Goal: Task Accomplishment & Management: Complete application form

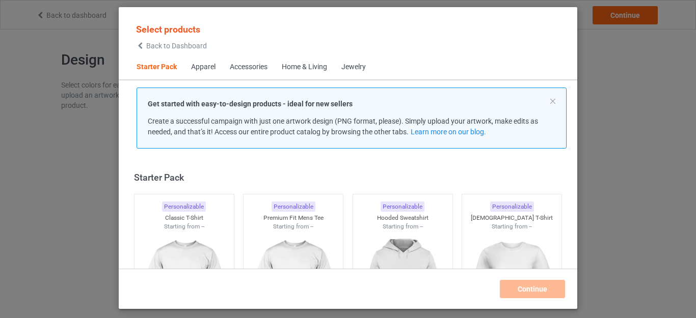
click at [204, 67] on div "Apparel" at bounding box center [203, 67] width 24 height 10
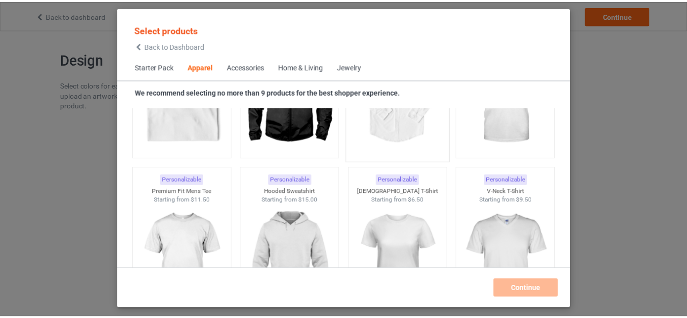
scroll to position [532, 0]
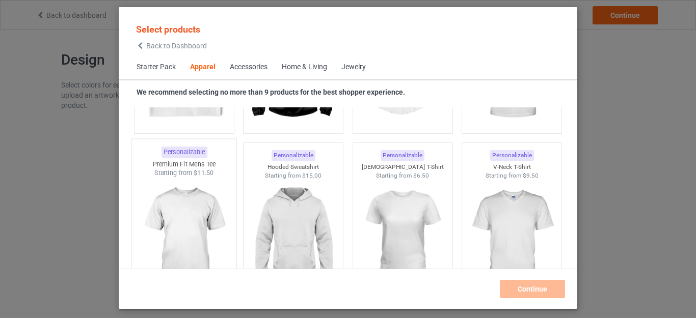
click at [202, 208] on img at bounding box center [184, 238] width 96 height 120
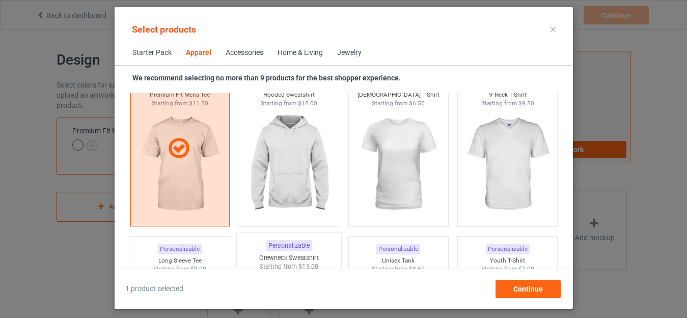
scroll to position [583, 0]
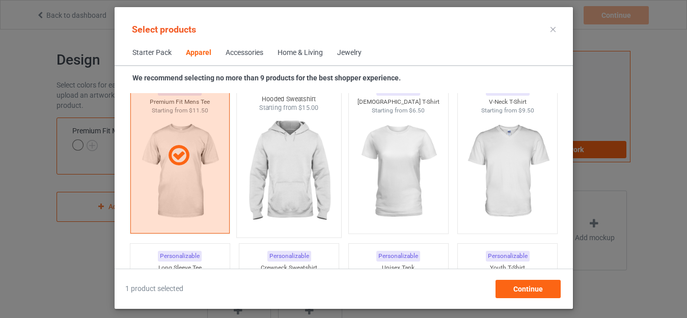
click at [297, 177] on img at bounding box center [289, 173] width 96 height 120
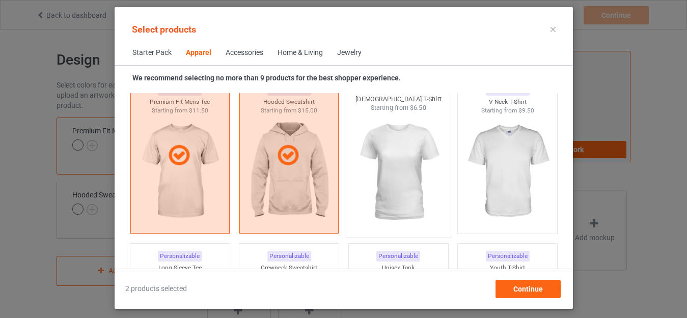
click at [399, 184] on img at bounding box center [398, 173] width 96 height 120
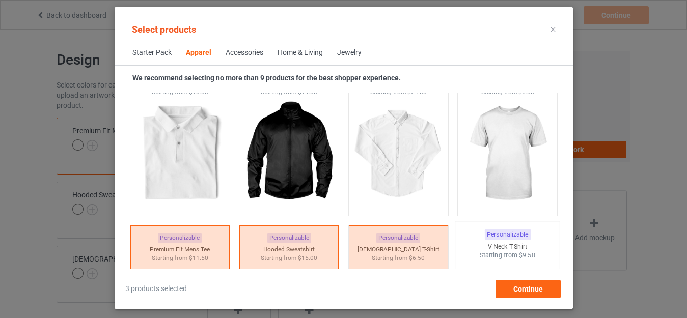
scroll to position [430, 0]
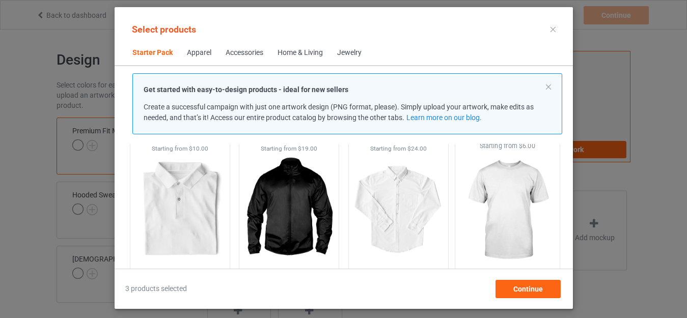
scroll to position [328, 0]
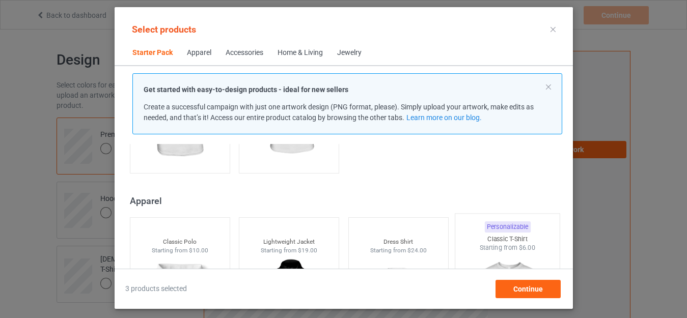
click at [502, 247] on div "Starting from $6.00" at bounding box center [507, 248] width 104 height 9
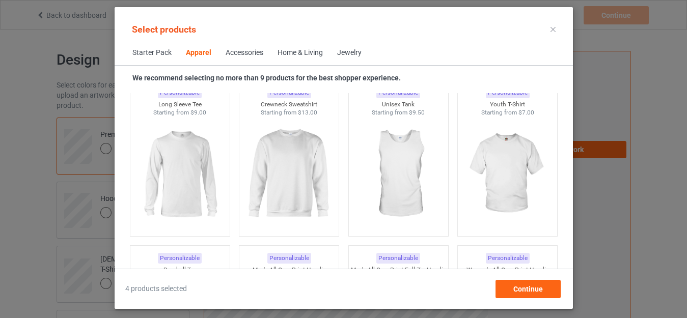
scroll to position [787, 0]
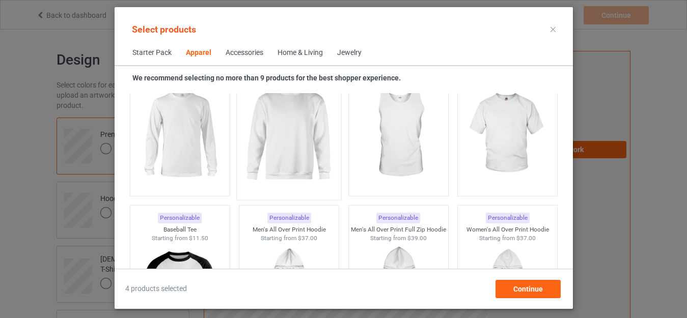
click at [313, 161] on img at bounding box center [289, 135] width 96 height 120
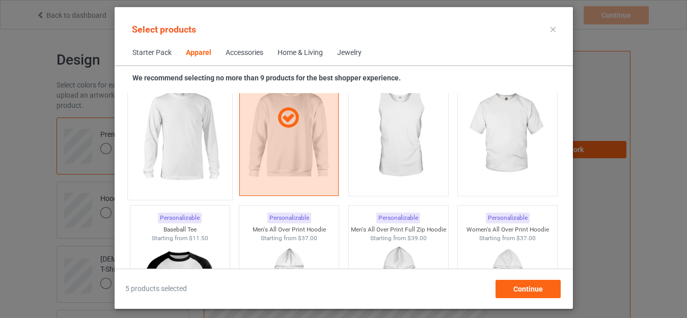
click at [180, 149] on img at bounding box center [180, 135] width 96 height 120
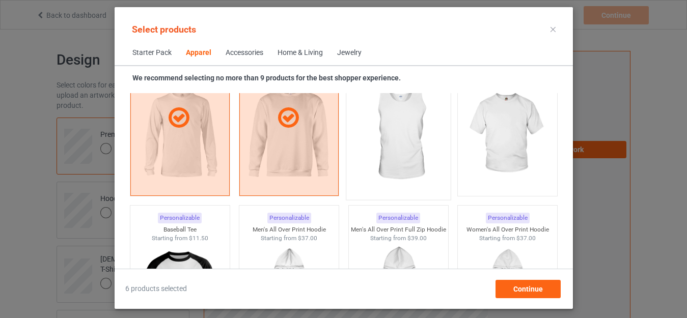
click at [403, 162] on img at bounding box center [398, 135] width 96 height 120
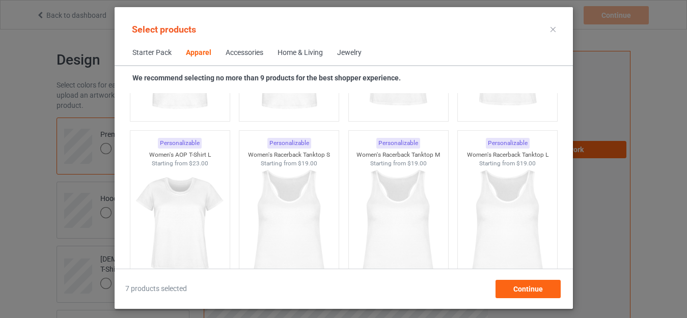
scroll to position [1907, 0]
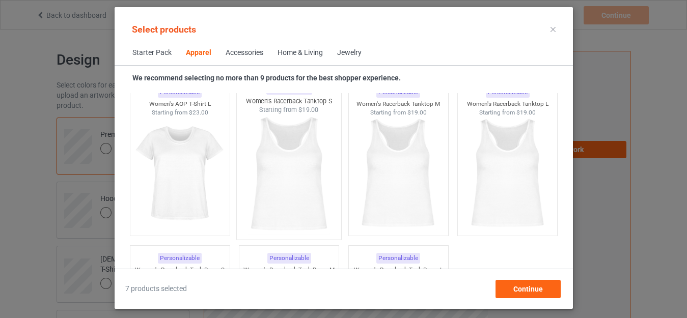
click at [290, 164] on img at bounding box center [289, 175] width 96 height 120
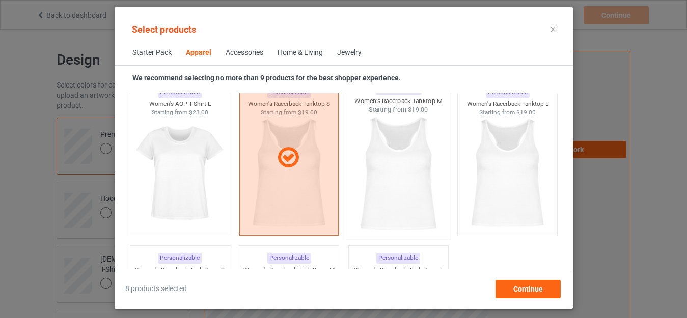
click at [385, 188] on img at bounding box center [398, 175] width 96 height 120
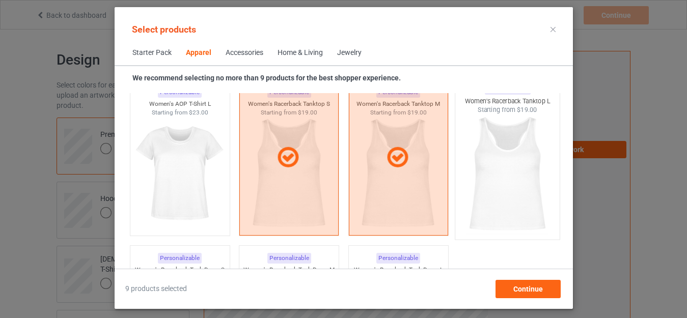
click at [481, 185] on img at bounding box center [507, 175] width 96 height 120
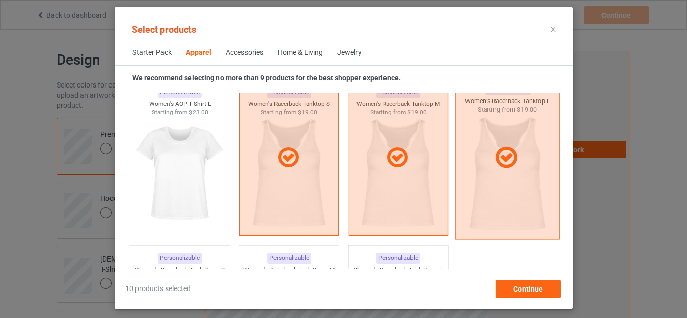
scroll to position [2060, 0]
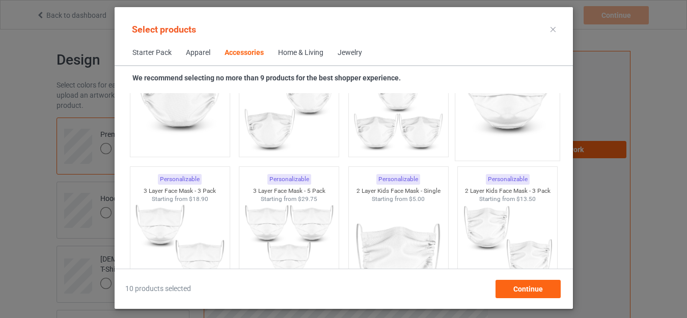
scroll to position [2671, 0]
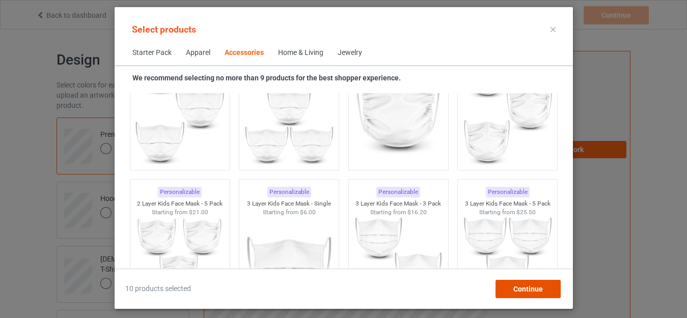
click at [511, 289] on div "Continue" at bounding box center [527, 289] width 65 height 18
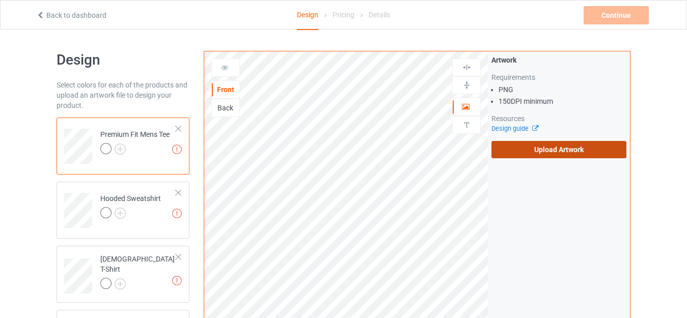
click at [583, 152] on label "Upload Artwork" at bounding box center [558, 149] width 135 height 17
click at [0, 0] on input "Upload Artwork" at bounding box center [0, 0] width 0 height 0
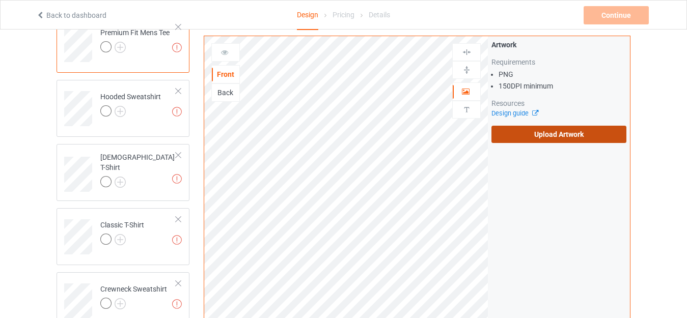
scroll to position [153, 0]
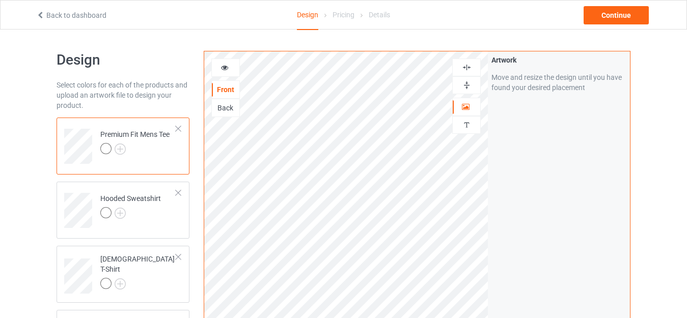
click at [465, 90] on div at bounding box center [466, 85] width 29 height 18
click at [465, 72] on img at bounding box center [467, 68] width 10 height 10
click at [461, 85] on div at bounding box center [466, 85] width 27 height 10
click at [463, 67] on img at bounding box center [467, 68] width 10 height 10
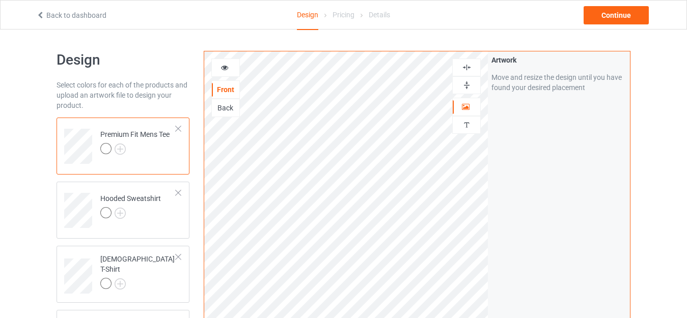
click at [463, 67] on img at bounding box center [467, 68] width 10 height 10
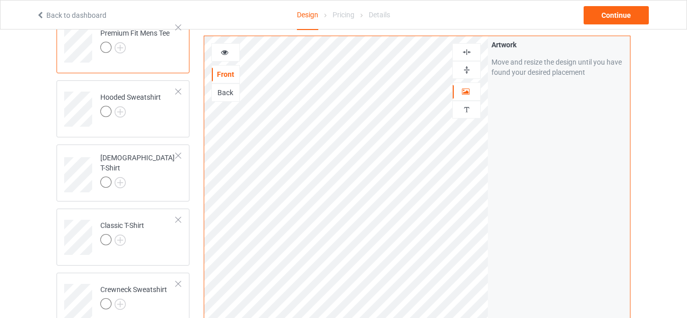
scroll to position [102, 0]
click at [229, 53] on div at bounding box center [225, 52] width 27 height 10
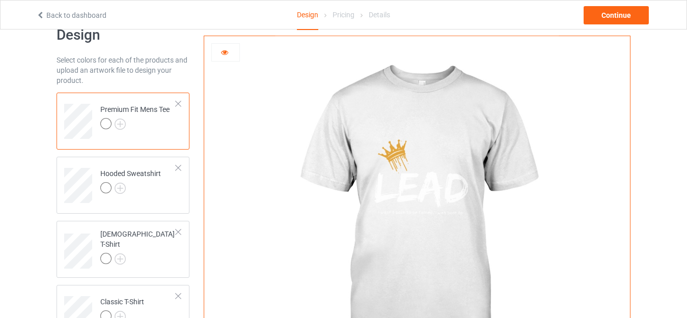
scroll to position [0, 0]
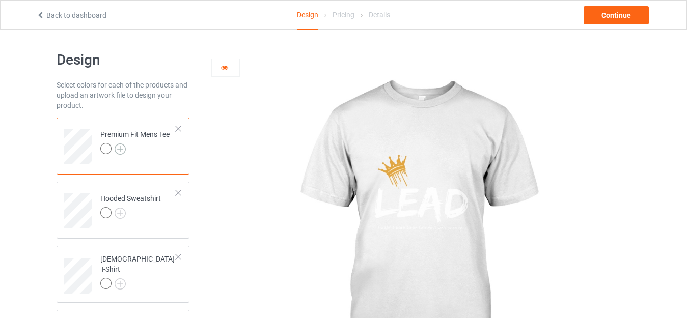
click at [120, 147] on img at bounding box center [120, 149] width 11 height 11
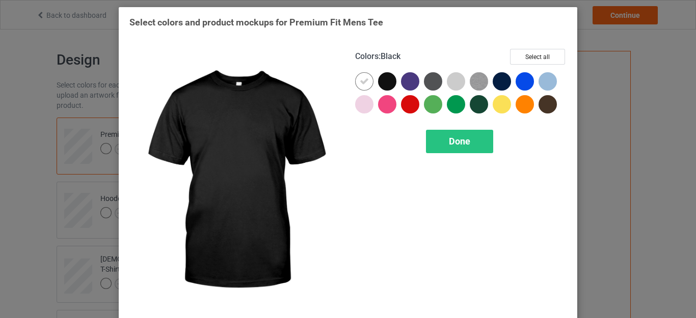
click at [379, 80] on div at bounding box center [387, 81] width 18 height 18
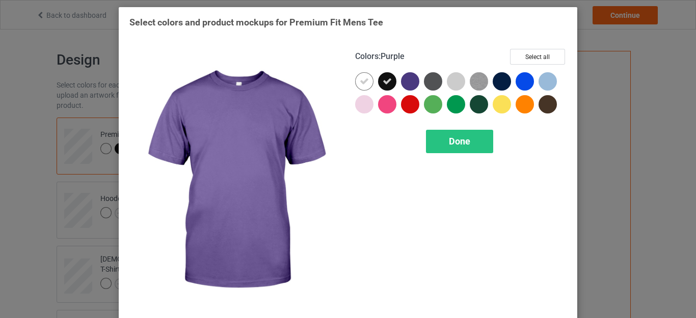
click at [406, 79] on div at bounding box center [410, 81] width 18 height 18
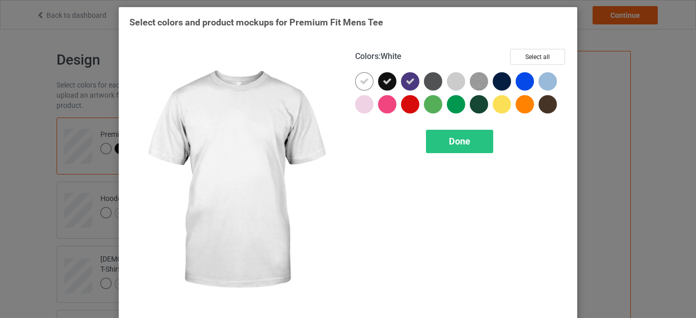
click at [355, 78] on div at bounding box center [364, 81] width 18 height 18
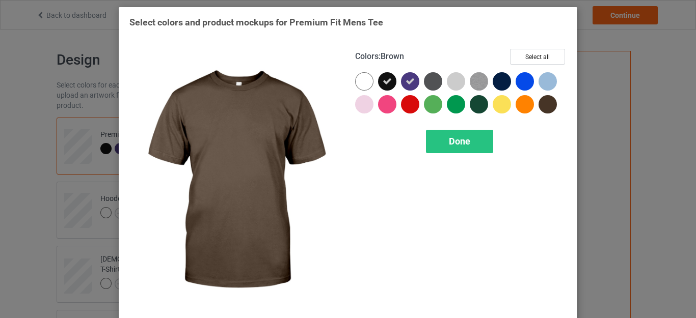
click at [544, 104] on div at bounding box center [547, 104] width 18 height 18
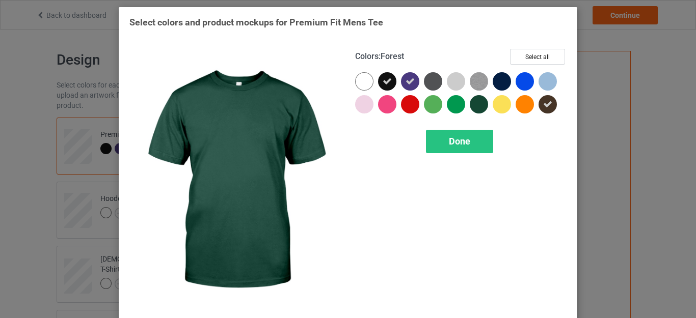
click at [475, 105] on div at bounding box center [479, 104] width 18 height 18
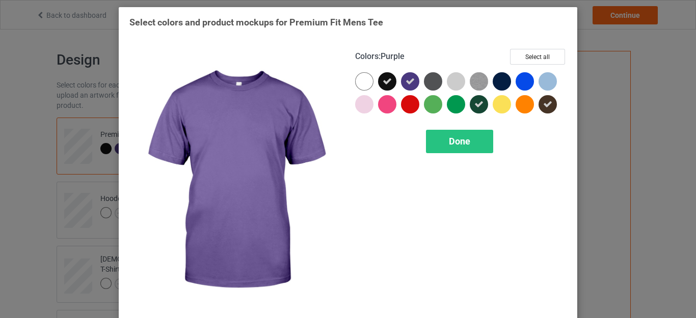
click at [405, 80] on icon at bounding box center [409, 81] width 9 height 9
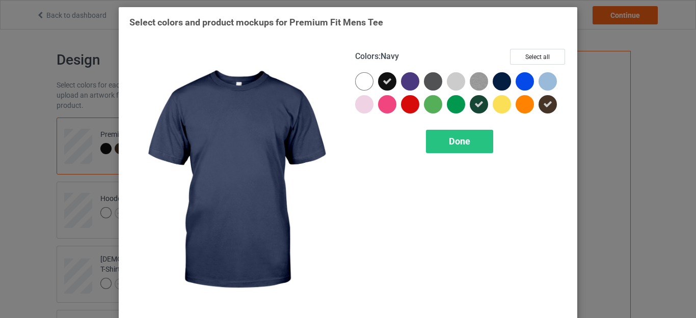
click at [497, 81] on div at bounding box center [501, 81] width 18 height 18
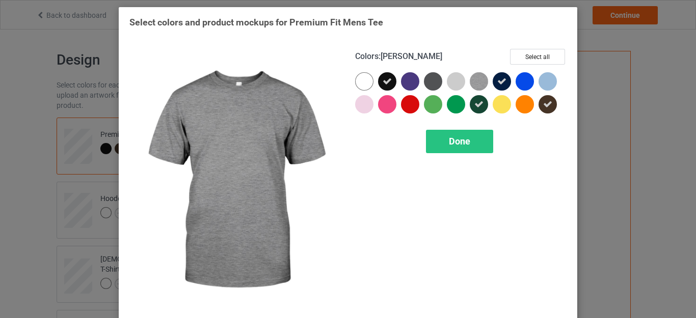
click at [473, 85] on img at bounding box center [479, 81] width 18 height 18
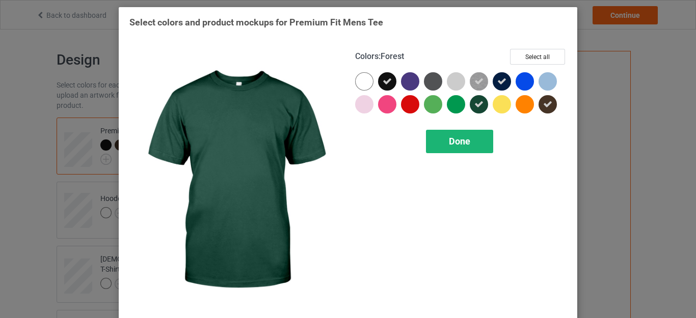
click at [475, 140] on div "Done" at bounding box center [459, 141] width 67 height 23
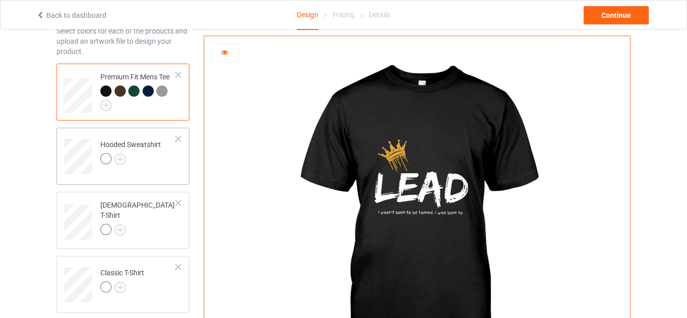
scroll to position [102, 0]
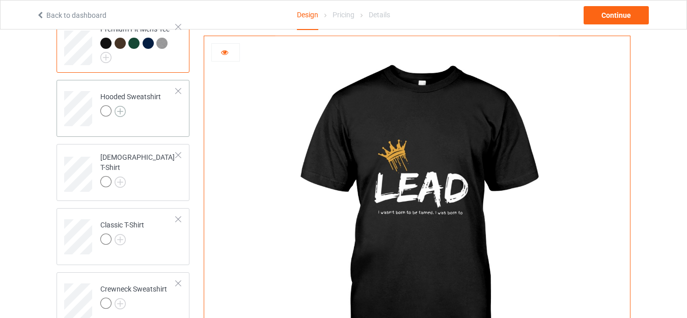
click at [123, 111] on img at bounding box center [120, 111] width 11 height 11
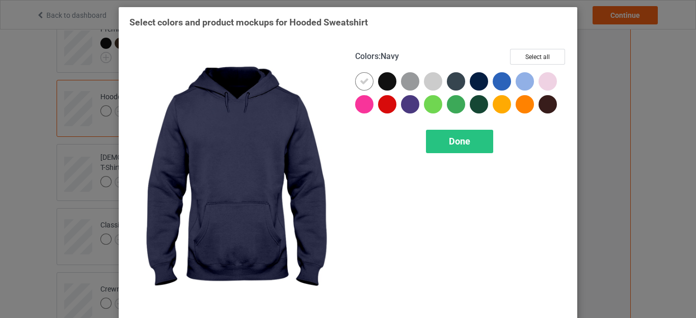
click at [473, 81] on div at bounding box center [479, 81] width 18 height 18
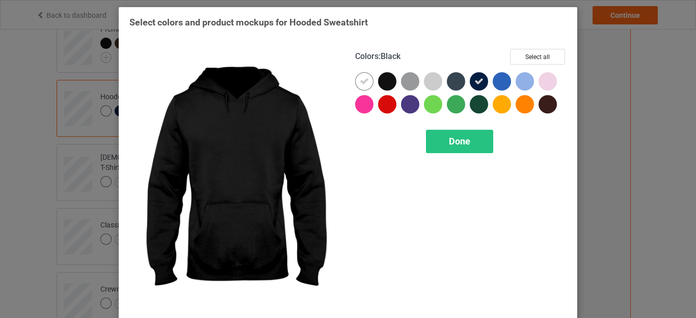
click at [387, 79] on div at bounding box center [387, 81] width 18 height 18
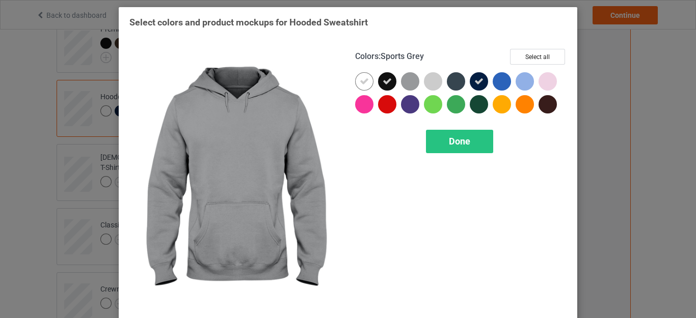
click at [406, 82] on div at bounding box center [410, 81] width 18 height 18
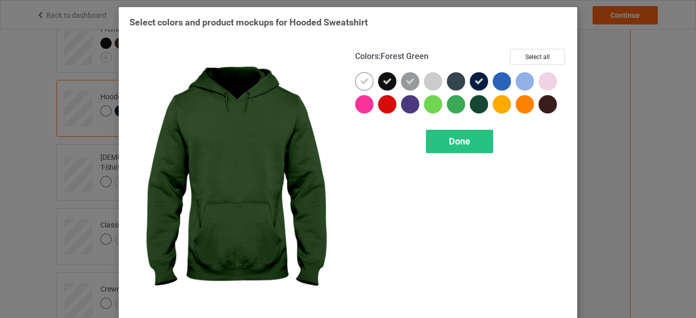
click at [472, 104] on div at bounding box center [479, 104] width 18 height 18
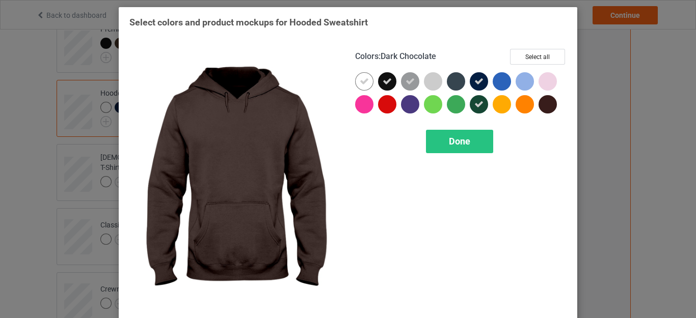
click at [546, 107] on div at bounding box center [547, 104] width 18 height 18
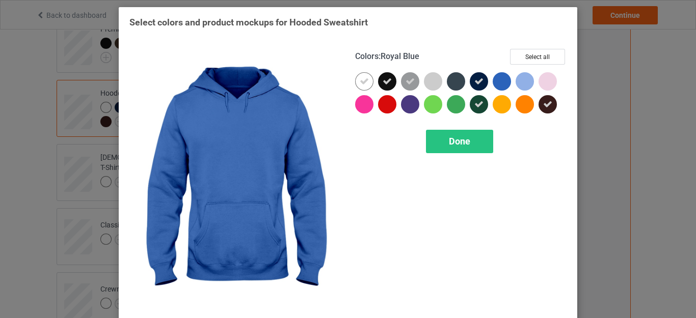
click at [498, 82] on div at bounding box center [501, 81] width 18 height 18
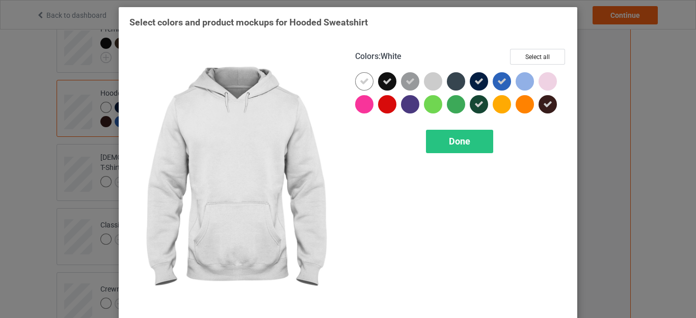
click at [363, 81] on icon at bounding box center [364, 81] width 9 height 9
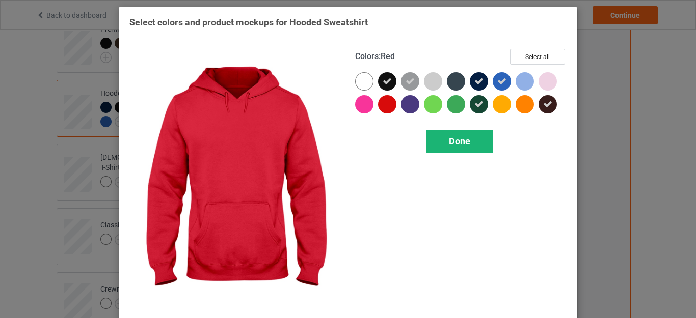
click at [438, 139] on div "Done" at bounding box center [459, 141] width 67 height 23
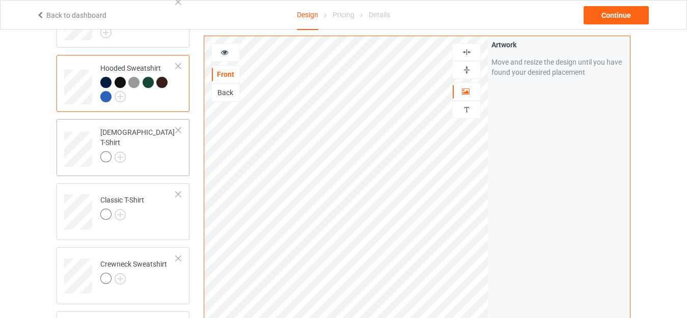
scroll to position [102, 0]
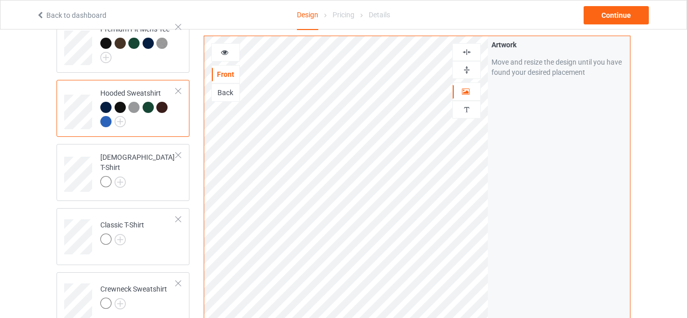
click at [218, 52] on div at bounding box center [225, 52] width 27 height 10
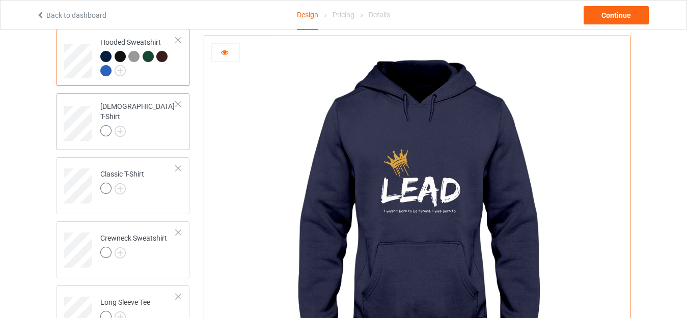
scroll to position [51, 0]
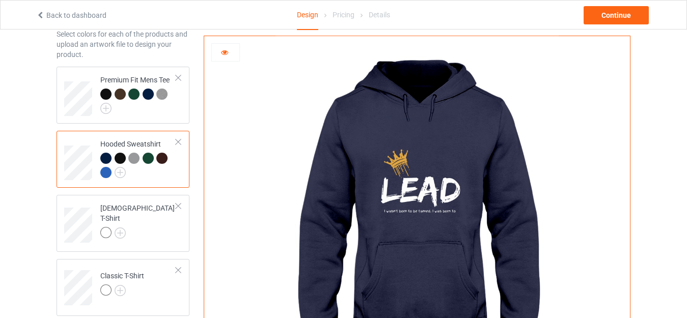
click at [130, 174] on div at bounding box center [138, 167] width 76 height 28
click at [122, 173] on img at bounding box center [120, 172] width 11 height 11
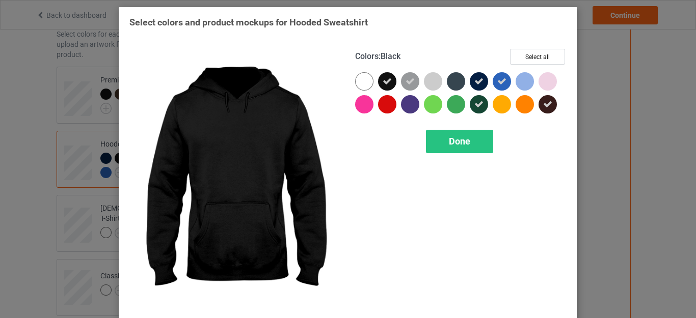
click at [387, 81] on icon at bounding box center [386, 81] width 9 height 9
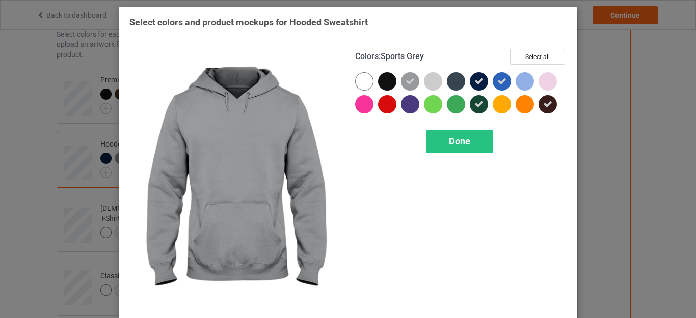
click at [407, 80] on icon at bounding box center [409, 81] width 9 height 9
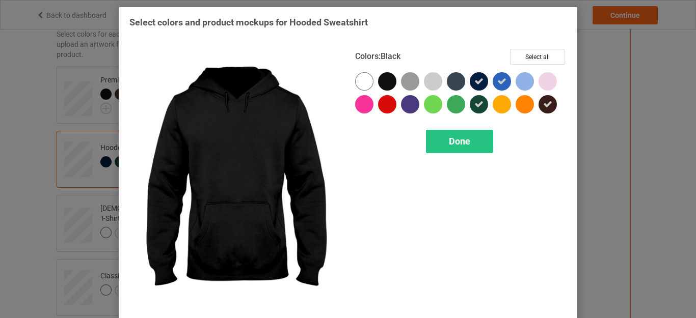
click at [384, 80] on div at bounding box center [387, 81] width 18 height 18
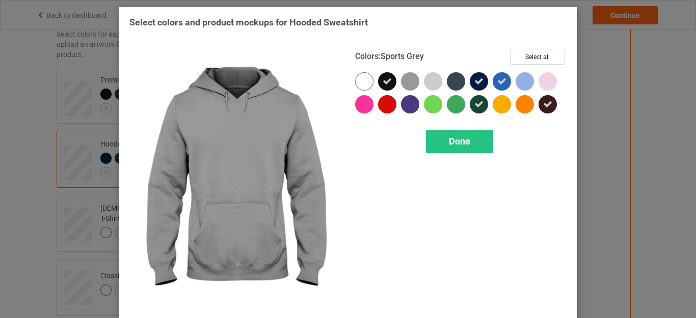
click at [401, 81] on div at bounding box center [410, 81] width 18 height 18
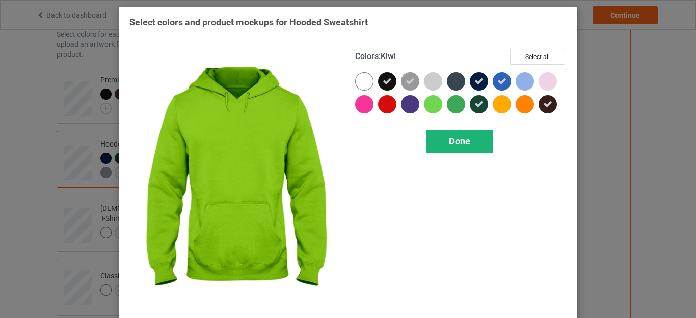
click at [442, 145] on div "Done" at bounding box center [459, 141] width 67 height 23
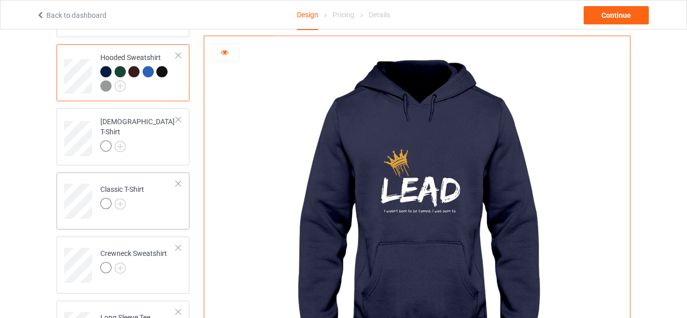
scroll to position [153, 0]
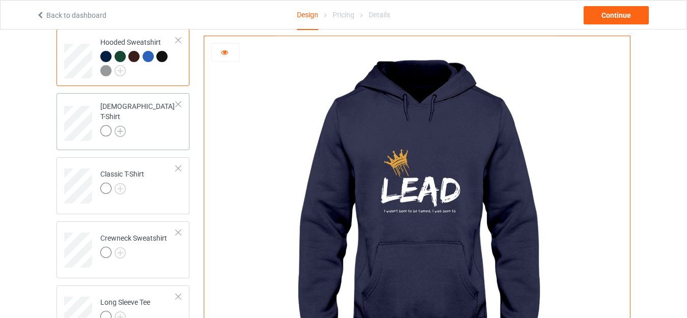
click at [120, 126] on img at bounding box center [120, 131] width 11 height 11
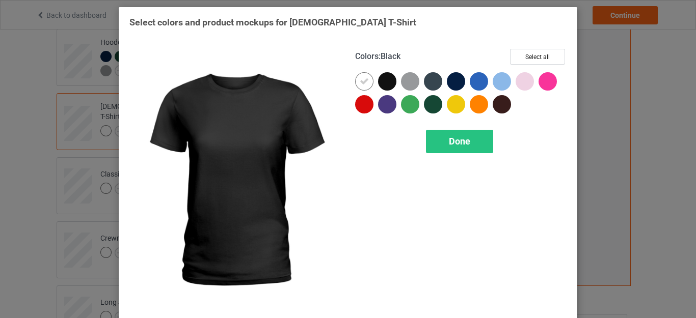
click at [379, 74] on div at bounding box center [387, 81] width 18 height 18
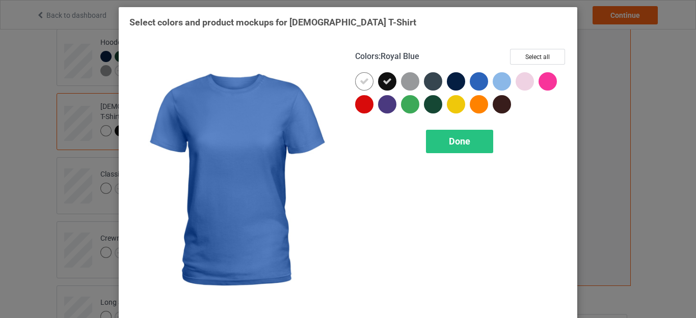
click at [479, 82] on div at bounding box center [479, 81] width 18 height 18
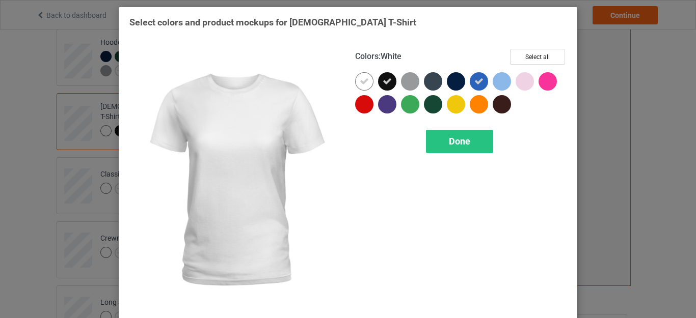
click at [361, 77] on icon at bounding box center [364, 81] width 9 height 9
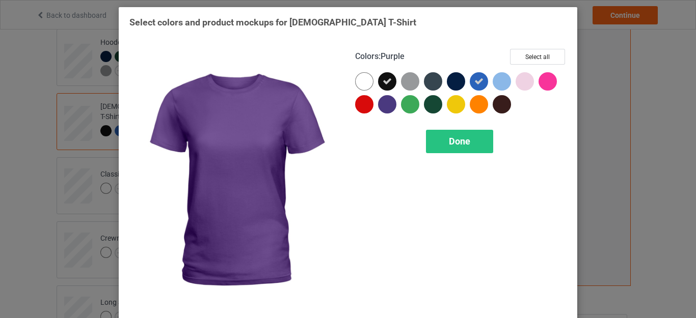
click at [381, 104] on div at bounding box center [387, 104] width 18 height 18
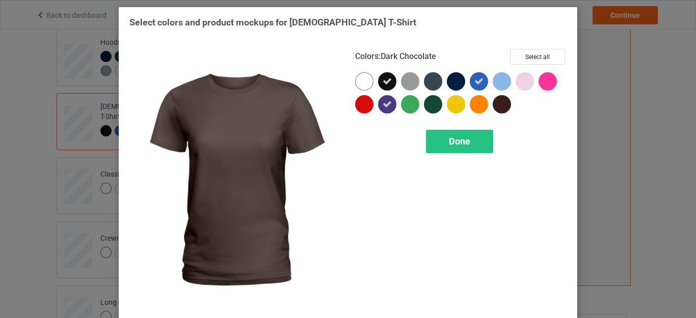
click at [498, 107] on div at bounding box center [501, 104] width 18 height 18
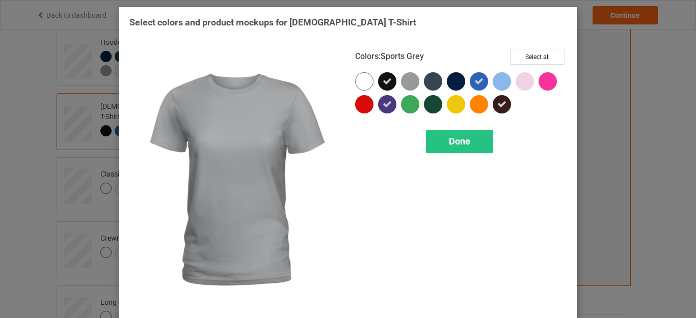
click at [403, 84] on div at bounding box center [410, 81] width 18 height 18
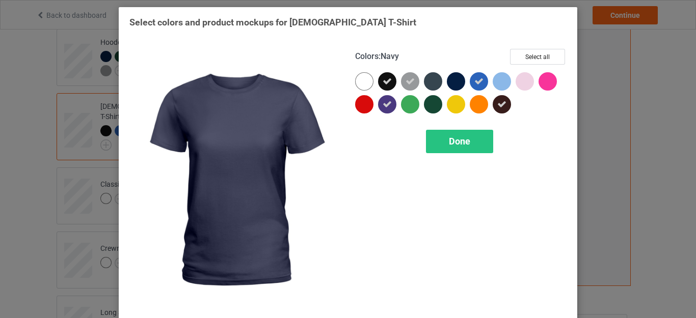
click at [454, 79] on div at bounding box center [456, 81] width 18 height 18
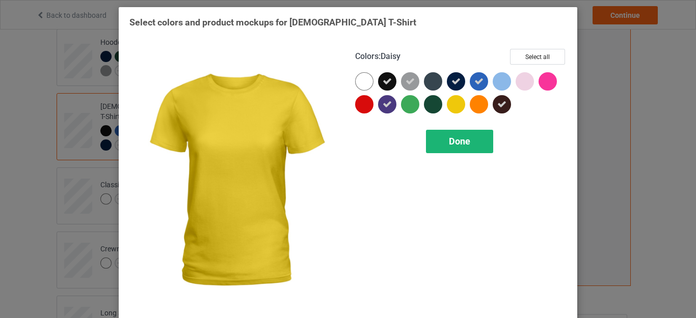
click at [450, 142] on span "Done" at bounding box center [459, 141] width 21 height 11
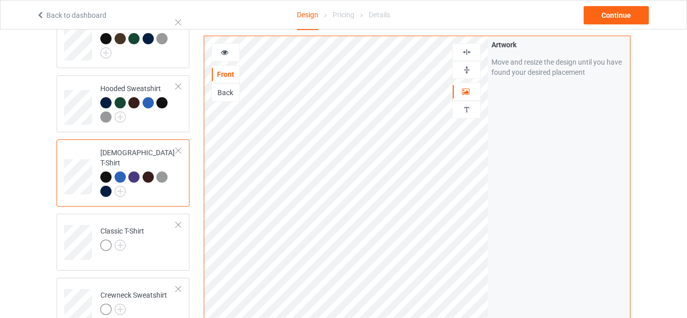
scroll to position [102, 0]
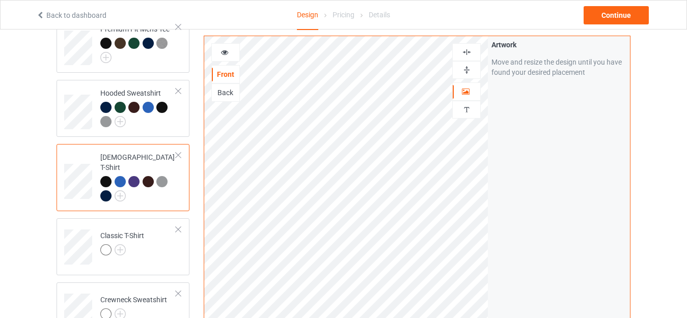
click at [235, 58] on div at bounding box center [225, 52] width 29 height 18
click at [227, 60] on div at bounding box center [225, 52] width 29 height 18
click at [226, 52] on icon at bounding box center [224, 50] width 9 height 7
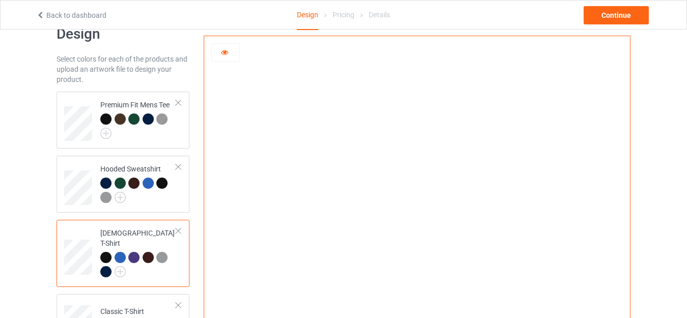
scroll to position [51, 0]
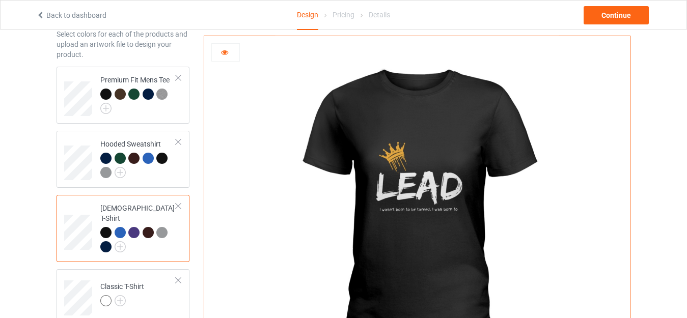
click at [220, 50] on icon at bounding box center [224, 50] width 9 height 7
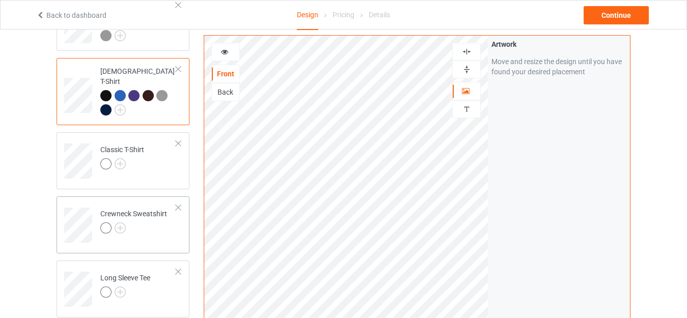
scroll to position [204, 0]
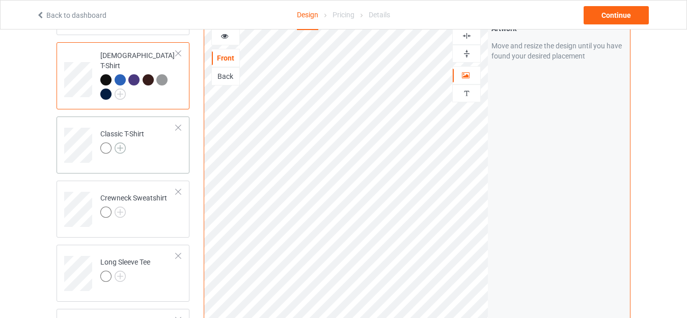
click at [120, 143] on img at bounding box center [120, 148] width 11 height 11
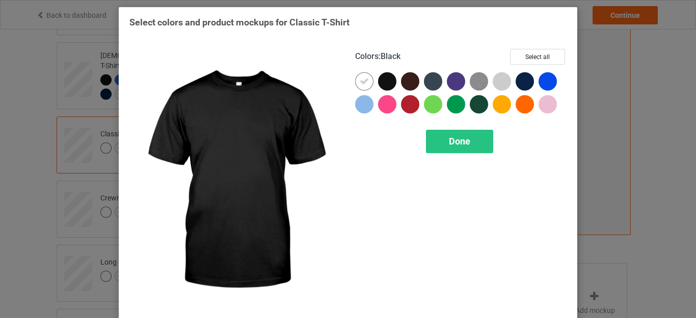
click at [382, 83] on div at bounding box center [387, 81] width 18 height 18
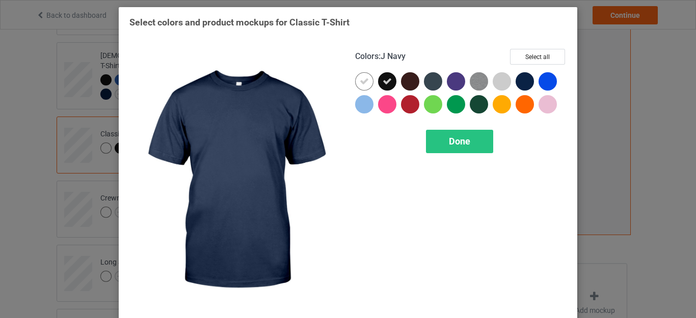
click at [522, 78] on div at bounding box center [524, 81] width 18 height 18
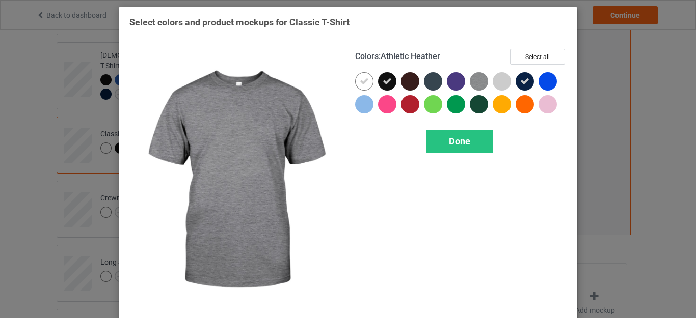
click at [478, 84] on img at bounding box center [479, 81] width 18 height 18
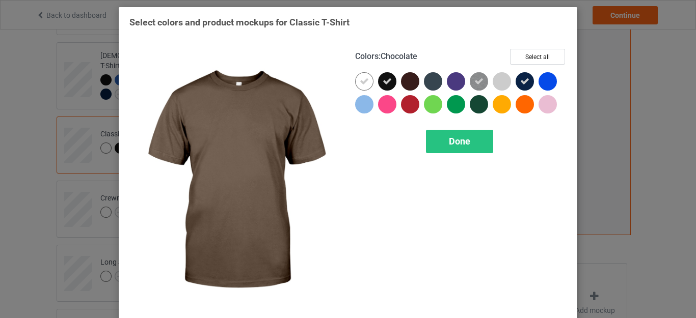
click at [402, 81] on div at bounding box center [410, 81] width 18 height 18
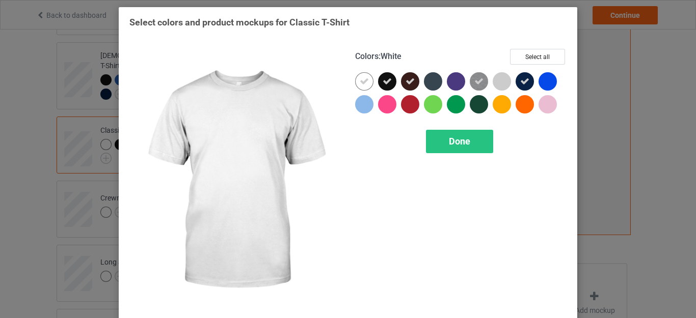
click at [360, 82] on icon at bounding box center [364, 81] width 9 height 9
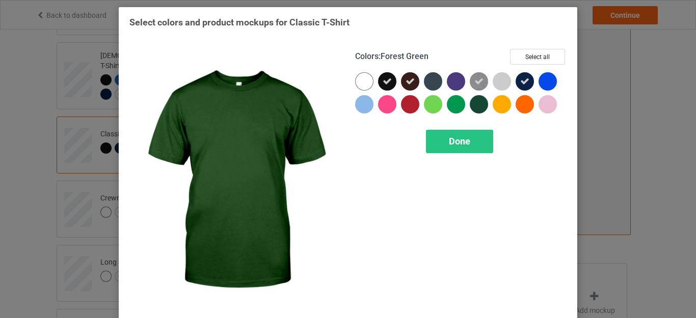
click at [472, 104] on div at bounding box center [479, 104] width 18 height 18
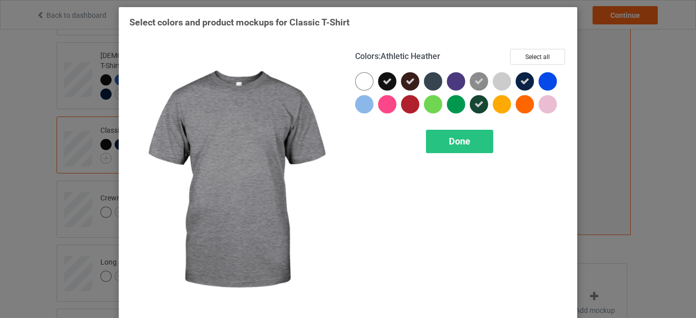
click at [474, 78] on icon at bounding box center [478, 81] width 9 height 9
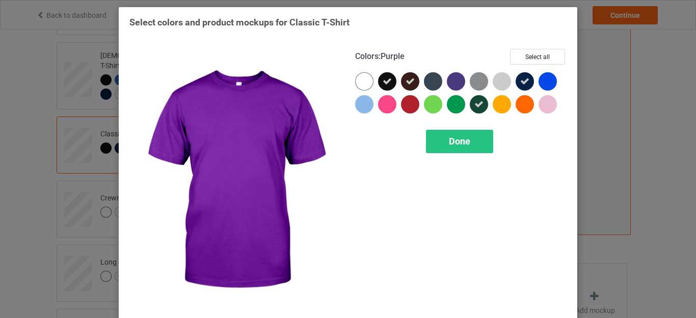
click at [454, 82] on div at bounding box center [456, 81] width 18 height 18
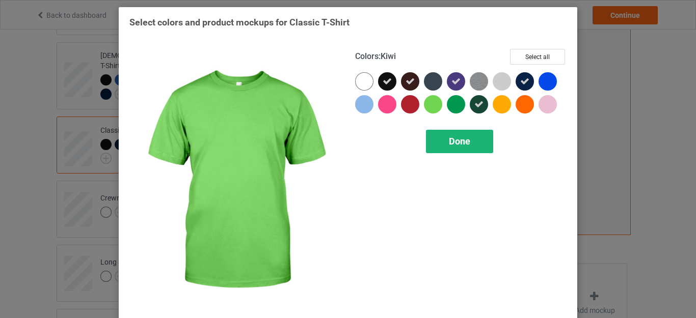
click at [449, 138] on span "Done" at bounding box center [459, 141] width 21 height 11
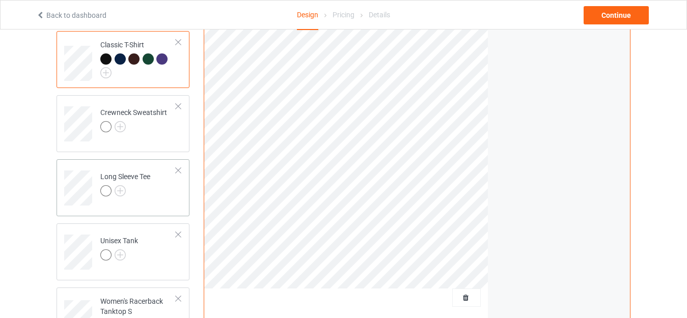
scroll to position [306, 0]
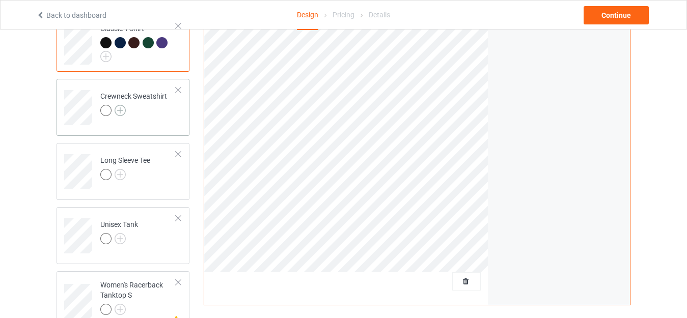
click at [122, 105] on img at bounding box center [120, 110] width 11 height 11
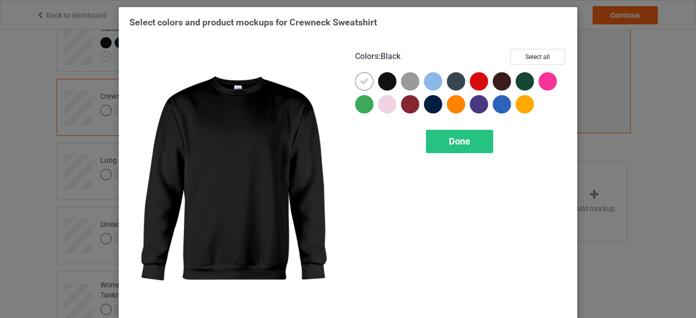
click at [387, 86] on div at bounding box center [387, 81] width 18 height 18
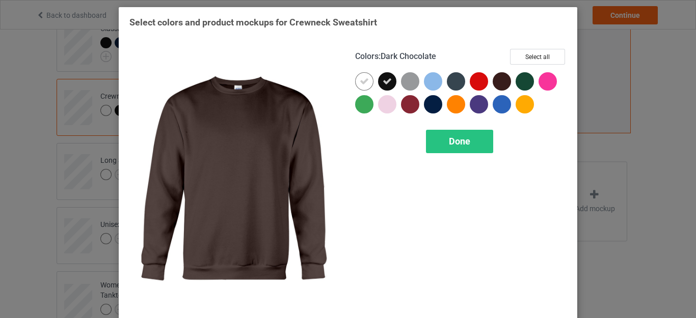
click at [494, 80] on div at bounding box center [501, 81] width 18 height 18
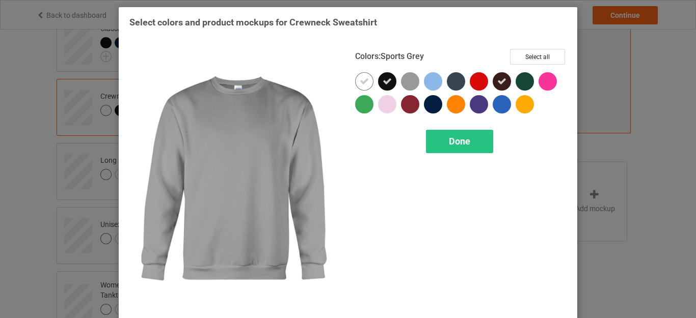
click at [404, 81] on div at bounding box center [410, 81] width 18 height 18
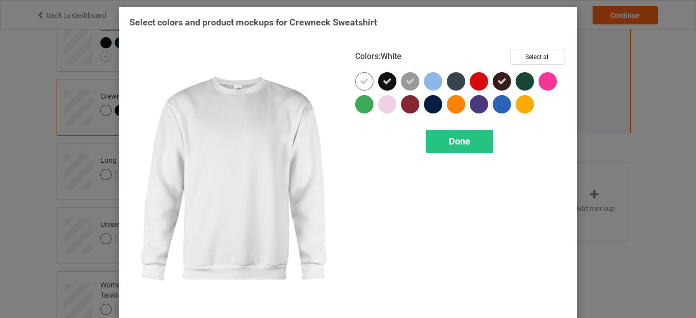
click at [360, 81] on icon at bounding box center [364, 81] width 9 height 9
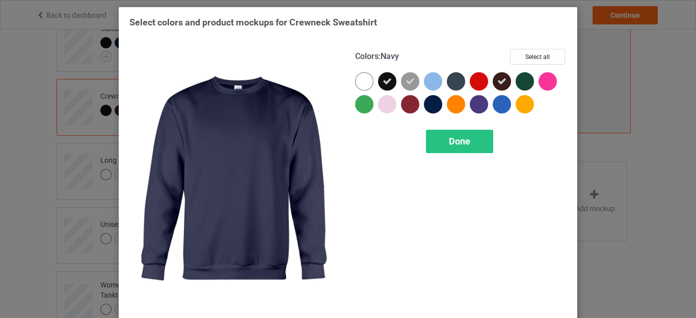
click at [429, 108] on div at bounding box center [433, 104] width 18 height 18
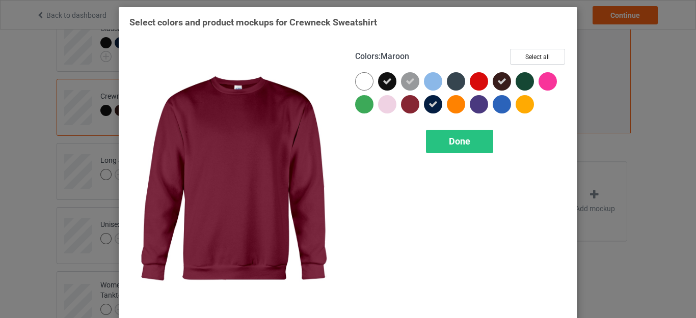
click at [403, 107] on div at bounding box center [410, 104] width 18 height 18
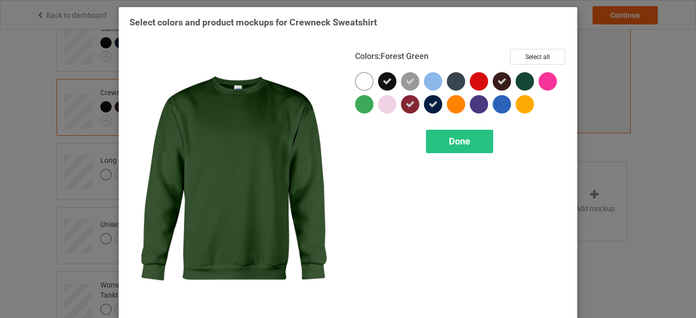
drag, startPoint x: 521, startPoint y: 79, endPoint x: 515, endPoint y: 79, distance: 5.6
click at [519, 79] on div at bounding box center [524, 81] width 18 height 18
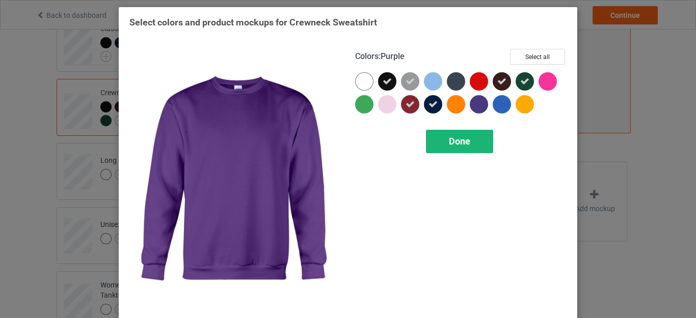
click at [463, 143] on span "Done" at bounding box center [459, 141] width 21 height 11
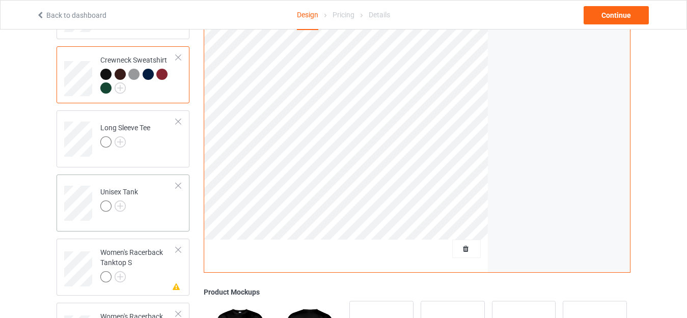
scroll to position [356, 0]
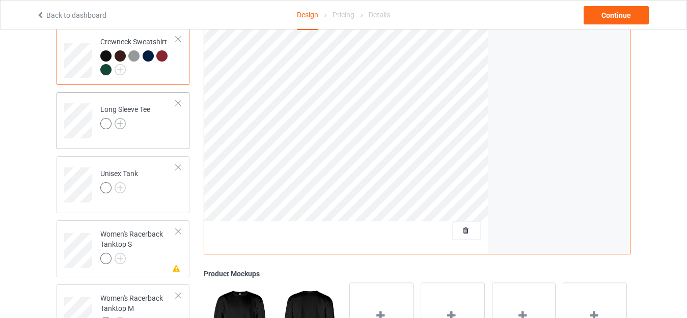
click at [123, 118] on img at bounding box center [120, 123] width 11 height 11
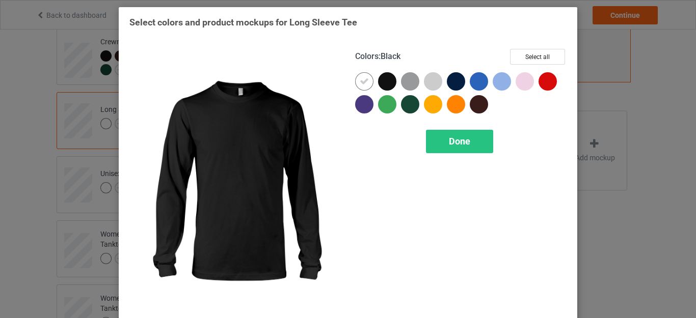
click at [383, 78] on div at bounding box center [387, 81] width 18 height 18
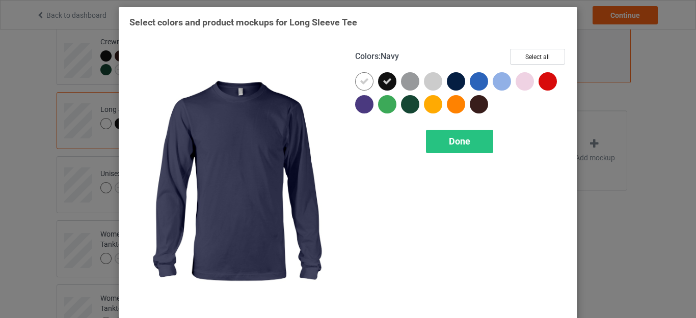
click at [453, 80] on div at bounding box center [456, 81] width 18 height 18
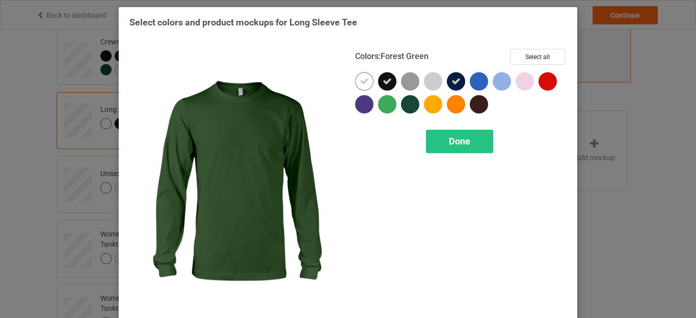
click at [401, 102] on div at bounding box center [410, 104] width 18 height 18
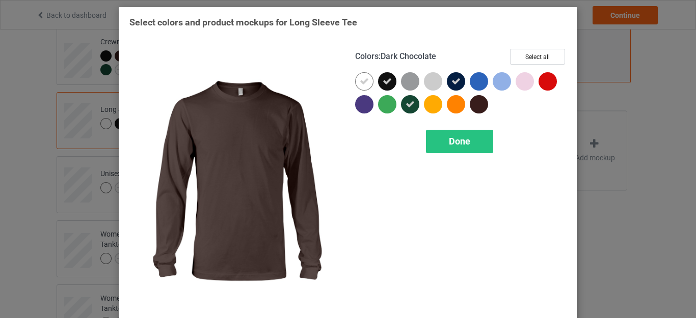
click at [474, 102] on div at bounding box center [479, 104] width 18 height 18
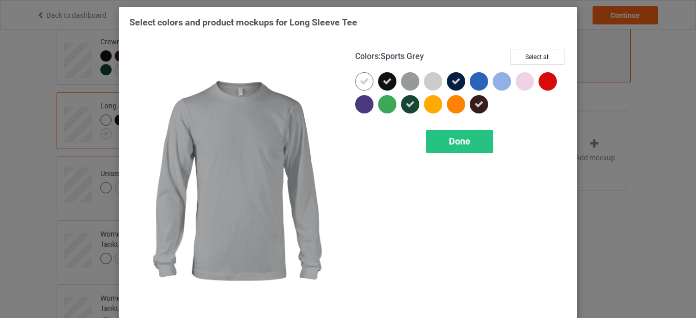
click at [402, 79] on div at bounding box center [410, 81] width 18 height 18
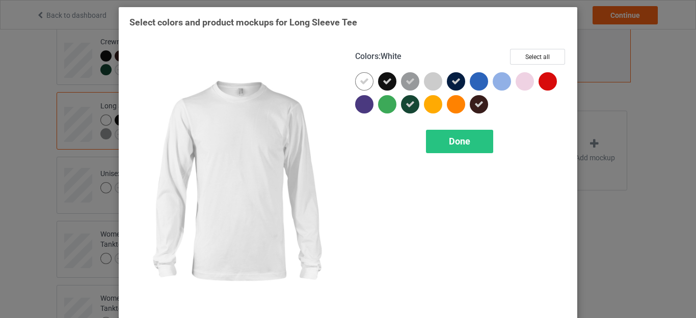
click at [363, 79] on icon at bounding box center [364, 81] width 9 height 9
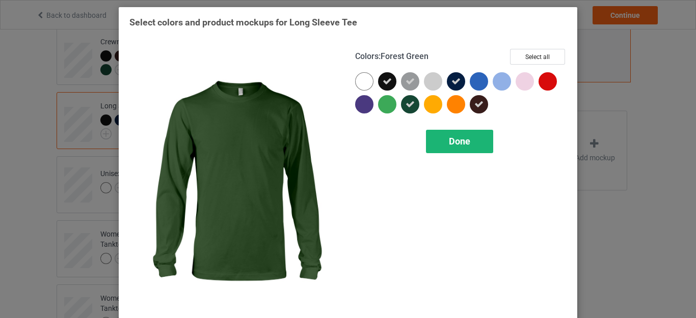
click at [453, 143] on span "Done" at bounding box center [459, 141] width 21 height 11
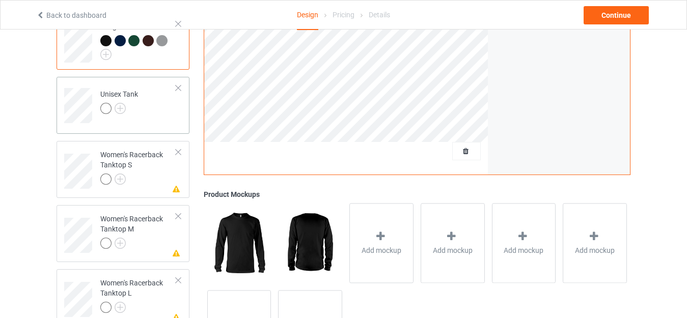
scroll to position [458, 0]
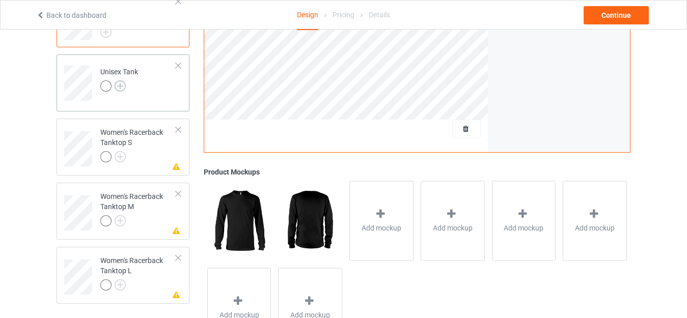
click at [118, 80] on img at bounding box center [120, 85] width 11 height 11
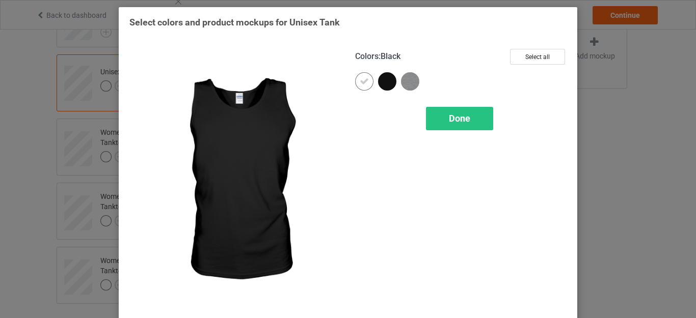
click at [385, 81] on div at bounding box center [387, 81] width 18 height 18
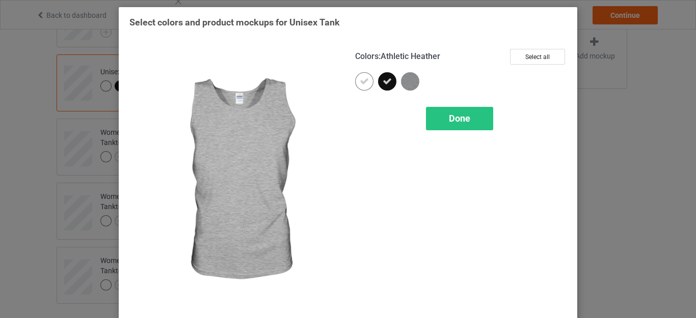
click at [407, 81] on img at bounding box center [410, 81] width 18 height 18
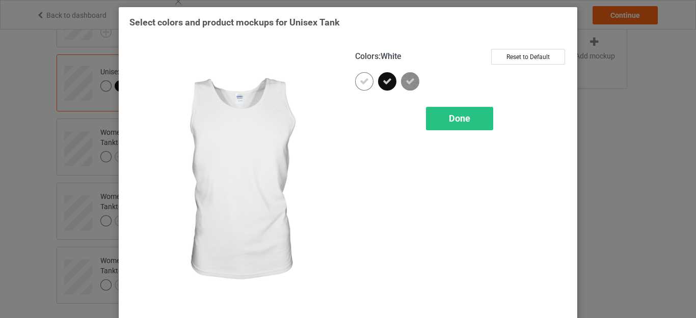
click at [363, 82] on icon at bounding box center [364, 81] width 9 height 9
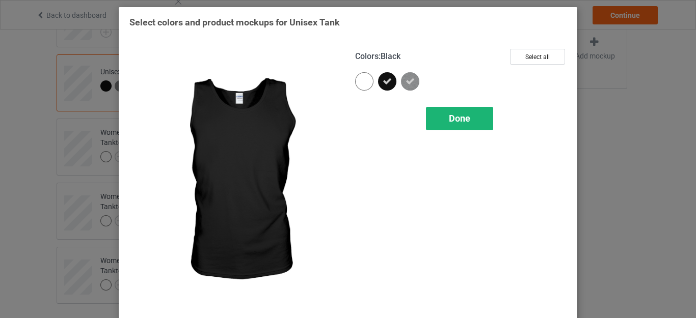
click at [437, 120] on div "Done" at bounding box center [459, 118] width 67 height 23
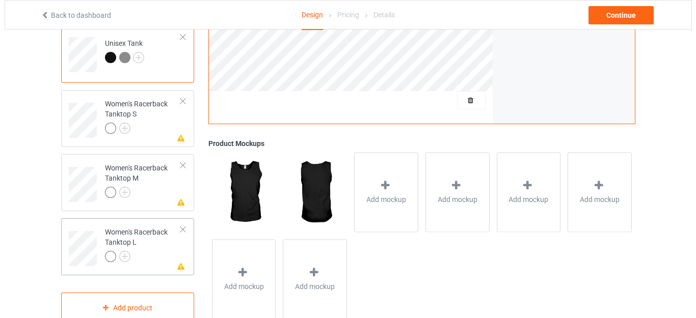
scroll to position [505, 0]
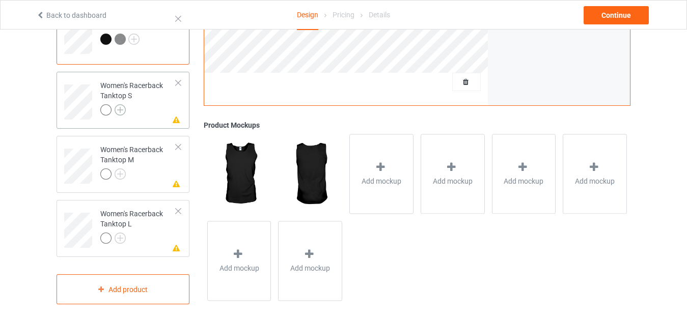
click at [123, 104] on img at bounding box center [120, 109] width 11 height 11
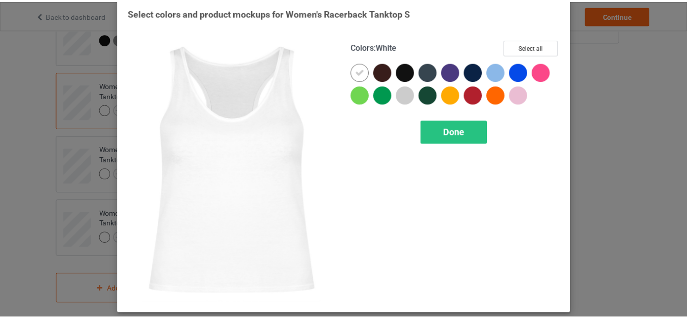
scroll to position [13, 0]
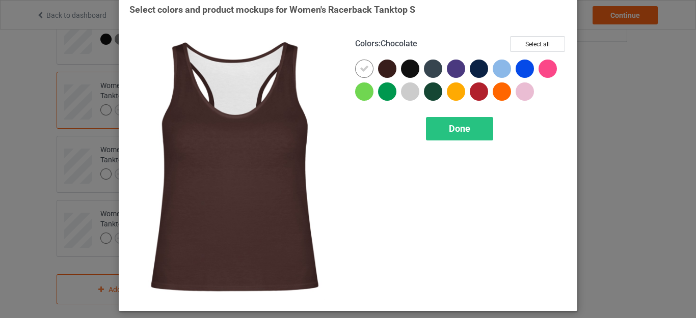
click at [387, 71] on div at bounding box center [387, 69] width 18 height 18
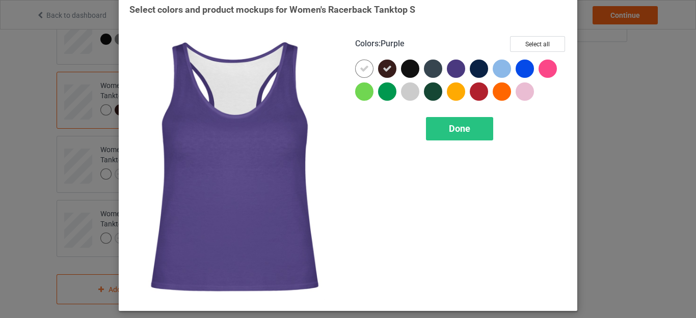
click at [447, 67] on div at bounding box center [456, 69] width 18 height 18
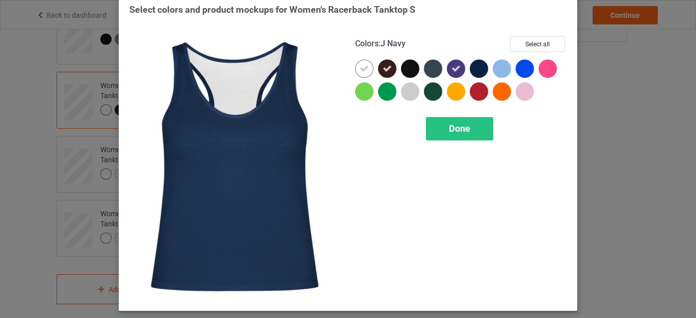
click at [471, 64] on div at bounding box center [479, 69] width 18 height 18
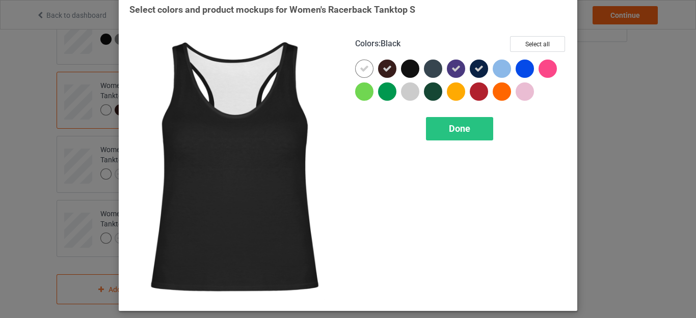
click at [411, 65] on div at bounding box center [410, 69] width 18 height 18
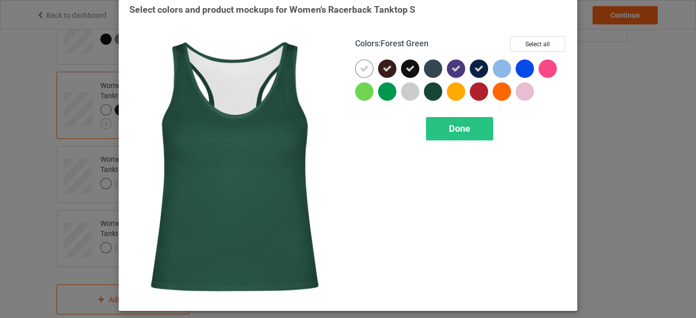
click at [426, 92] on div at bounding box center [433, 91] width 18 height 18
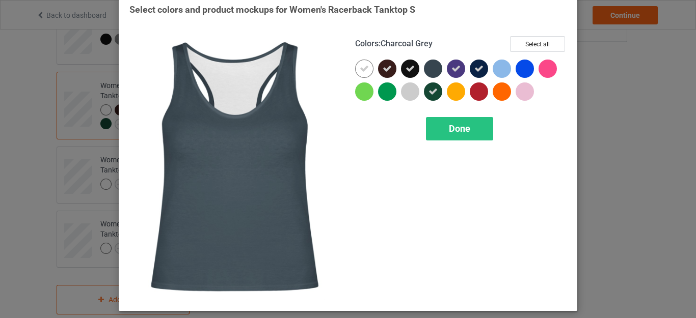
click at [424, 72] on div at bounding box center [433, 69] width 18 height 18
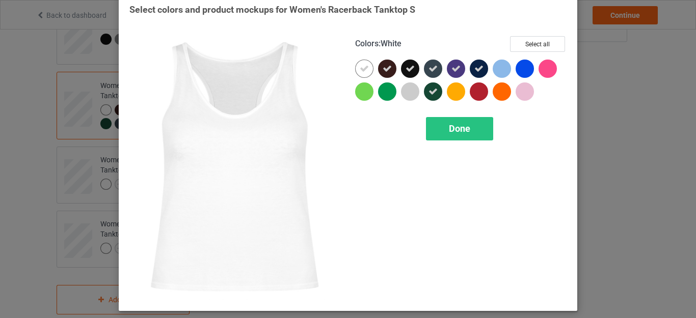
click at [360, 69] on icon at bounding box center [364, 68] width 9 height 9
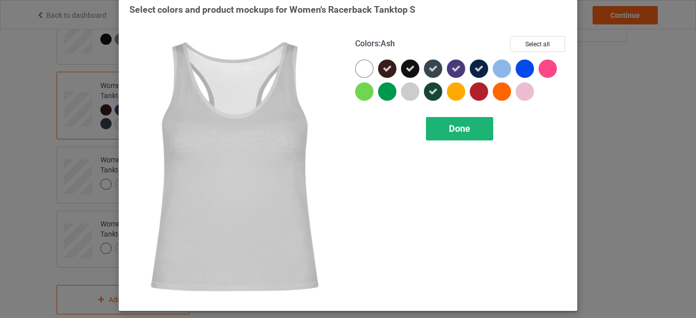
click at [435, 129] on div "Done" at bounding box center [459, 128] width 67 height 23
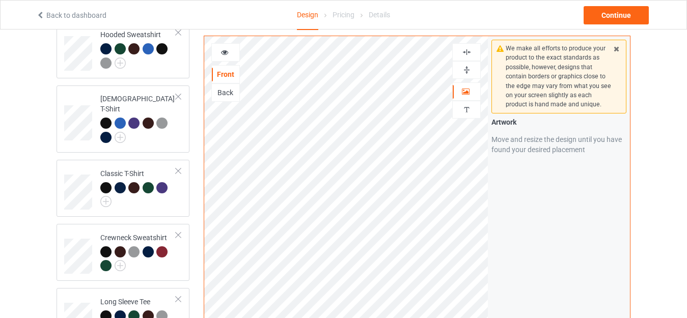
scroll to position [149, 0]
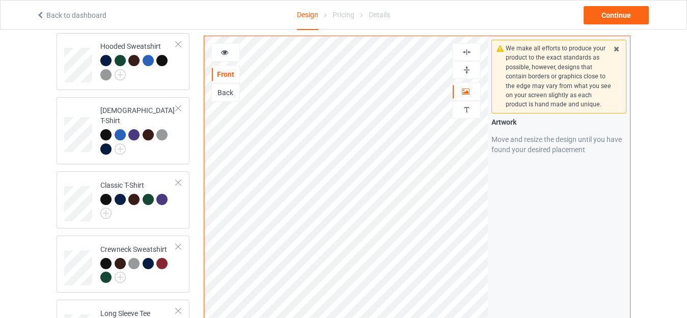
click at [466, 70] on img at bounding box center [467, 70] width 10 height 10
click at [471, 54] on img at bounding box center [467, 52] width 10 height 10
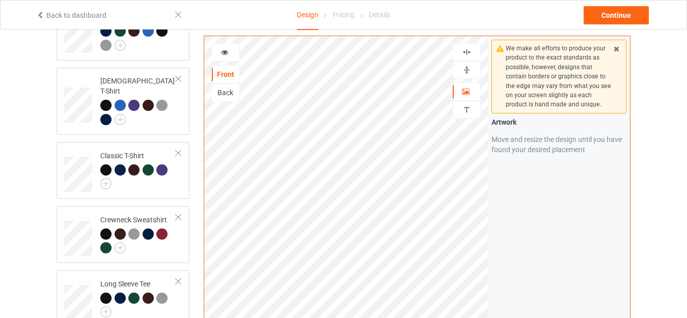
scroll to position [200, 0]
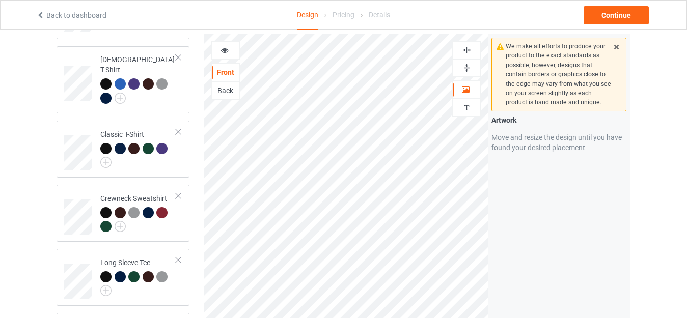
click at [462, 63] on img at bounding box center [467, 68] width 10 height 10
click at [475, 45] on div at bounding box center [466, 50] width 27 height 10
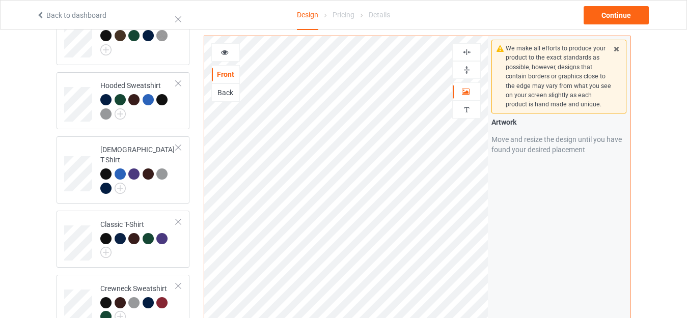
scroll to position [109, 0]
click at [233, 60] on div at bounding box center [225, 52] width 29 height 18
click at [222, 53] on icon at bounding box center [224, 50] width 9 height 7
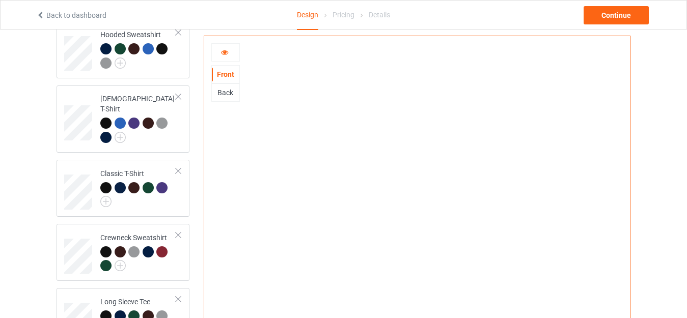
scroll to position [160, 0]
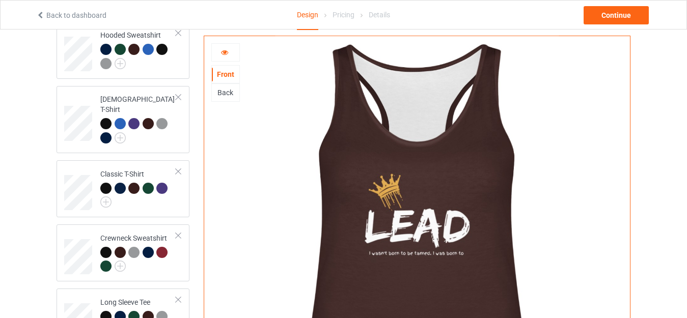
click at [219, 50] on div at bounding box center [225, 52] width 27 height 10
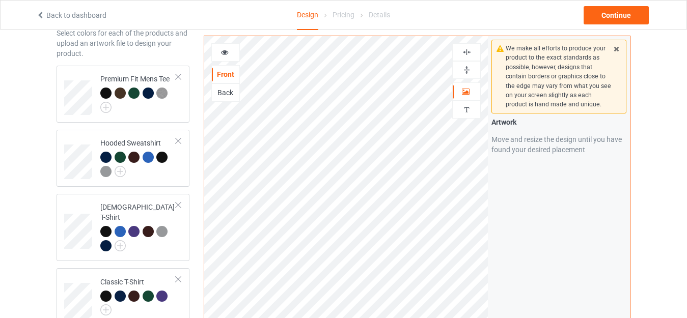
scroll to position [0, 0]
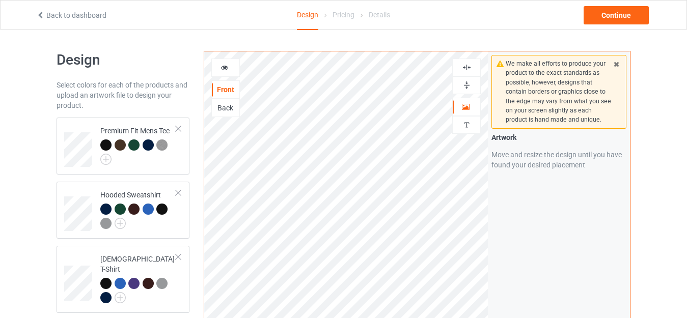
click at [618, 62] on icon at bounding box center [616, 62] width 9 height 7
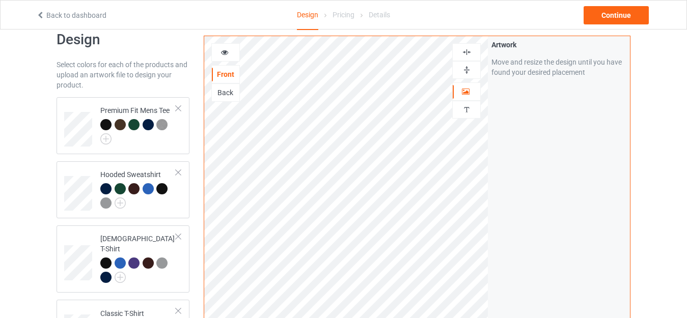
scroll to position [7, 0]
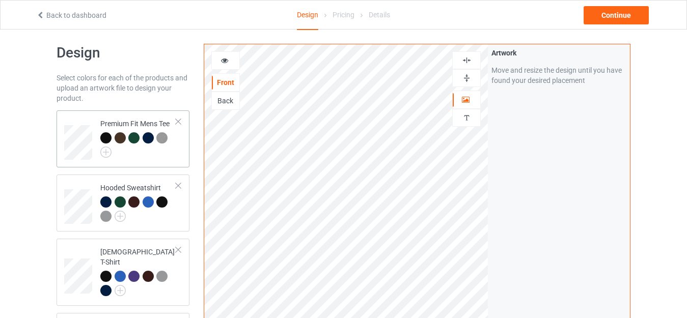
click at [158, 165] on div "Premium Fit Mens Tee" at bounding box center [123, 139] width 133 height 57
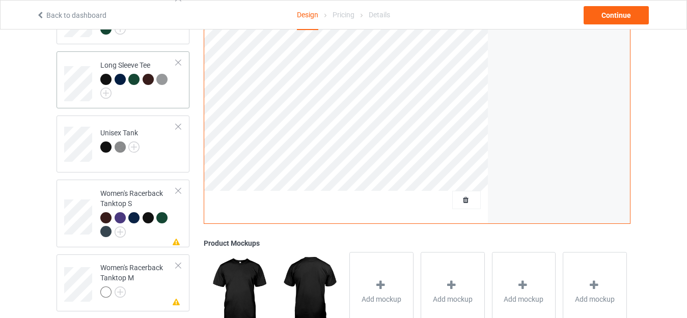
scroll to position [465, 0]
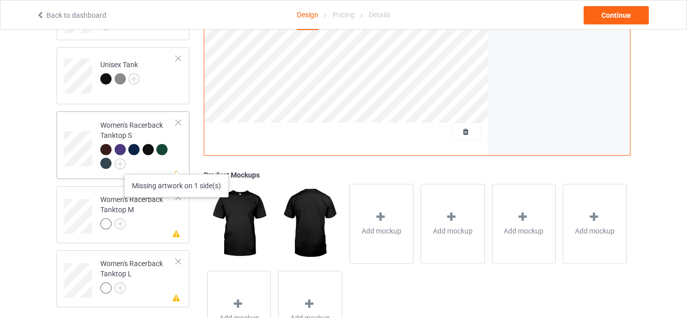
click at [177, 169] on icon at bounding box center [176, 172] width 9 height 7
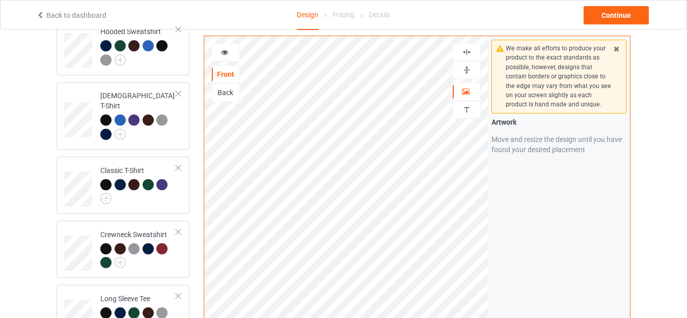
scroll to position [160, 0]
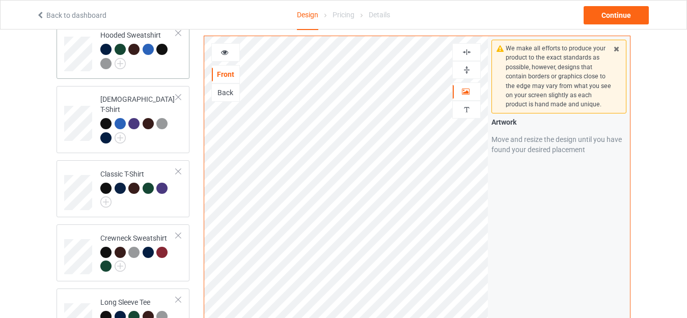
click at [152, 67] on div at bounding box center [138, 58] width 76 height 28
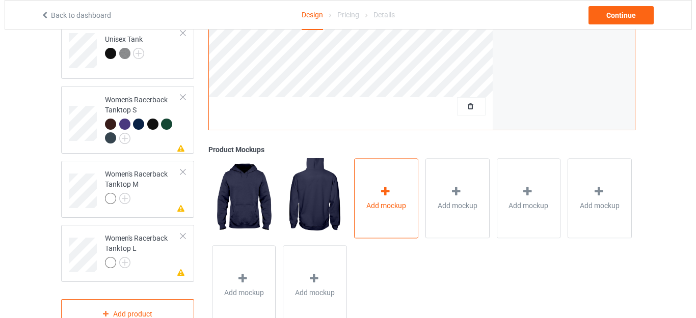
scroll to position [516, 0]
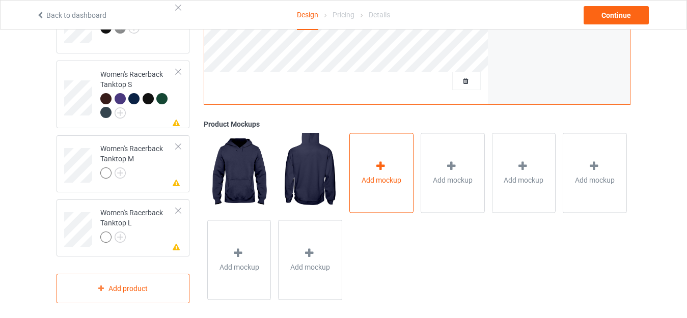
click at [376, 161] on icon at bounding box center [380, 166] width 13 height 11
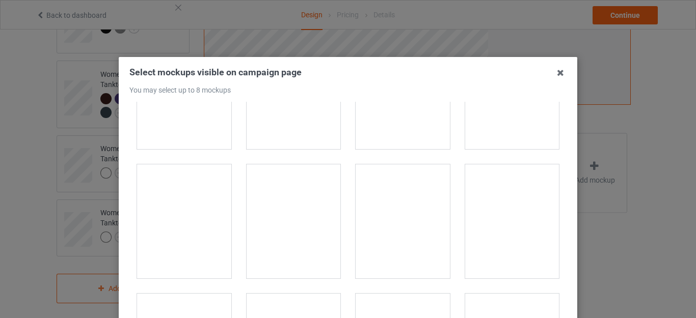
scroll to position [102, 0]
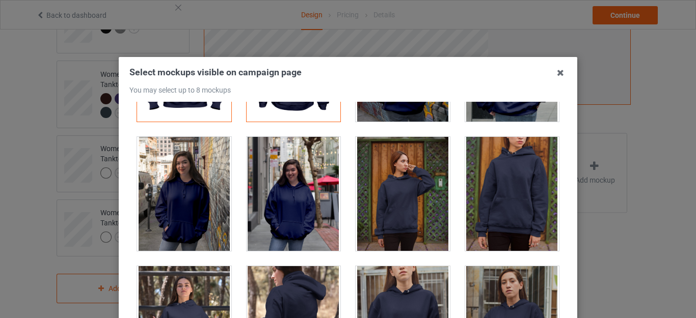
click at [481, 199] on div at bounding box center [512, 194] width 94 height 114
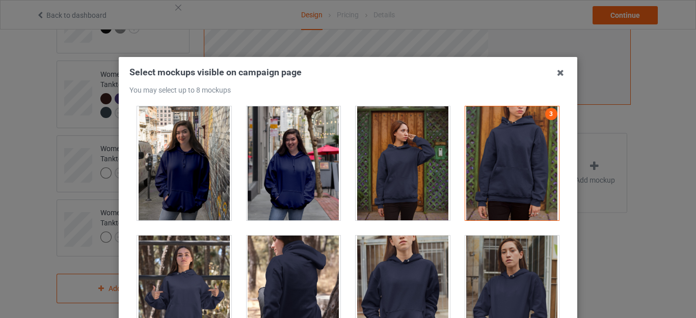
scroll to position [255, 0]
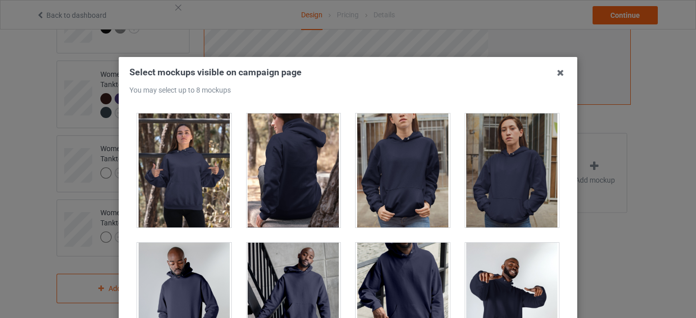
click at [172, 195] on div at bounding box center [184, 171] width 94 height 114
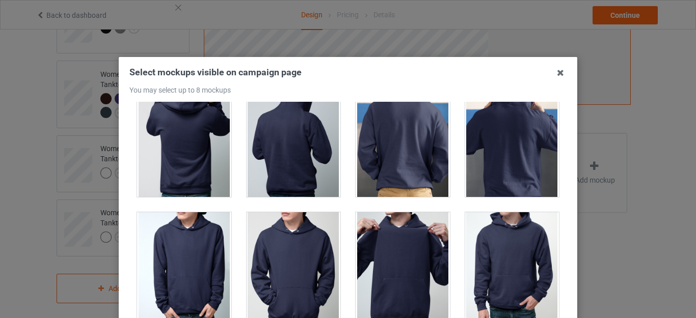
scroll to position [1680, 0]
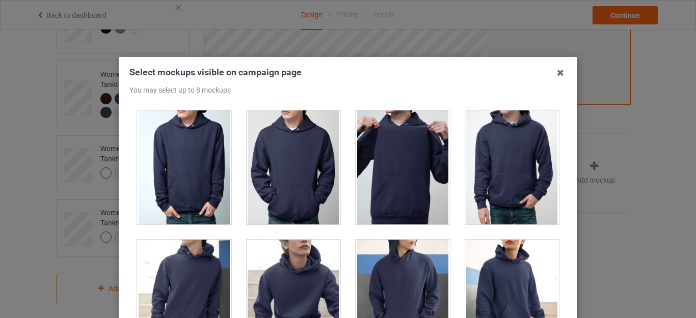
click at [492, 169] on div at bounding box center [512, 168] width 94 height 114
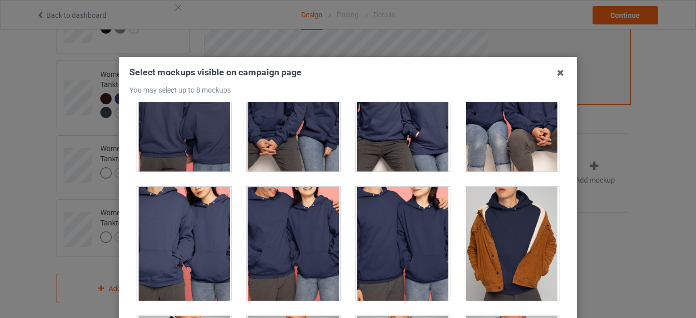
scroll to position [3819, 0]
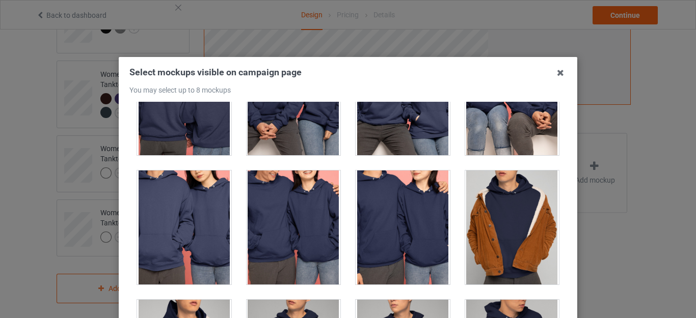
click at [419, 239] on div at bounding box center [402, 228] width 94 height 114
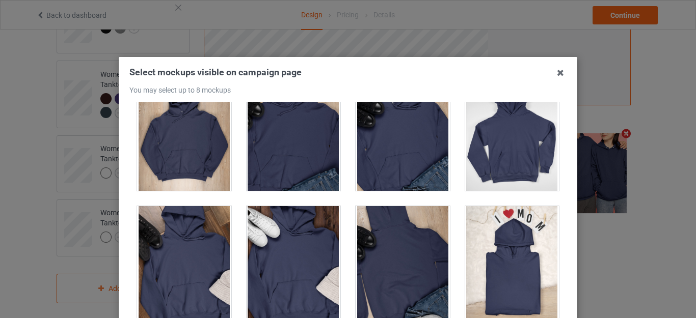
scroll to position [4481, 0]
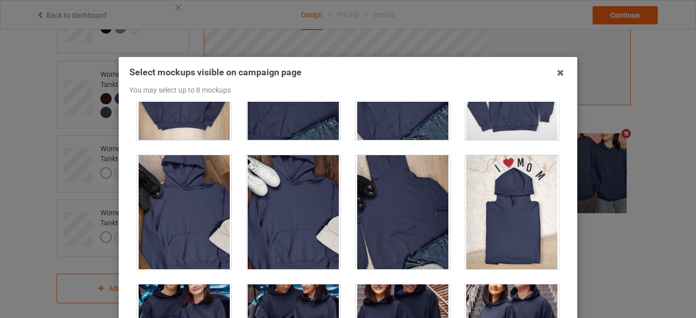
click at [304, 220] on div at bounding box center [293, 212] width 94 height 114
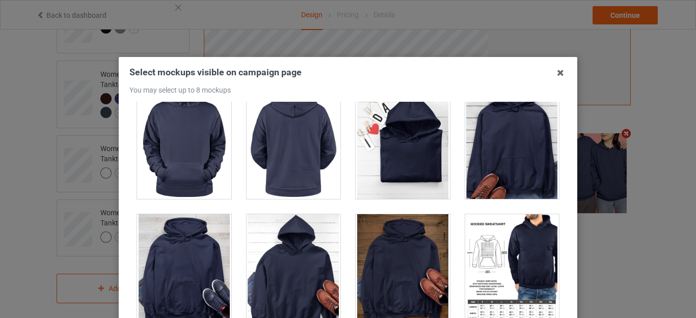
scroll to position [4991, 0]
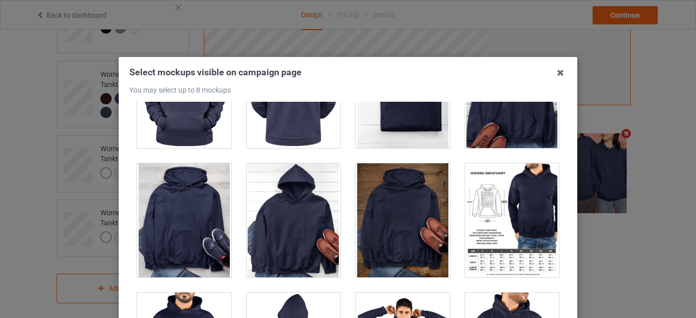
click at [189, 236] on div at bounding box center [184, 220] width 94 height 114
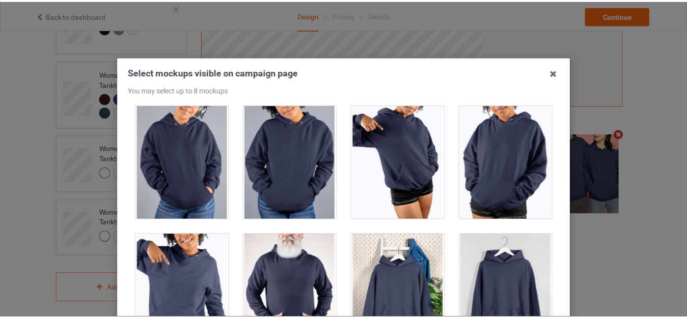
scroll to position [142, 0]
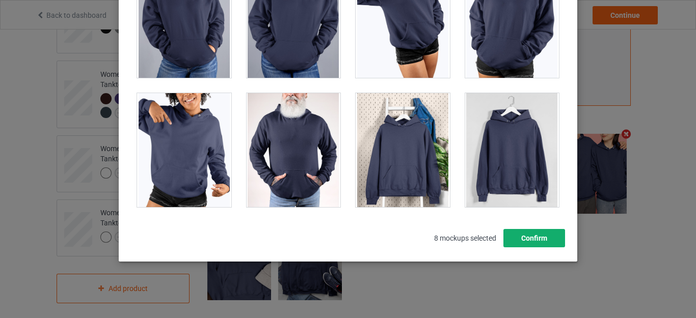
click at [516, 234] on button "Confirm" at bounding box center [534, 238] width 62 height 18
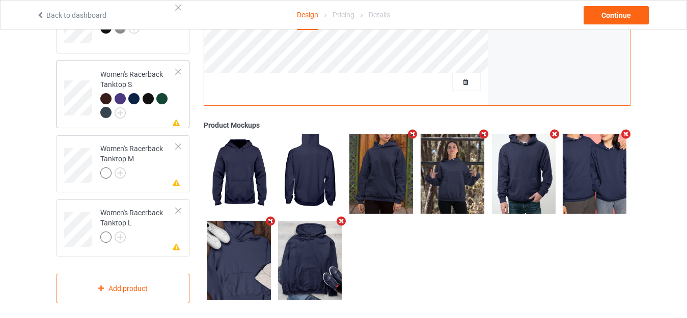
click at [177, 68] on div at bounding box center [178, 71] width 7 height 7
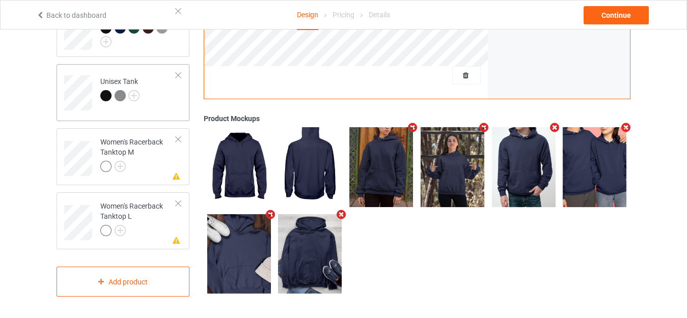
scroll to position [441, 0]
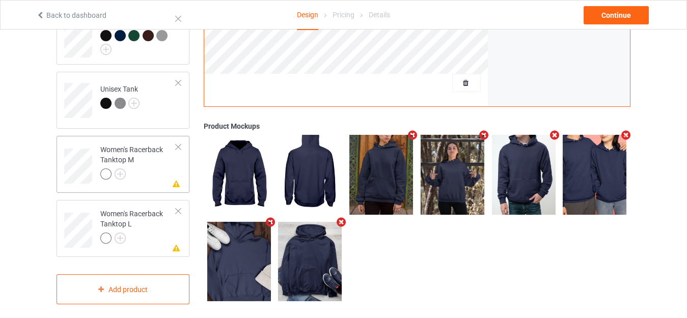
click at [175, 144] on div at bounding box center [178, 147] width 7 height 7
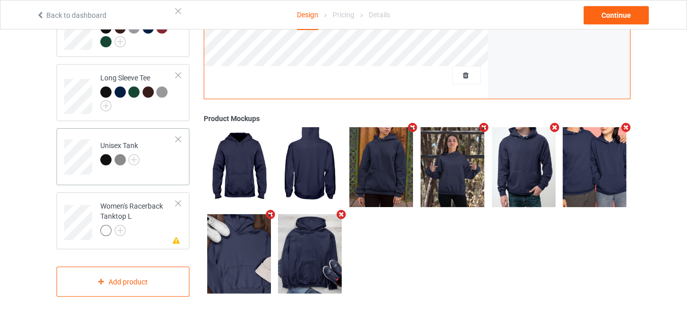
scroll to position [377, 0]
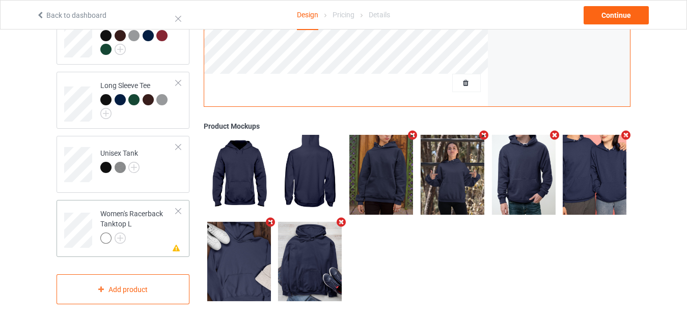
click at [179, 208] on div at bounding box center [178, 211] width 7 height 7
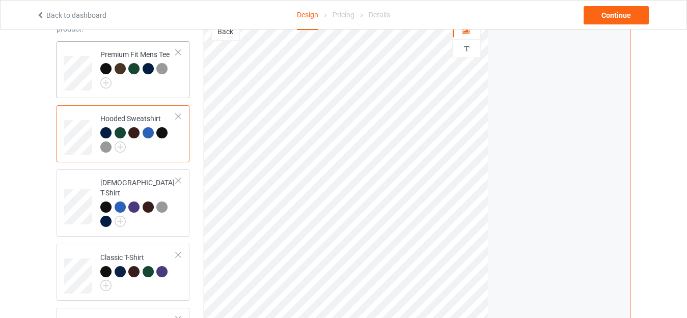
scroll to position [51, 0]
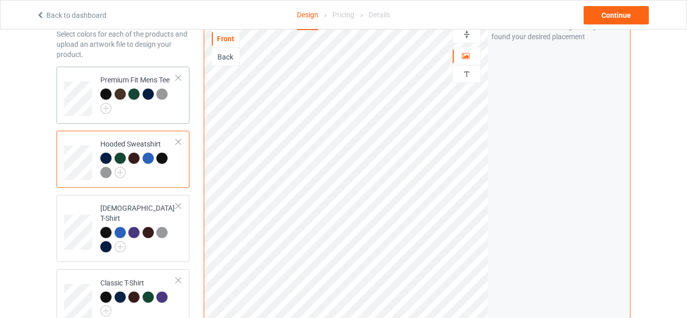
click at [135, 111] on div at bounding box center [138, 101] width 76 height 25
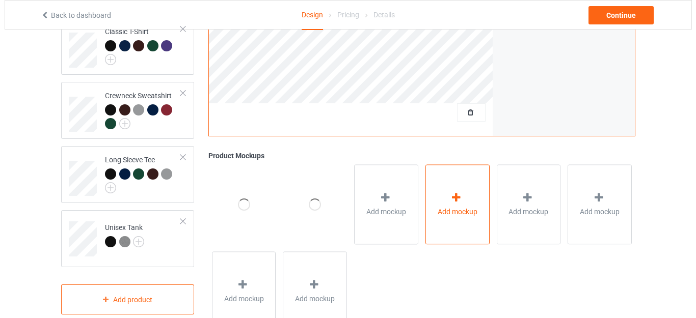
scroll to position [306, 0]
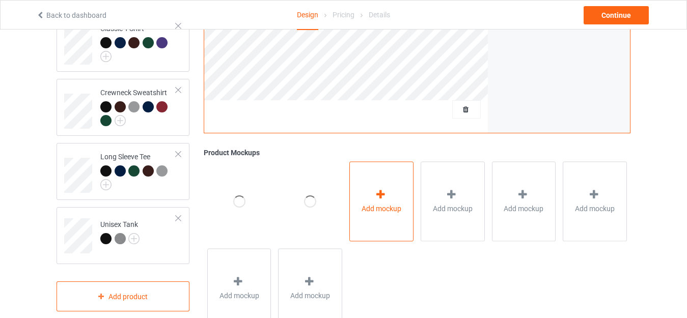
click at [388, 224] on div "Add mockup" at bounding box center [381, 201] width 64 height 80
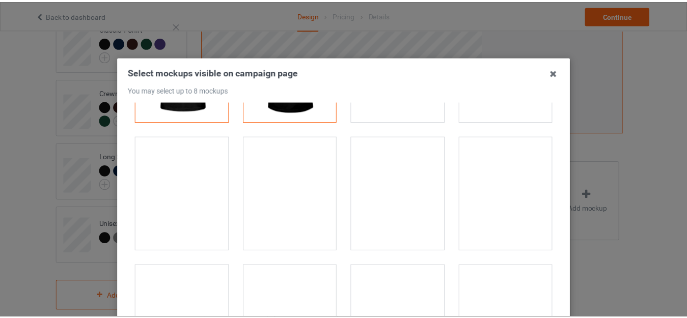
scroll to position [0, 0]
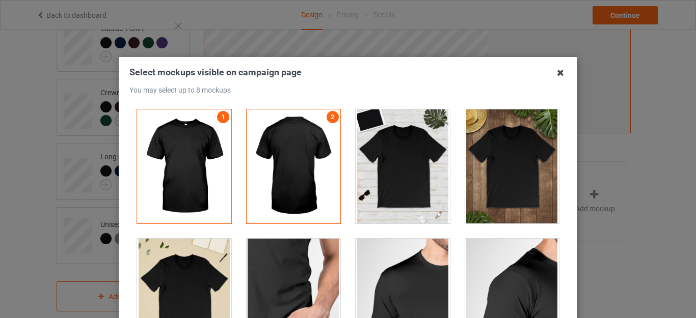
click at [554, 76] on icon at bounding box center [560, 73] width 16 height 16
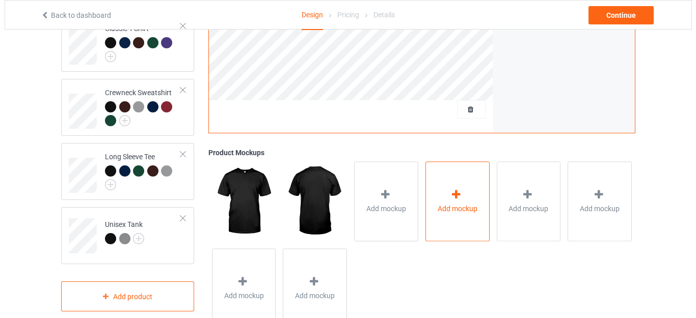
scroll to position [341, 0]
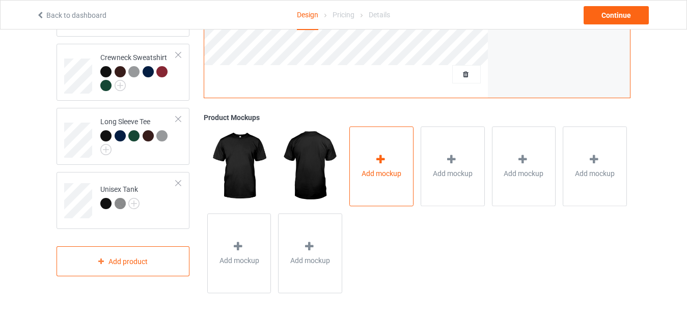
click at [360, 167] on div "Add mockup" at bounding box center [381, 166] width 64 height 80
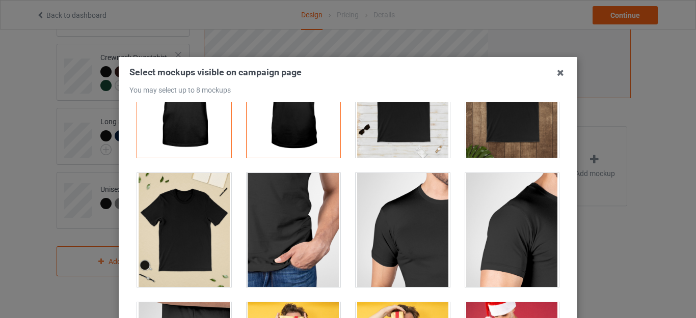
scroll to position [0, 0]
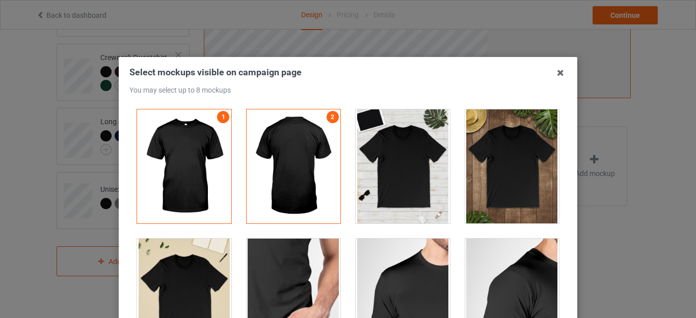
click at [555, 72] on icon at bounding box center [560, 73] width 16 height 16
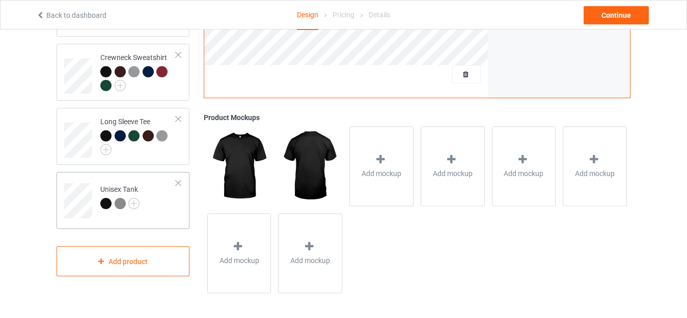
click at [175, 204] on td "Unisex Tank" at bounding box center [138, 197] width 87 height 42
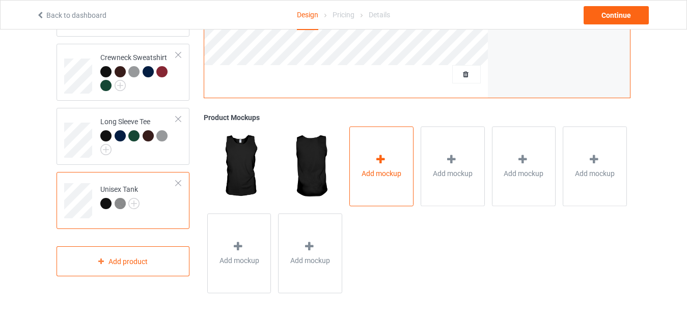
click at [367, 182] on div "Add mockup" at bounding box center [381, 166] width 64 height 80
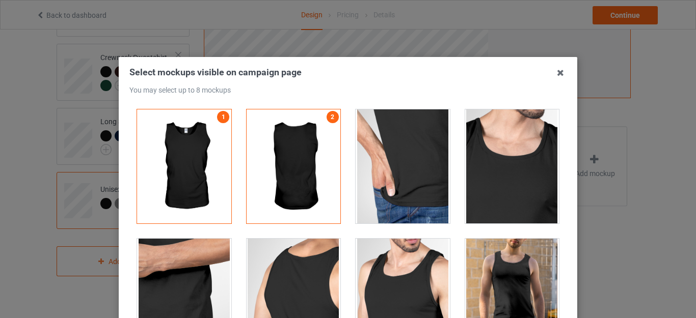
click at [325, 167] on div at bounding box center [293, 166] width 94 height 114
click at [554, 69] on icon at bounding box center [560, 73] width 16 height 16
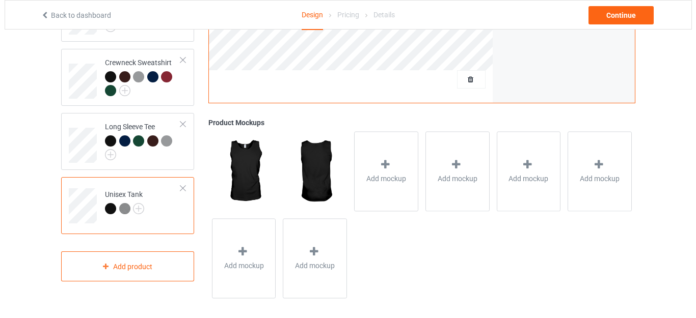
scroll to position [341, 0]
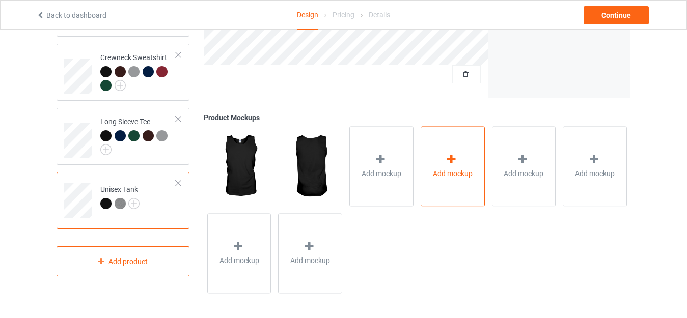
click at [447, 192] on div "Add mockup" at bounding box center [453, 166] width 64 height 80
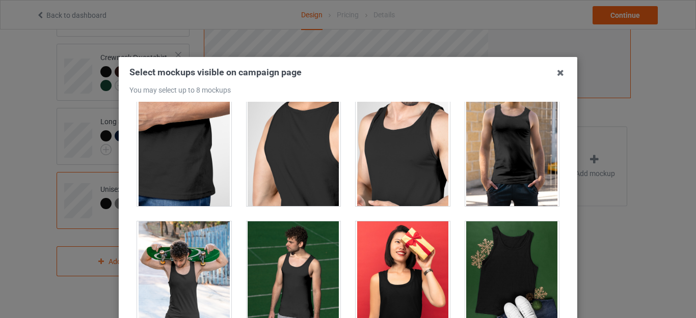
scroll to position [0, 0]
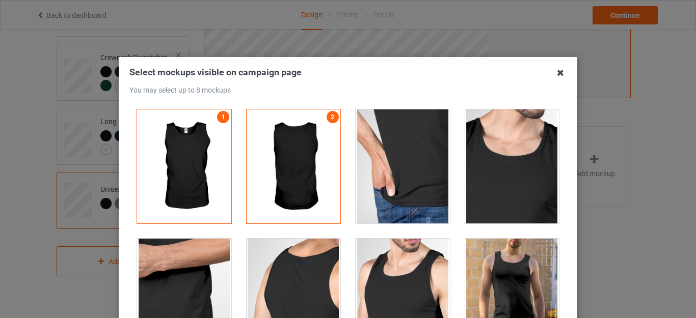
click at [554, 74] on icon at bounding box center [560, 73] width 16 height 16
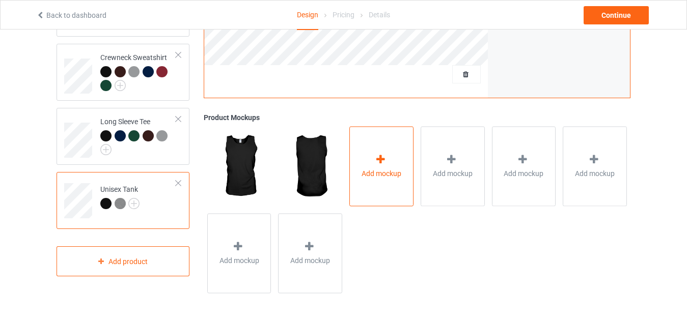
click at [391, 175] on span "Add mockup" at bounding box center [382, 174] width 40 height 10
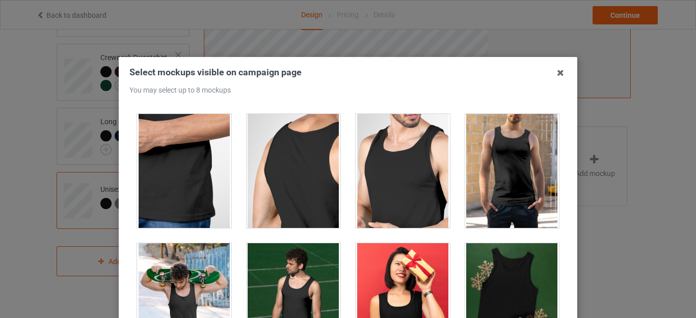
scroll to position [102, 0]
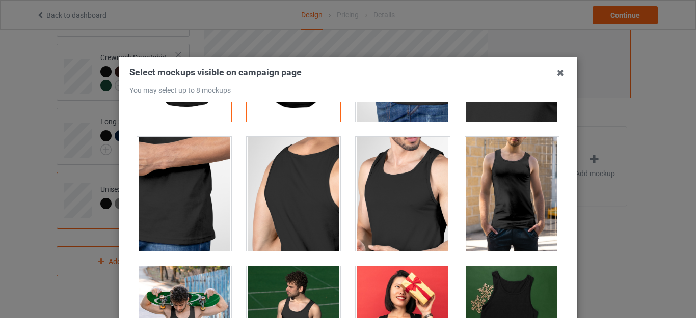
click at [493, 201] on div at bounding box center [512, 194] width 94 height 114
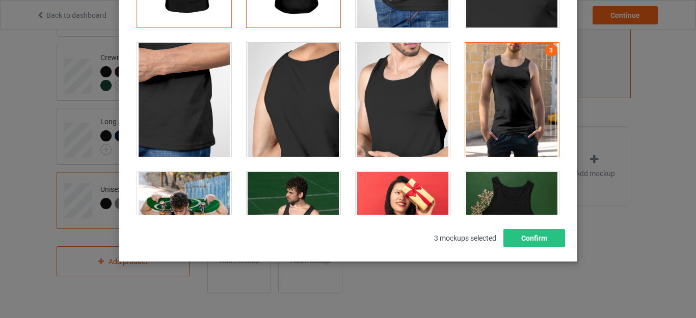
scroll to position [0, 0]
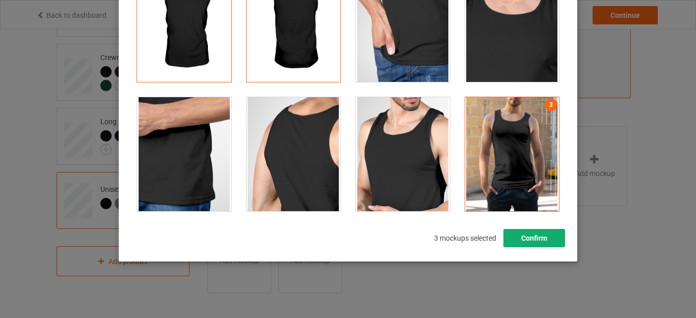
click at [520, 237] on button "Confirm" at bounding box center [534, 238] width 62 height 18
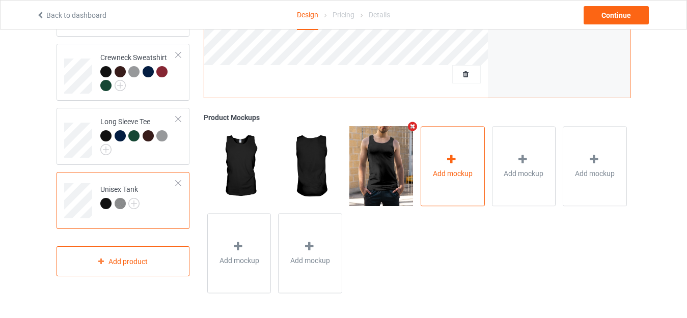
click at [444, 166] on div "Add mockup" at bounding box center [453, 166] width 64 height 80
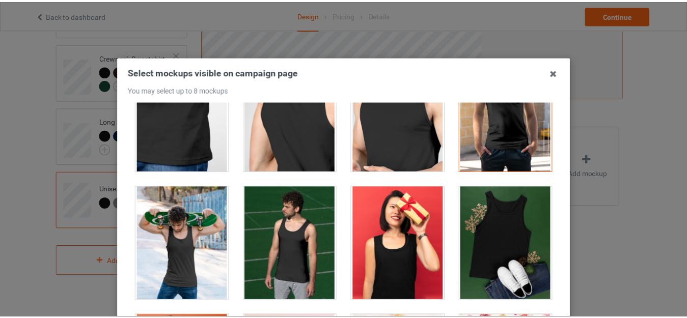
scroll to position [204, 0]
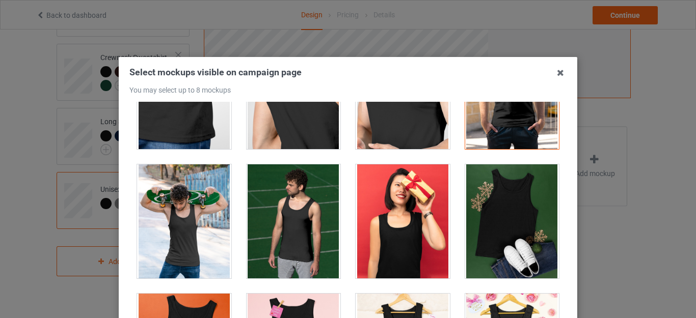
click at [558, 76] on icon at bounding box center [560, 73] width 16 height 16
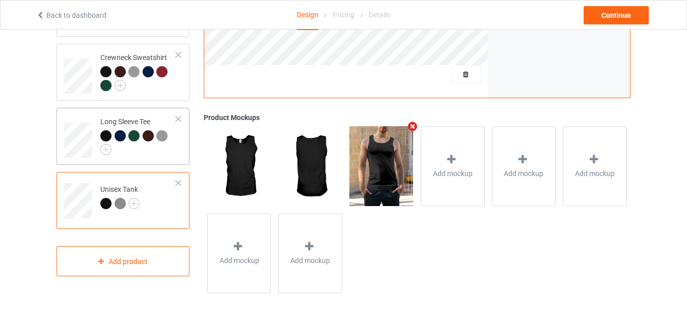
click at [127, 141] on div at bounding box center [138, 142] width 76 height 25
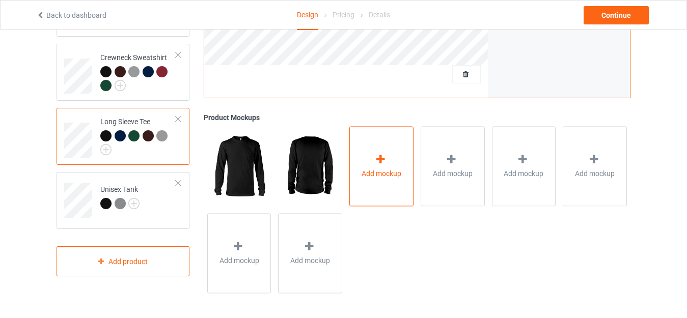
click at [370, 175] on span "Add mockup" at bounding box center [382, 174] width 40 height 10
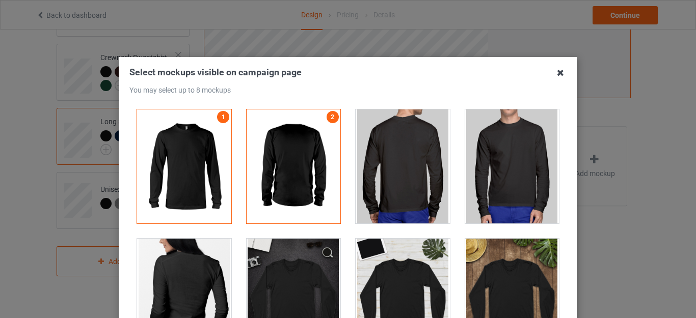
click at [556, 74] on icon at bounding box center [560, 73] width 16 height 16
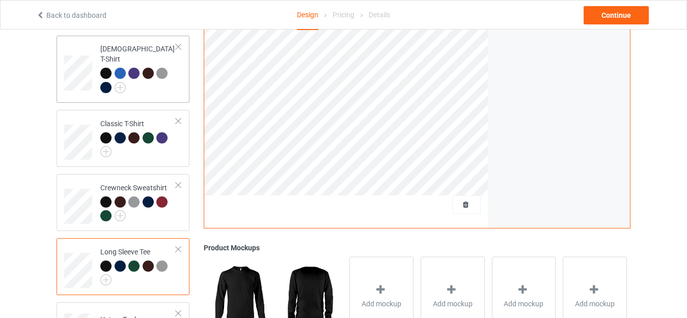
scroll to position [188, 0]
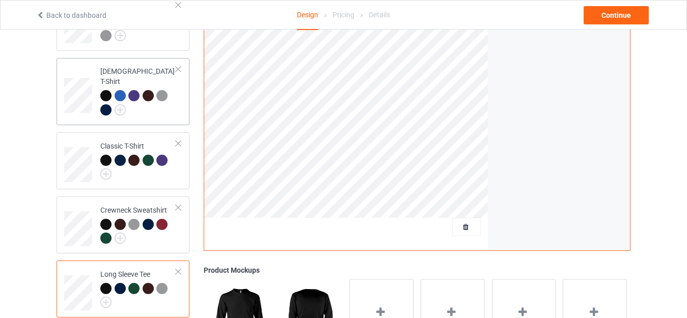
click at [153, 102] on div at bounding box center [138, 104] width 76 height 28
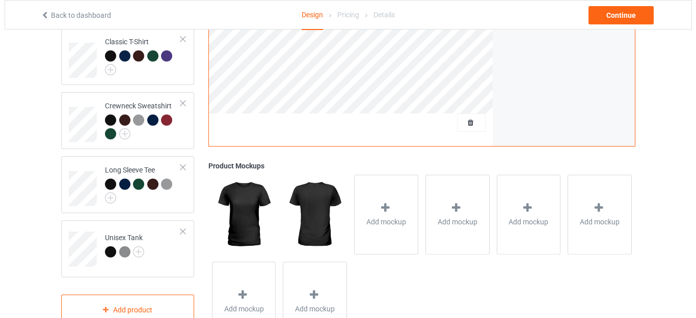
scroll to position [341, 0]
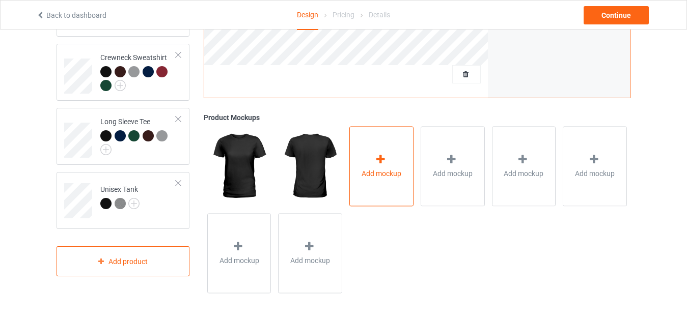
click at [389, 182] on div "Add mockup" at bounding box center [381, 166] width 64 height 80
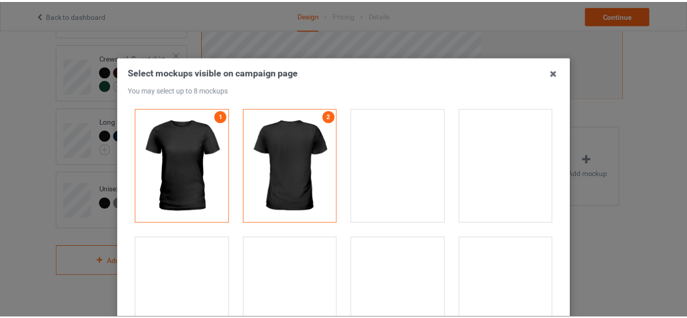
scroll to position [0, 0]
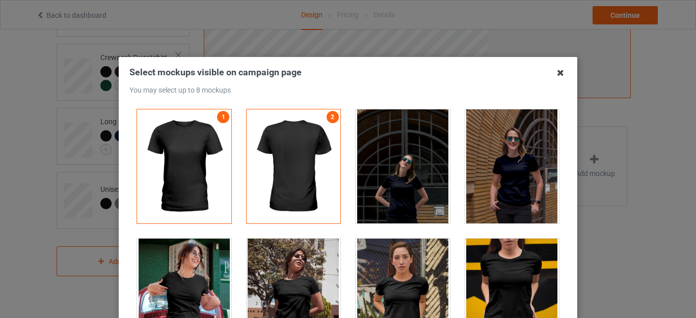
click at [555, 73] on icon at bounding box center [560, 73] width 16 height 16
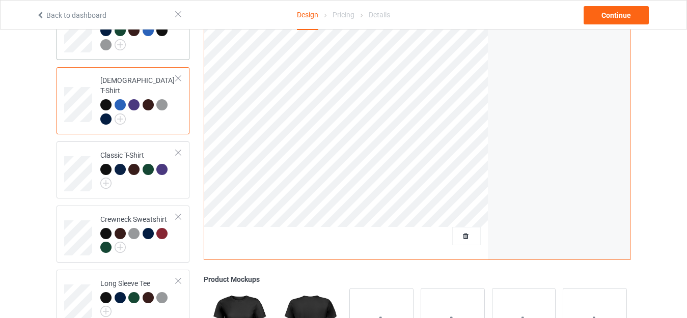
scroll to position [204, 0]
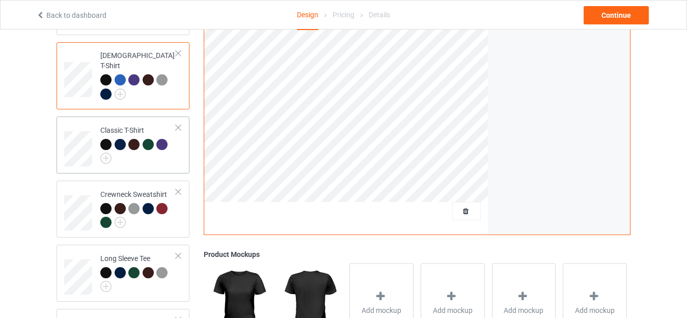
click at [157, 157] on td "Classic T-Shirt" at bounding box center [138, 145] width 87 height 49
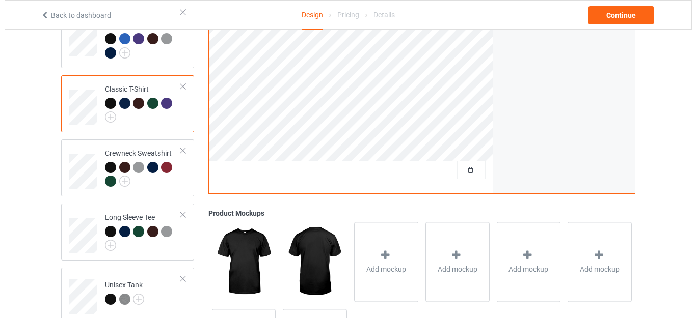
scroll to position [341, 0]
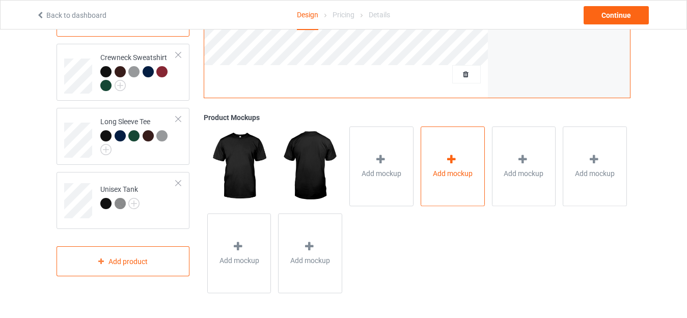
click at [436, 176] on span "Add mockup" at bounding box center [453, 174] width 40 height 10
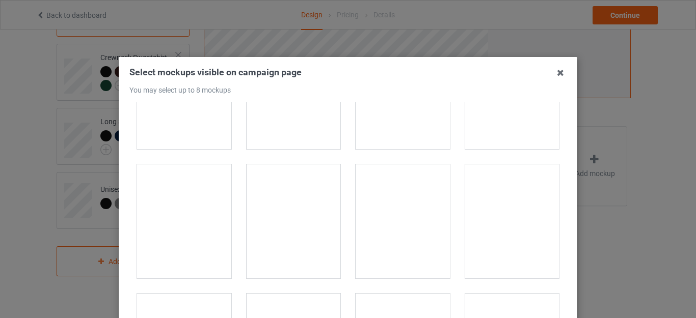
scroll to position [0, 0]
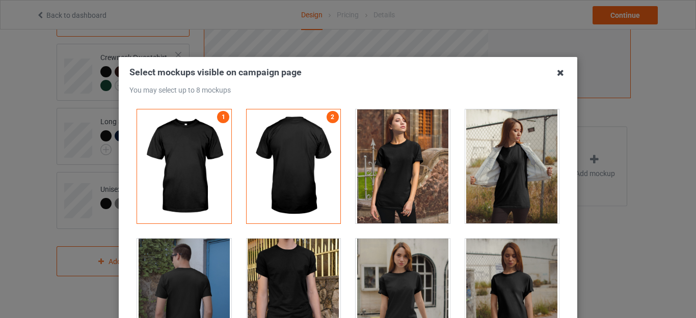
click at [554, 72] on icon at bounding box center [560, 73] width 16 height 16
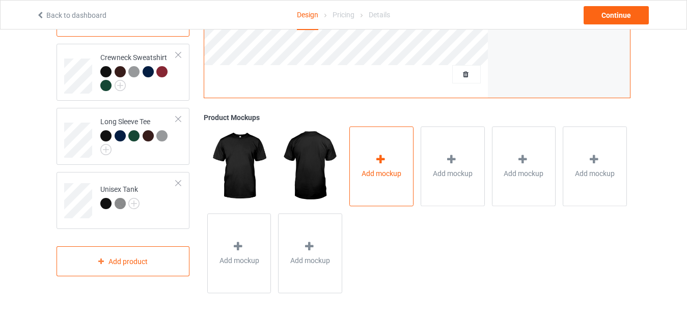
click at [402, 152] on div "Add mockup" at bounding box center [381, 166] width 64 height 80
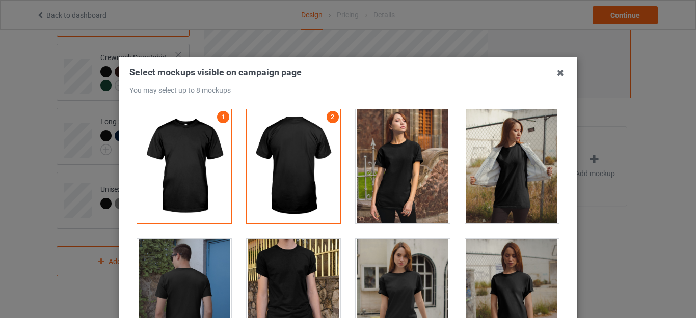
click at [307, 161] on div at bounding box center [293, 166] width 94 height 114
click at [558, 74] on icon at bounding box center [560, 73] width 16 height 16
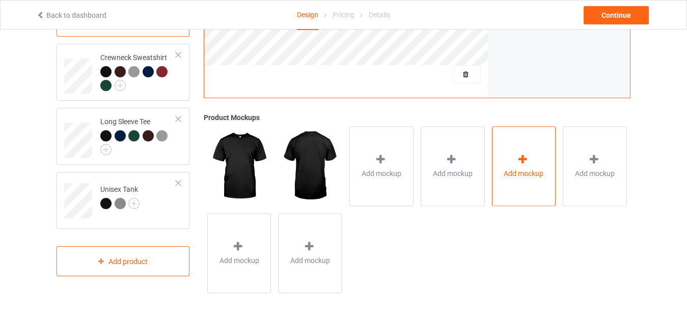
click at [511, 171] on span "Add mockup" at bounding box center [524, 174] width 40 height 10
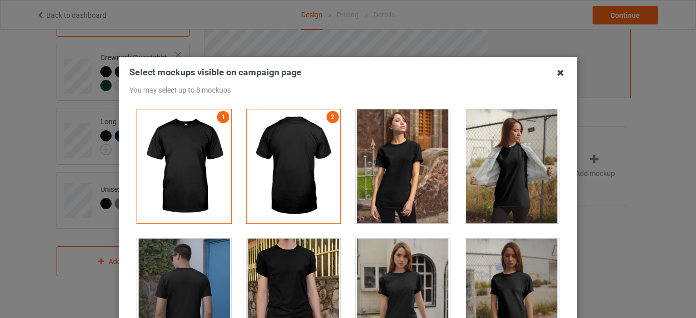
click at [557, 70] on icon at bounding box center [560, 73] width 16 height 16
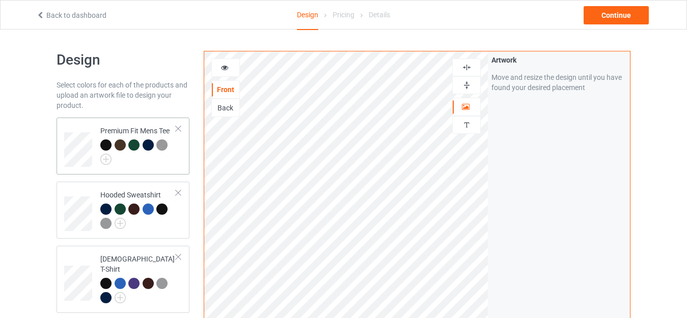
click at [168, 167] on td "Premium Fit Mens Tee" at bounding box center [138, 146] width 87 height 49
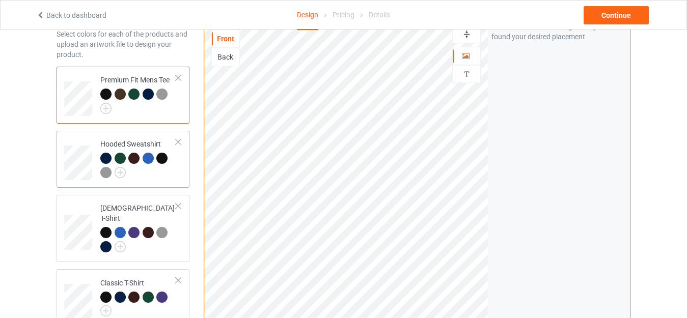
click at [155, 171] on div at bounding box center [138, 167] width 76 height 28
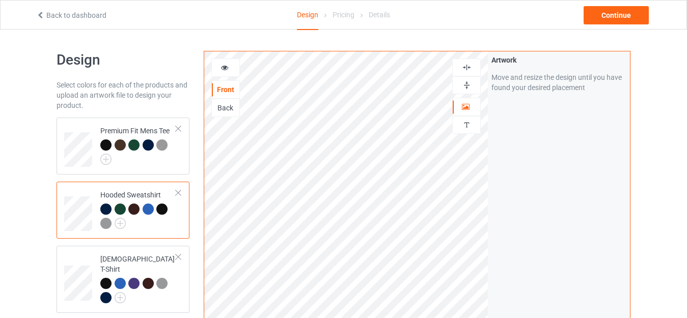
click at [461, 84] on div at bounding box center [466, 85] width 27 height 10
click at [462, 69] on img at bounding box center [467, 68] width 10 height 10
click at [461, 69] on div at bounding box center [466, 68] width 27 height 10
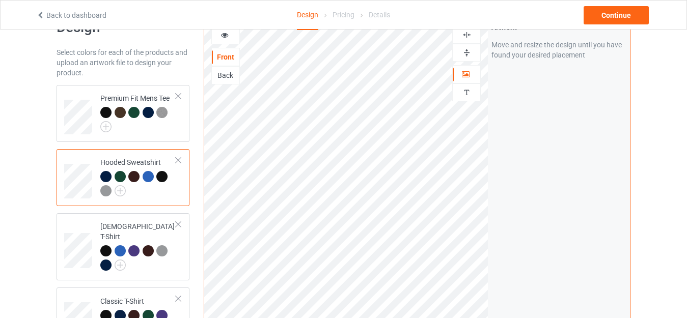
scroll to position [51, 0]
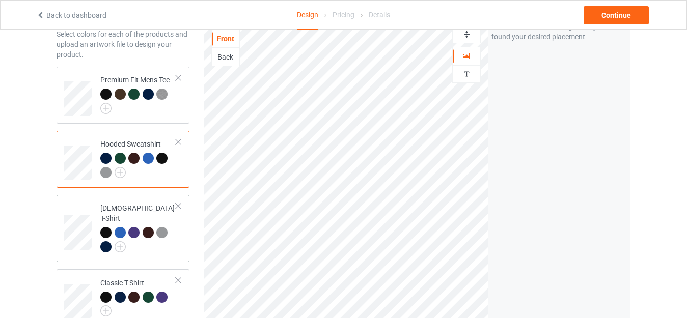
click at [167, 236] on div at bounding box center [138, 241] width 76 height 28
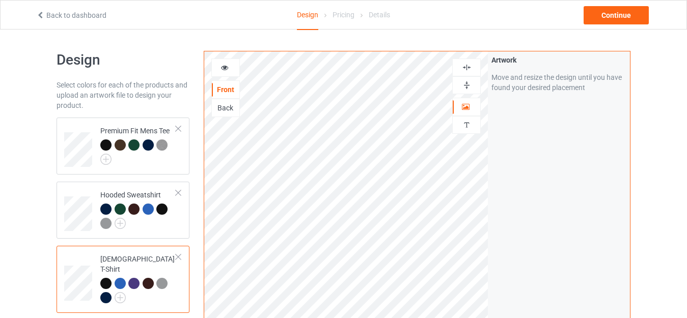
click at [465, 85] on img at bounding box center [467, 85] width 10 height 10
click at [465, 70] on img at bounding box center [467, 68] width 10 height 10
click at [465, 84] on img at bounding box center [467, 85] width 10 height 10
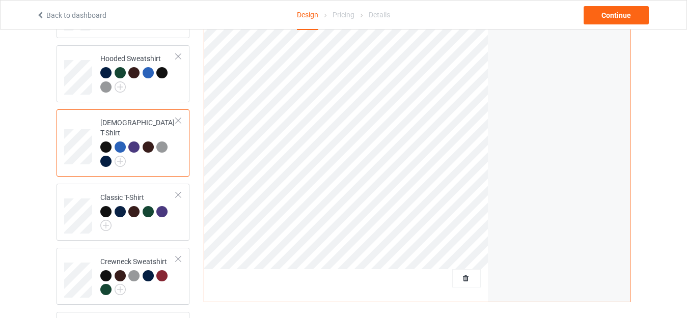
scroll to position [153, 0]
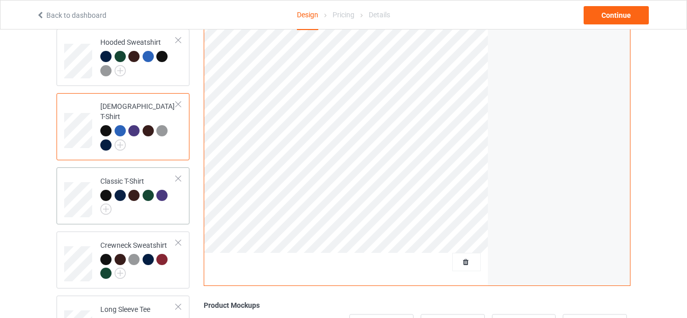
click at [164, 197] on div at bounding box center [138, 202] width 76 height 25
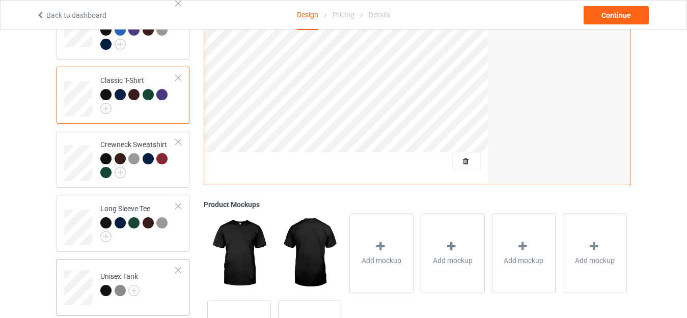
scroll to position [255, 0]
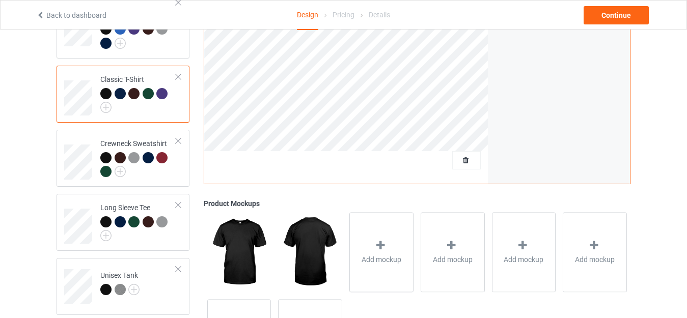
drag, startPoint x: 163, startPoint y: 161, endPoint x: 419, endPoint y: 163, distance: 255.6
click at [163, 162] on div at bounding box center [138, 166] width 76 height 28
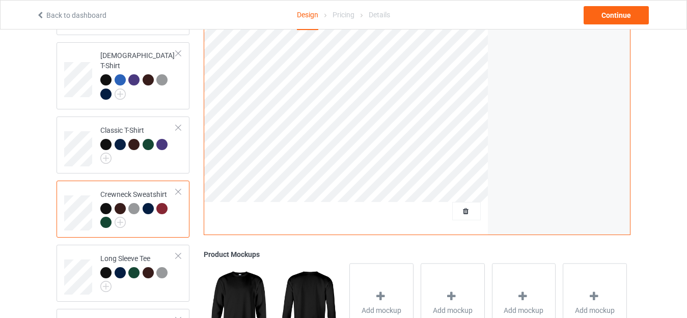
scroll to position [306, 0]
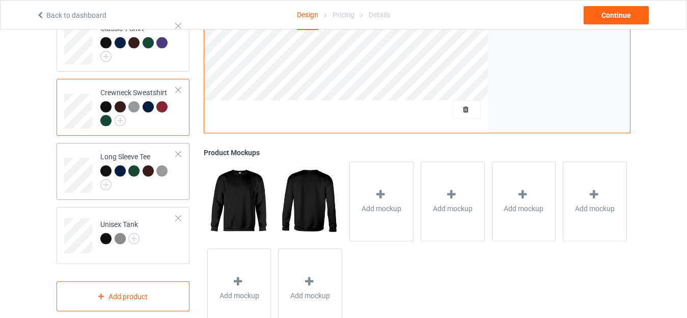
click at [171, 176] on div at bounding box center [138, 178] width 76 height 25
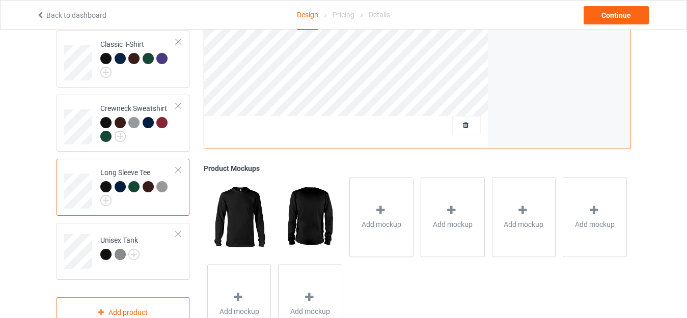
scroll to position [306, 0]
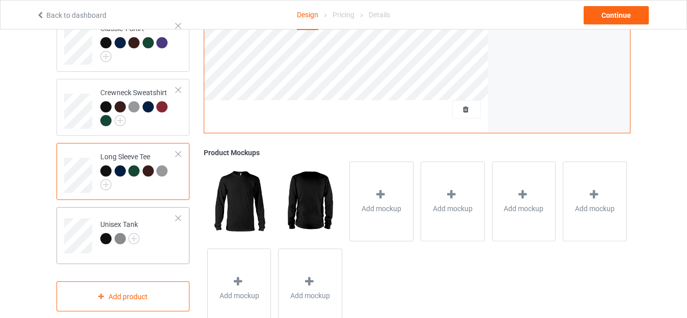
click at [167, 233] on td "Unisex Tank" at bounding box center [138, 232] width 87 height 42
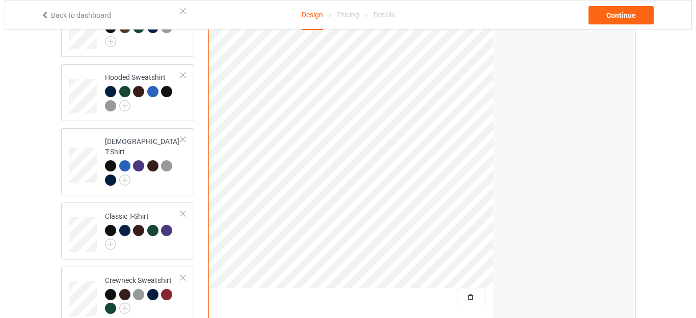
scroll to position [341, 0]
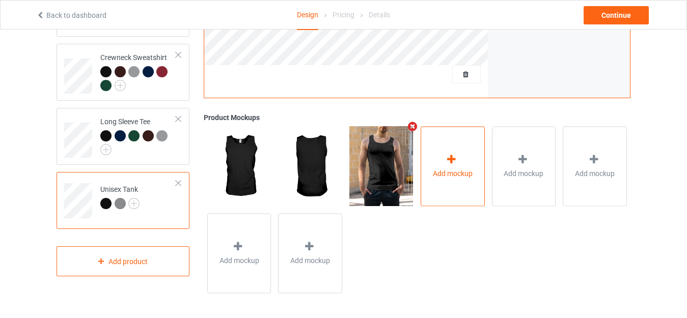
click at [444, 187] on div "Add mockup" at bounding box center [453, 166] width 64 height 80
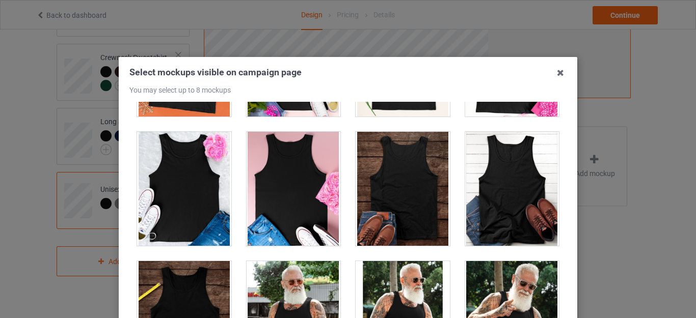
scroll to position [509, 0]
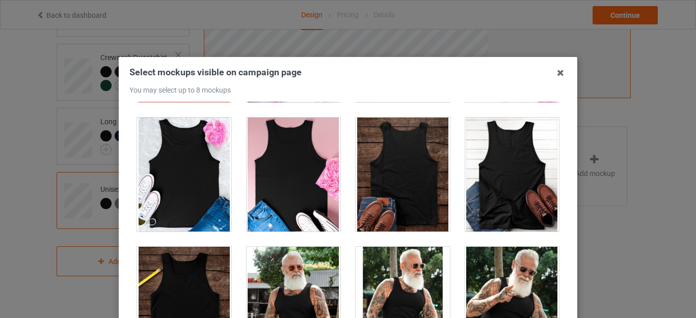
click at [486, 191] on div at bounding box center [512, 175] width 94 height 114
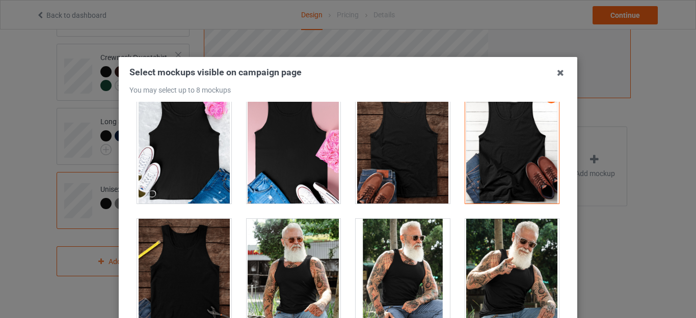
scroll to position [560, 0]
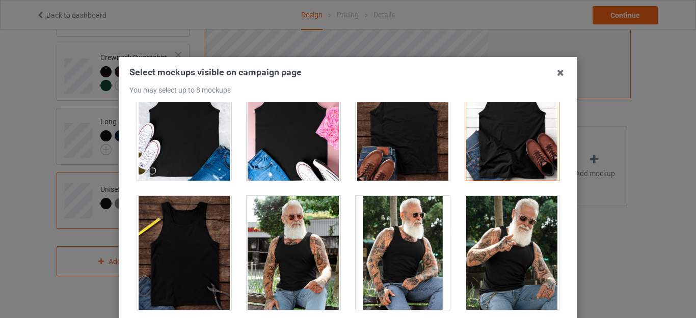
click at [208, 165] on div at bounding box center [184, 124] width 94 height 114
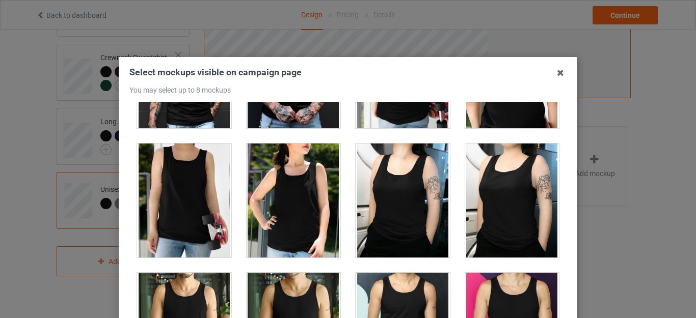
scroll to position [1018, 0]
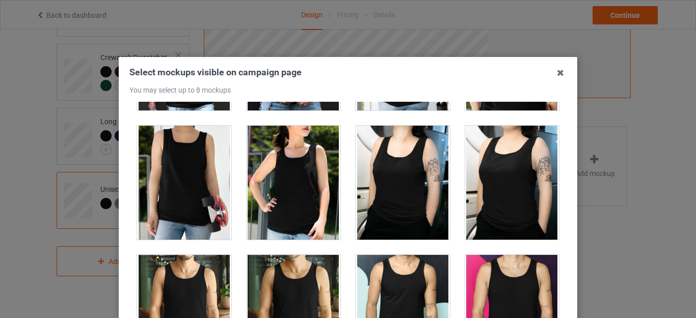
click at [499, 212] on div at bounding box center [512, 183] width 94 height 114
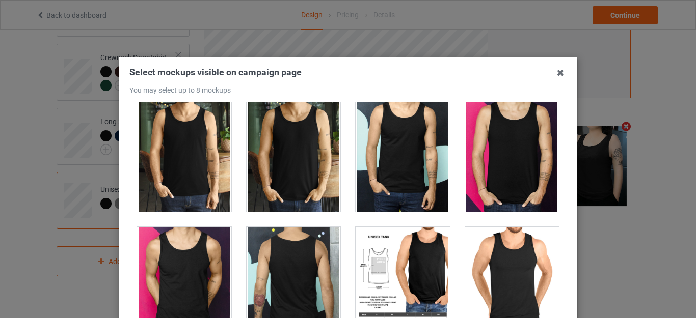
scroll to position [1120, 0]
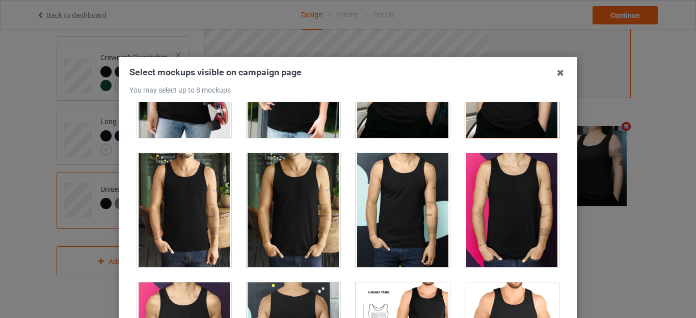
click at [156, 218] on div at bounding box center [184, 210] width 94 height 114
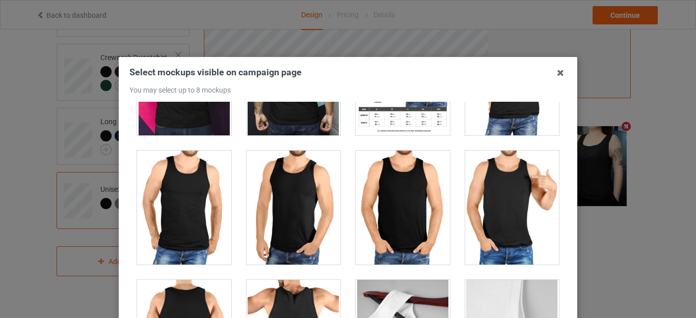
scroll to position [1477, 0]
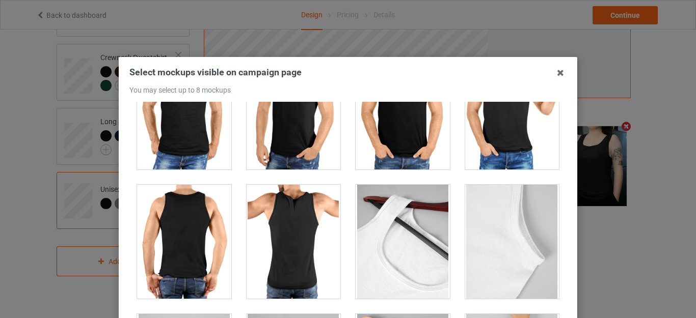
click at [505, 139] on div at bounding box center [512, 113] width 94 height 114
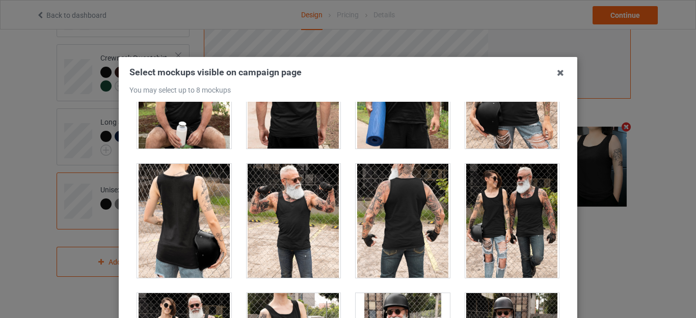
scroll to position [1935, 0]
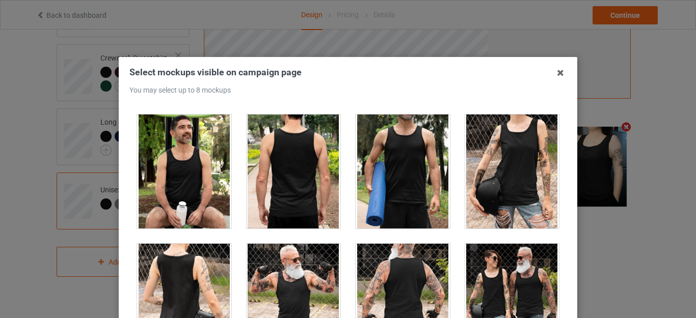
click at [487, 191] on div at bounding box center [512, 172] width 94 height 114
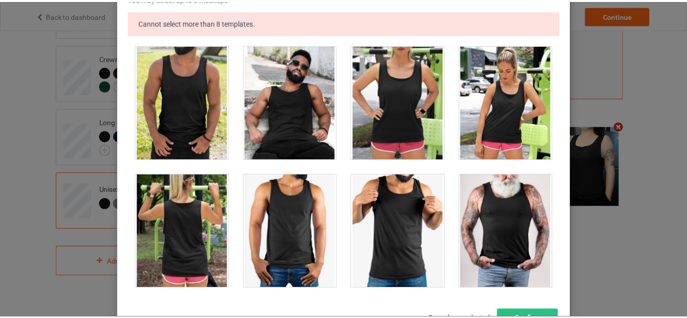
scroll to position [173, 0]
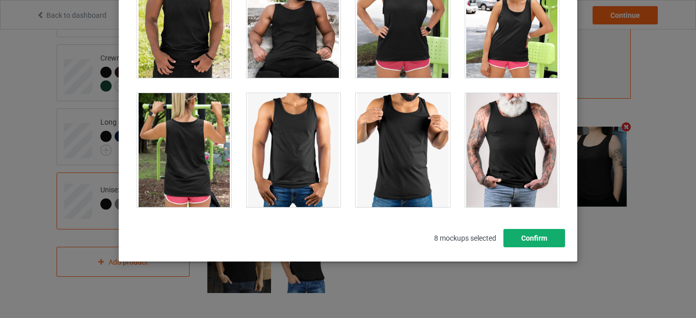
click at [550, 230] on button "Confirm" at bounding box center [534, 238] width 62 height 18
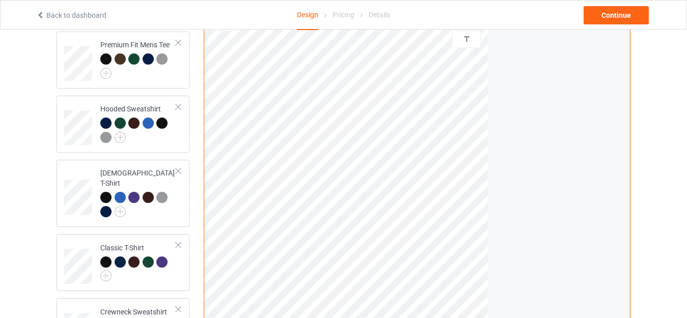
scroll to position [86, 0]
click at [162, 268] on div at bounding box center [138, 269] width 76 height 25
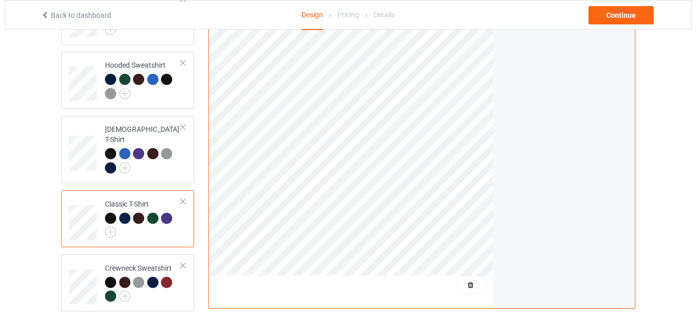
scroll to position [289, 0]
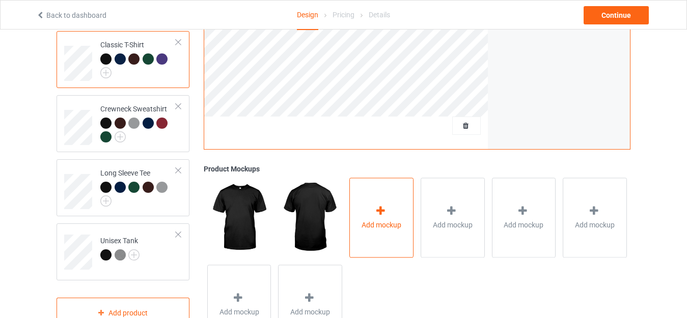
click at [399, 220] on span "Add mockup" at bounding box center [382, 225] width 40 height 10
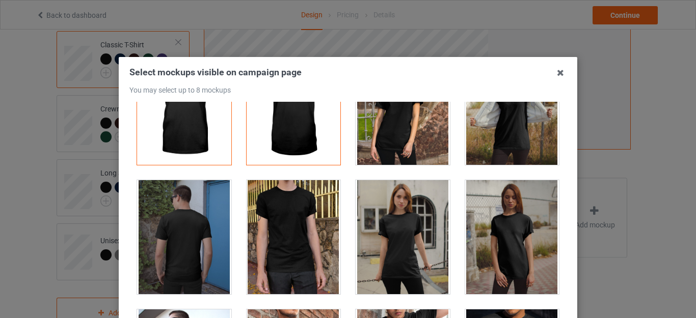
scroll to position [102, 0]
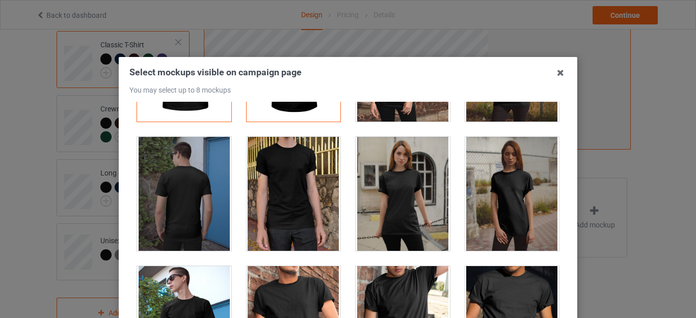
click at [273, 207] on div at bounding box center [293, 194] width 94 height 114
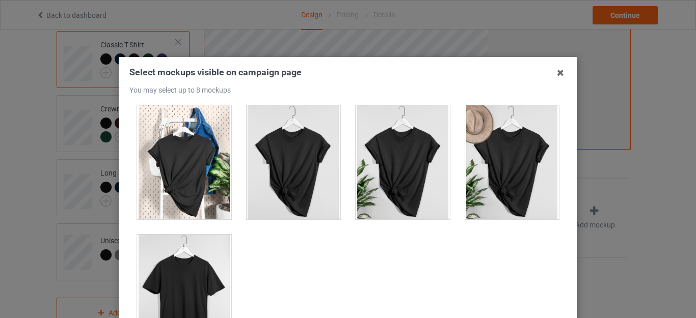
scroll to position [142, 0]
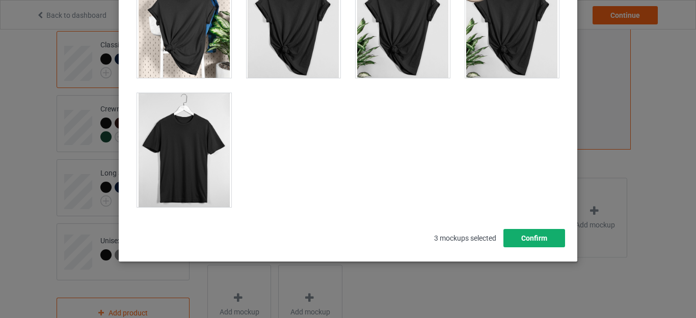
click at [514, 243] on button "Confirm" at bounding box center [534, 238] width 62 height 18
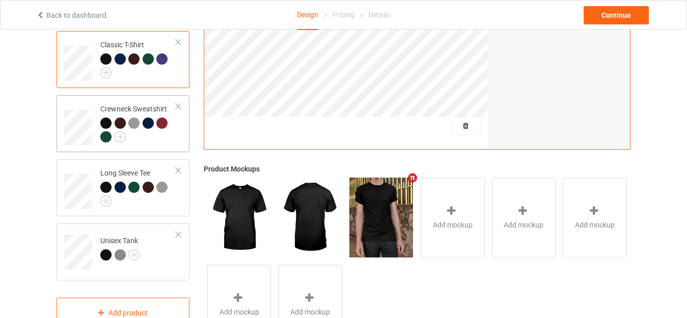
click at [151, 127] on div at bounding box center [138, 132] width 76 height 28
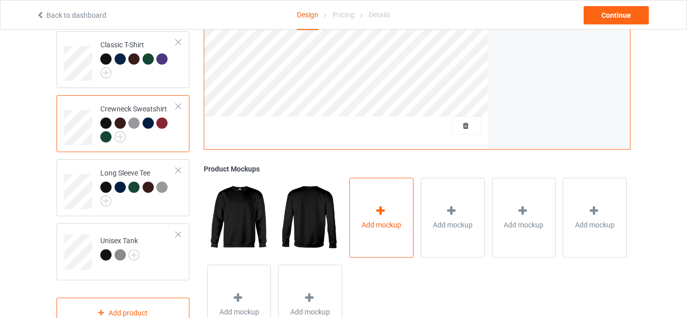
click at [394, 218] on div "Add mockup" at bounding box center [381, 218] width 64 height 80
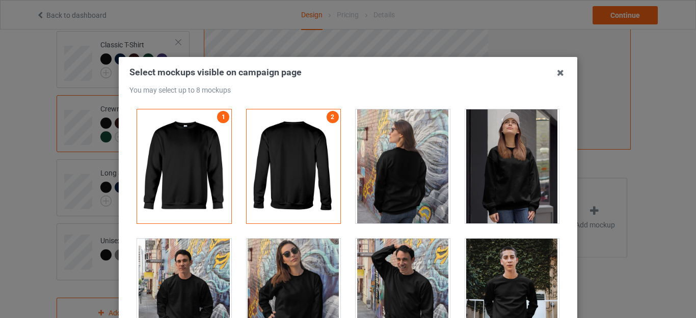
click at [392, 180] on div at bounding box center [402, 166] width 94 height 114
click at [412, 171] on div at bounding box center [402, 166] width 94 height 114
click at [557, 71] on icon at bounding box center [560, 73] width 16 height 16
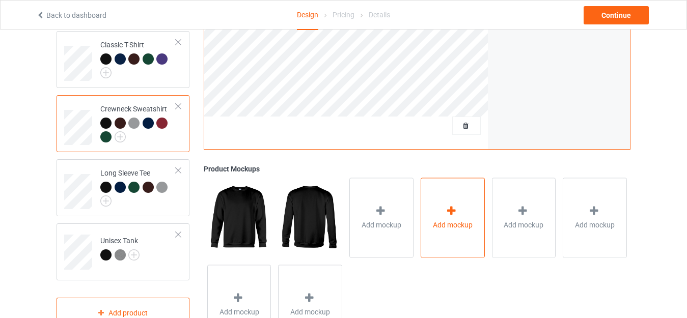
click at [446, 235] on div "Add mockup" at bounding box center [453, 218] width 64 height 80
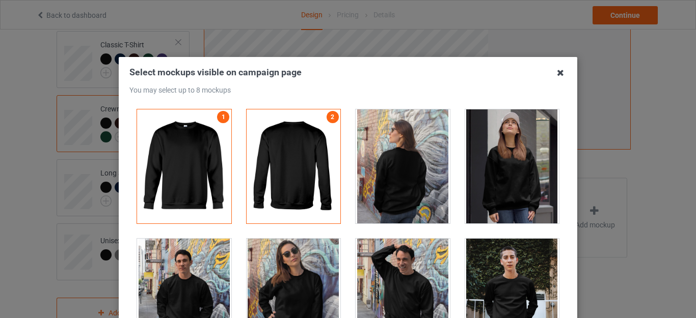
click at [557, 71] on icon at bounding box center [560, 73] width 16 height 16
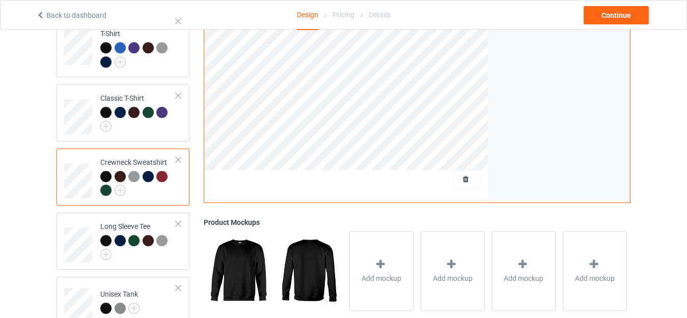
scroll to position [35, 0]
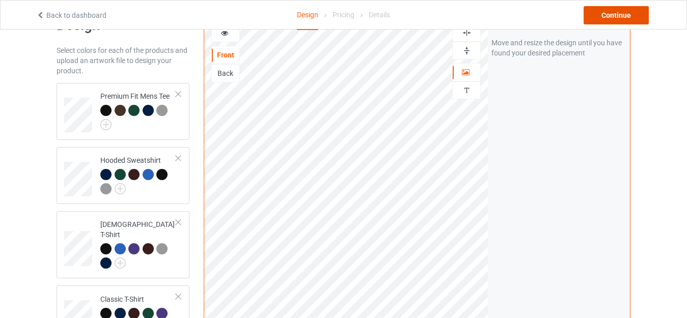
click at [609, 18] on div "Continue" at bounding box center [616, 15] width 65 height 18
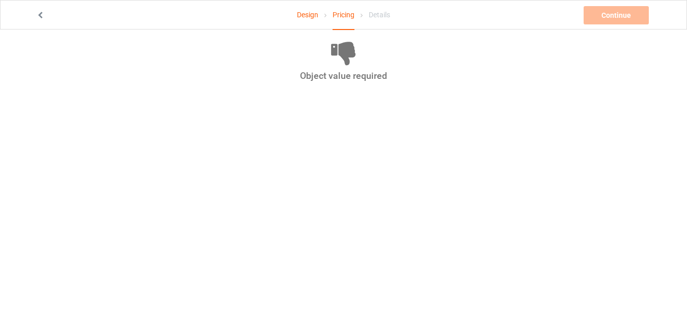
scroll to position [30, 0]
click at [309, 14] on link "Design" at bounding box center [307, 15] width 21 height 29
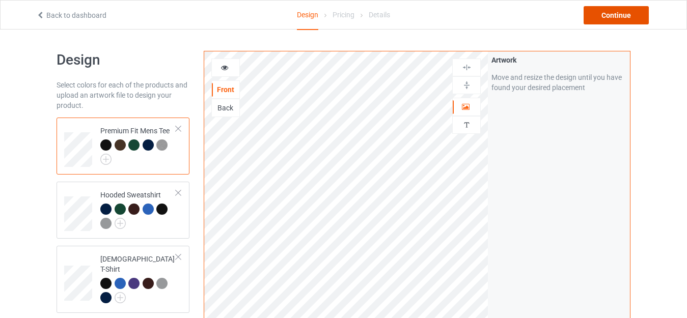
click at [631, 12] on div "Continue" at bounding box center [616, 15] width 65 height 18
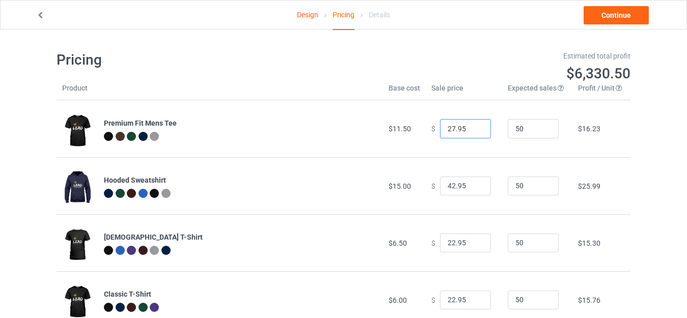
click at [475, 130] on input "27.95" at bounding box center [465, 128] width 51 height 19
click at [474, 131] on input "26.95" at bounding box center [465, 128] width 51 height 19
click at [474, 131] on input "25.95" at bounding box center [465, 128] width 51 height 19
click at [474, 131] on input "23.95" at bounding box center [465, 128] width 51 height 19
click at [474, 131] on input "22.95" at bounding box center [465, 128] width 51 height 19
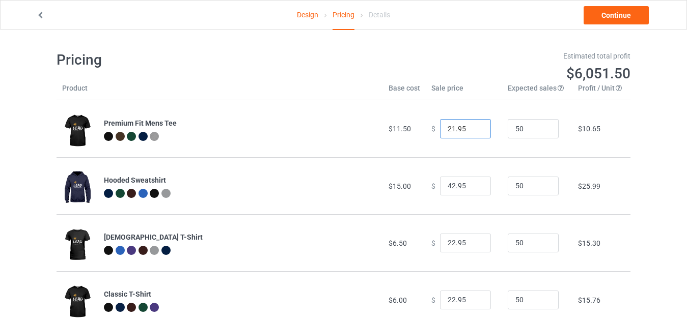
click at [474, 131] on input "21.95" at bounding box center [465, 128] width 51 height 19
type input "20.95"
click at [474, 131] on input "20.95" at bounding box center [465, 128] width 51 height 19
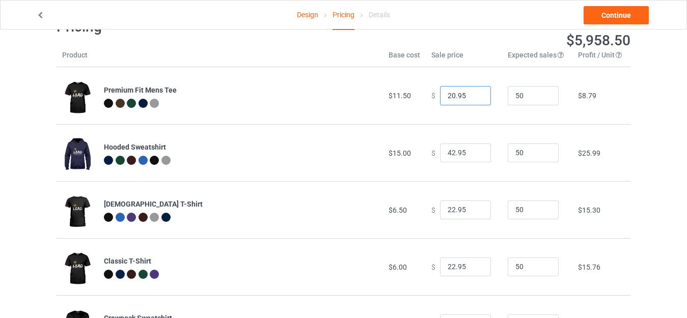
scroll to position [51, 0]
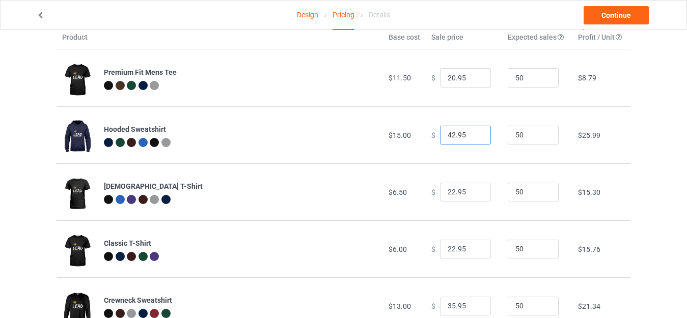
click at [445, 132] on input "42.95" at bounding box center [465, 135] width 51 height 19
click at [442, 132] on input "42.95" at bounding box center [465, 135] width 51 height 19
click at [448, 134] on input "42.95" at bounding box center [465, 135] width 51 height 19
click at [445, 134] on input "42.95" at bounding box center [465, 135] width 51 height 19
drag, startPoint x: 448, startPoint y: 135, endPoint x: 437, endPoint y: 128, distance: 12.6
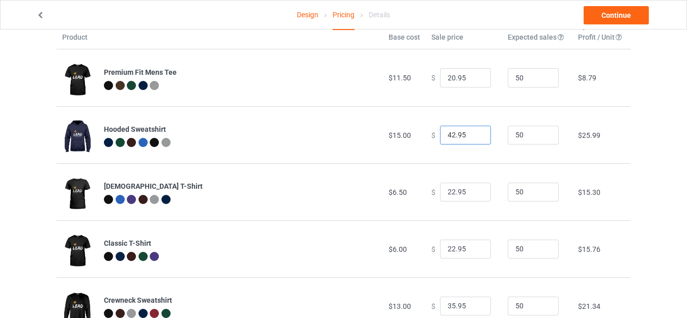
click at [442, 134] on input "42.95" at bounding box center [465, 135] width 51 height 19
click at [445, 135] on input "0.00" at bounding box center [465, 135] width 51 height 19
click at [441, 136] on input "0.00" at bounding box center [465, 135] width 51 height 19
click at [475, 133] on input "0.95" at bounding box center [465, 135] width 51 height 19
click at [472, 139] on input "-0.05" at bounding box center [465, 135] width 51 height 19
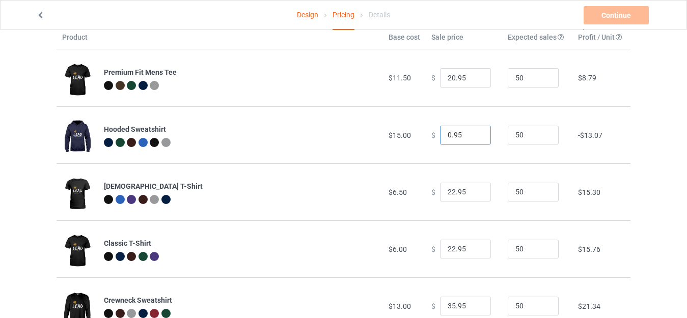
click at [472, 132] on input "0.95" at bounding box center [465, 135] width 51 height 19
click at [445, 135] on input "0.95" at bounding box center [465, 135] width 51 height 19
click at [471, 133] on input "0.95" at bounding box center [465, 135] width 51 height 19
click at [442, 136] on input "0.95" at bounding box center [465, 135] width 51 height 19
click at [443, 136] on input "0.95" at bounding box center [465, 135] width 51 height 19
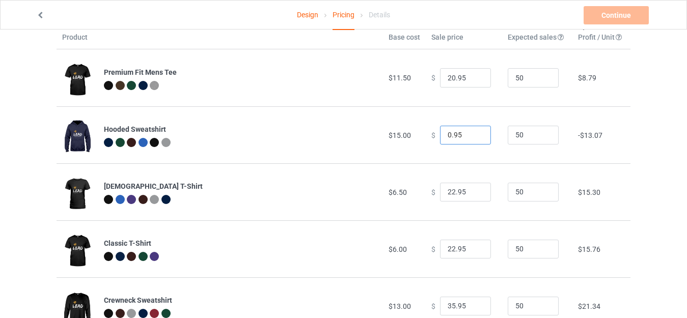
drag, startPoint x: 443, startPoint y: 136, endPoint x: 437, endPoint y: 135, distance: 5.6
click at [440, 135] on input "0.95" at bounding box center [465, 135] width 51 height 19
click at [472, 133] on input "0.95" at bounding box center [465, 135] width 51 height 19
click at [444, 137] on input "0.95" at bounding box center [465, 135] width 51 height 19
click at [475, 133] on input "1.95" at bounding box center [465, 135] width 51 height 19
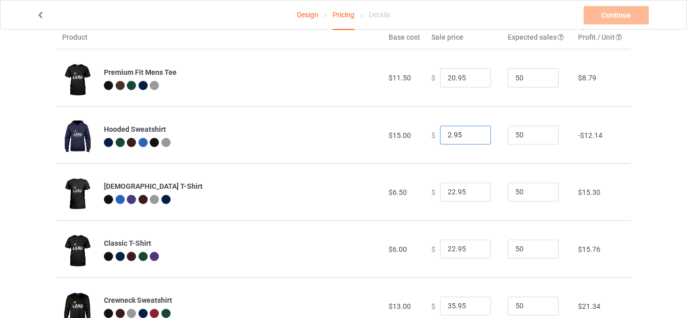
click at [475, 133] on input "2.95" at bounding box center [465, 135] width 51 height 19
click at [475, 133] on input "3.95" at bounding box center [465, 135] width 51 height 19
click at [474, 133] on input "4.95" at bounding box center [465, 135] width 51 height 19
click at [473, 133] on input "5.95" at bounding box center [465, 135] width 51 height 19
click at [471, 132] on input "6.95" at bounding box center [465, 135] width 51 height 19
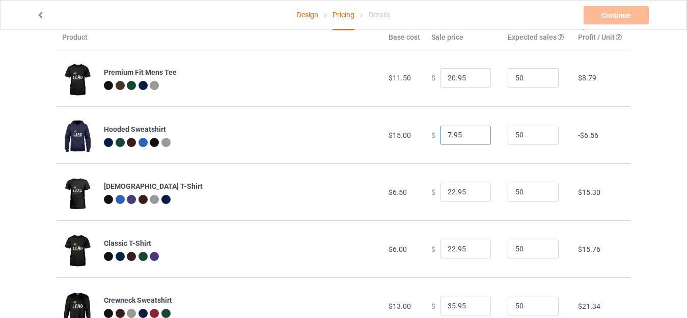
click at [470, 132] on input "7.95" at bounding box center [465, 135] width 51 height 19
click at [470, 132] on input "8.95" at bounding box center [465, 135] width 51 height 19
click at [471, 132] on input "9.95" at bounding box center [465, 135] width 51 height 19
click at [471, 132] on input "10.95" at bounding box center [465, 135] width 51 height 19
click at [471, 132] on input "11.95" at bounding box center [465, 135] width 51 height 19
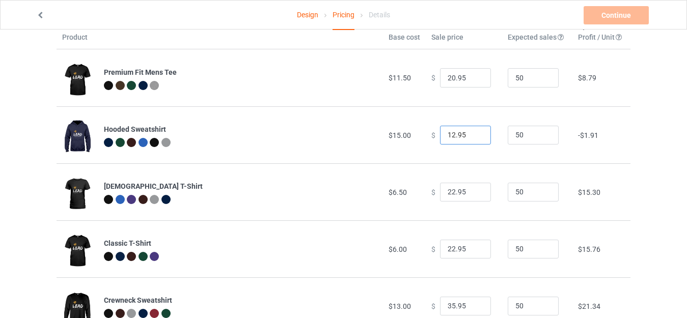
click at [471, 132] on input "12.95" at bounding box center [465, 135] width 51 height 19
click at [471, 132] on input "13.95" at bounding box center [465, 135] width 51 height 19
click at [473, 132] on input "14.95" at bounding box center [465, 135] width 51 height 19
click at [473, 132] on input "15.95" at bounding box center [465, 135] width 51 height 19
click at [473, 132] on input "18.95" at bounding box center [465, 135] width 51 height 19
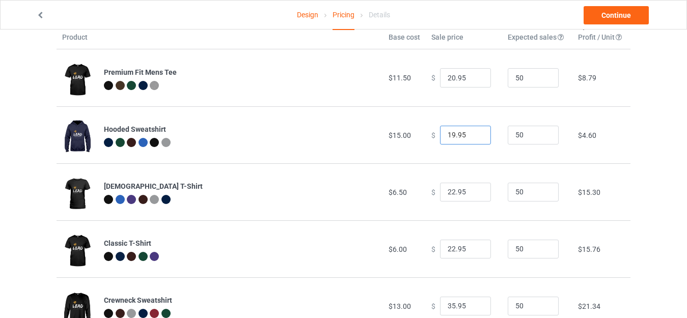
click at [473, 132] on input "19.95" at bounding box center [465, 135] width 51 height 19
click at [473, 132] on input "20.95" at bounding box center [465, 135] width 51 height 19
click at [473, 132] on input "21.95" at bounding box center [465, 135] width 51 height 19
click at [472, 134] on input "22.95" at bounding box center [465, 135] width 51 height 19
click at [471, 132] on input "23.95" at bounding box center [465, 135] width 51 height 19
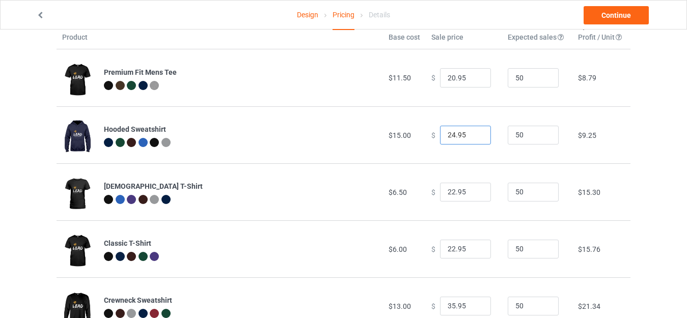
click at [471, 132] on input "24.95" at bounding box center [465, 135] width 51 height 19
type input "25.95"
click at [471, 132] on input "25.95" at bounding box center [465, 135] width 51 height 19
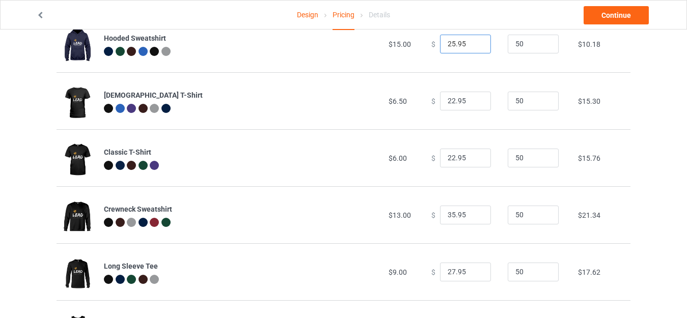
scroll to position [153, 0]
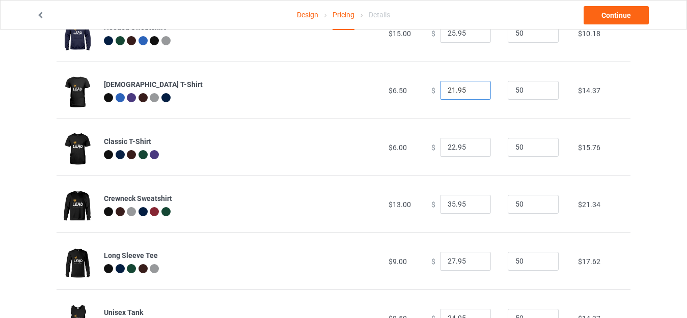
click at [473, 93] on input "21.95" at bounding box center [465, 90] width 51 height 19
click at [473, 93] on input "15.95" at bounding box center [465, 90] width 51 height 19
click at [473, 87] on input "16.95" at bounding box center [465, 90] width 51 height 19
type input "15.95"
click at [475, 94] on input "15.95" at bounding box center [465, 90] width 51 height 19
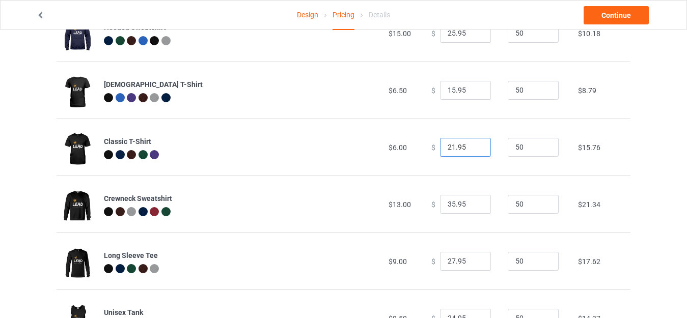
click at [477, 150] on input "21.95" at bounding box center [465, 147] width 51 height 19
click at [477, 150] on input "20.95" at bounding box center [465, 147] width 51 height 19
click at [477, 150] on input "19.95" at bounding box center [465, 147] width 51 height 19
click at [477, 150] on input "18.95" at bounding box center [465, 147] width 51 height 19
click at [477, 150] on input "17.95" at bounding box center [465, 147] width 51 height 19
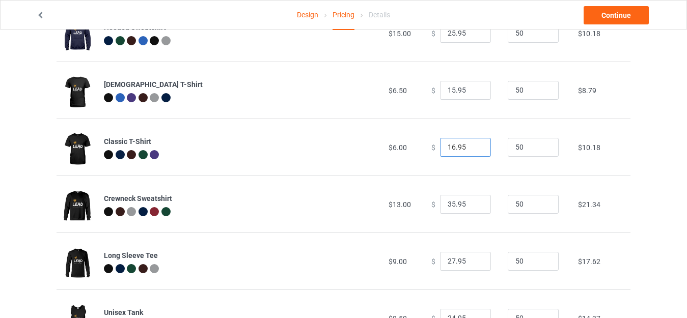
click at [477, 150] on input "16.95" at bounding box center [465, 147] width 51 height 19
type input "15.95"
click at [477, 150] on input "15.95" at bounding box center [465, 147] width 51 height 19
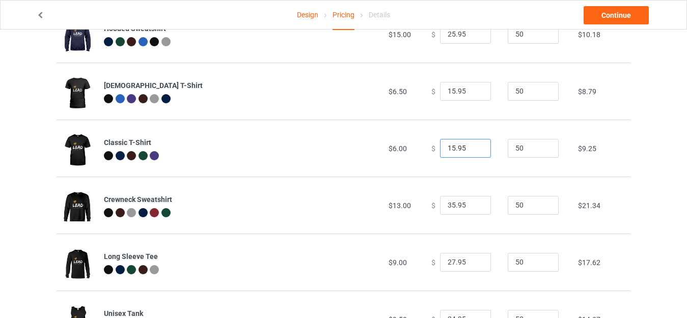
scroll to position [203, 0]
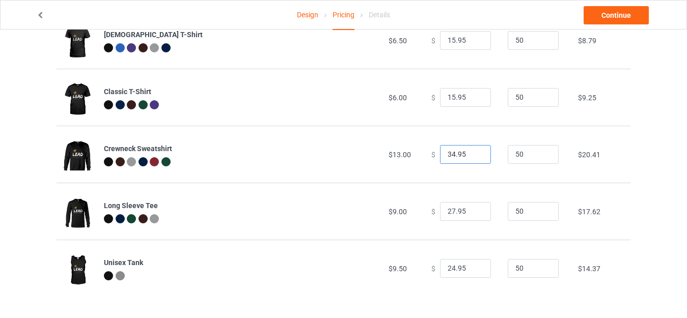
click at [471, 156] on input "34.95" at bounding box center [465, 154] width 51 height 19
click at [471, 156] on input "33.95" at bounding box center [465, 154] width 51 height 19
click at [471, 156] on input "32.95" at bounding box center [465, 154] width 51 height 19
click at [471, 156] on input "31.95" at bounding box center [465, 154] width 51 height 19
click at [471, 156] on input "30.95" at bounding box center [465, 154] width 51 height 19
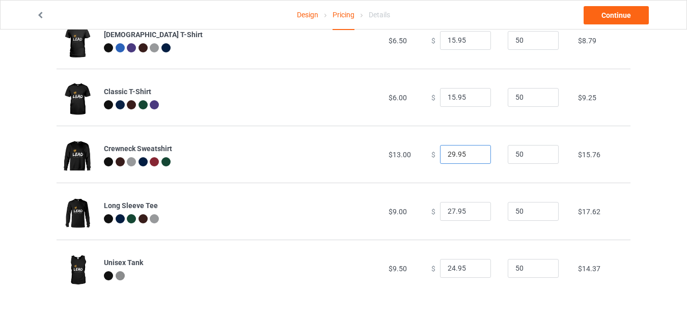
click at [471, 156] on input "29.95" at bounding box center [465, 154] width 51 height 19
click at [471, 156] on input "28.95" at bounding box center [465, 154] width 51 height 19
click at [471, 156] on input "27.95" at bounding box center [465, 154] width 51 height 19
click at [471, 156] on input "26.95" at bounding box center [465, 154] width 51 height 19
click at [471, 156] on input "25.95" at bounding box center [465, 154] width 51 height 19
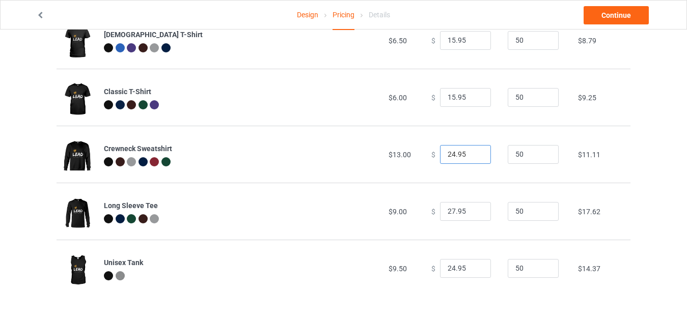
click at [471, 156] on input "24.95" at bounding box center [465, 154] width 51 height 19
click at [471, 156] on input "21.95" at bounding box center [465, 154] width 51 height 19
click at [474, 151] on input "22.95" at bounding box center [465, 154] width 51 height 19
type input "23.95"
click at [474, 151] on input "23.95" at bounding box center [465, 154] width 51 height 19
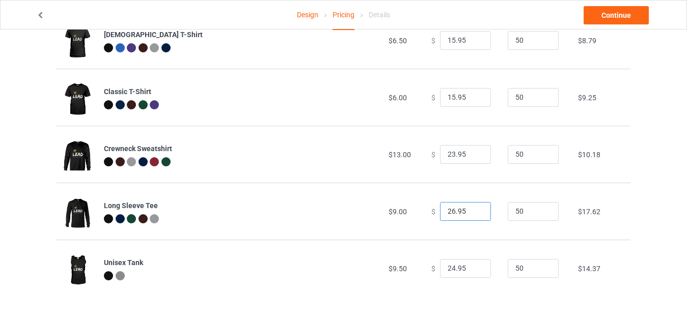
click at [471, 213] on input "26.95" at bounding box center [465, 211] width 51 height 19
click at [471, 214] on input "25.95" at bounding box center [465, 211] width 51 height 19
click at [471, 214] on input "24.95" at bounding box center [465, 211] width 51 height 19
click at [471, 214] on input "23.95" at bounding box center [465, 211] width 51 height 19
click at [471, 214] on input "22.95" at bounding box center [465, 211] width 51 height 19
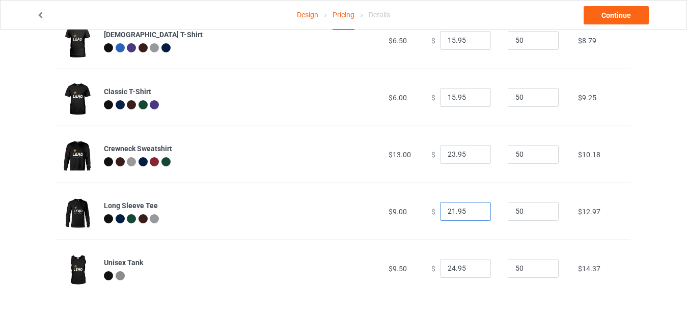
click at [471, 214] on input "21.95" at bounding box center [465, 211] width 51 height 19
click at [471, 214] on input "20.95" at bounding box center [465, 211] width 51 height 19
type input "19.95"
click at [471, 214] on input "19.95" at bounding box center [465, 211] width 51 height 19
type input "22.95"
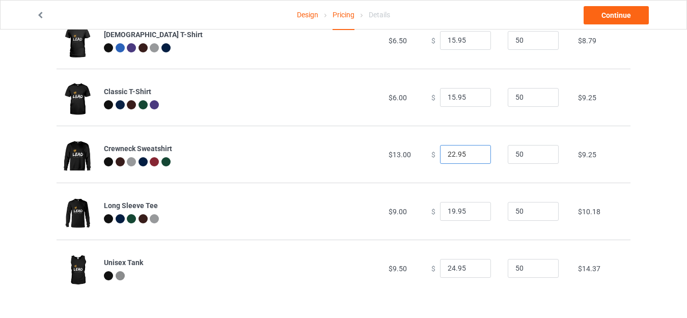
click at [473, 157] on input "22.95" at bounding box center [465, 154] width 51 height 19
click at [473, 270] on input "23.95" at bounding box center [465, 268] width 51 height 19
click at [473, 270] on input "22.95" at bounding box center [465, 268] width 51 height 19
click at [473, 270] on input "21.95" at bounding box center [465, 268] width 51 height 19
click at [473, 270] on input "20.95" at bounding box center [465, 268] width 51 height 19
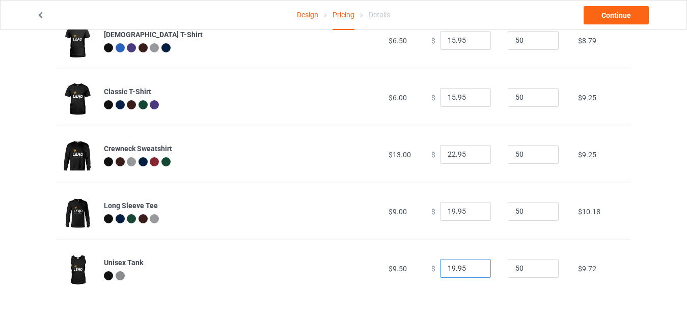
type input "19.95"
click at [473, 270] on input "19.95" at bounding box center [465, 268] width 51 height 19
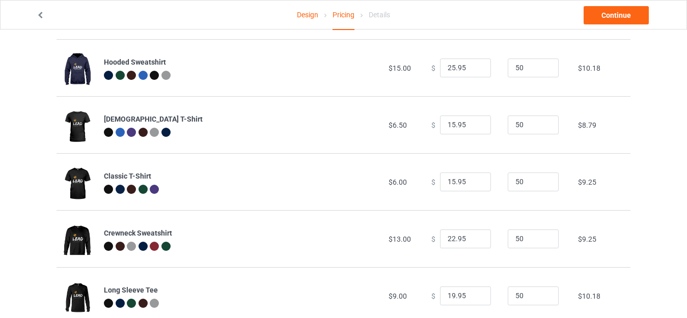
scroll to position [0, 0]
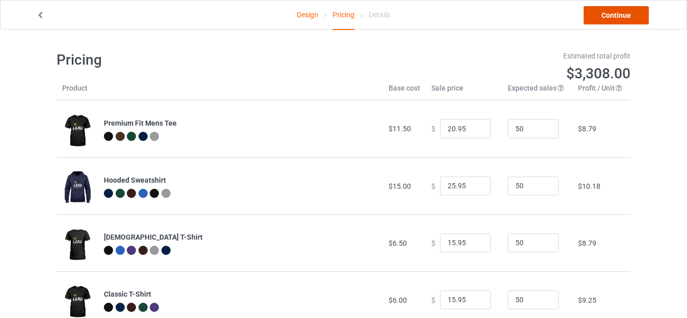
click at [632, 11] on link "Continue" at bounding box center [616, 15] width 65 height 18
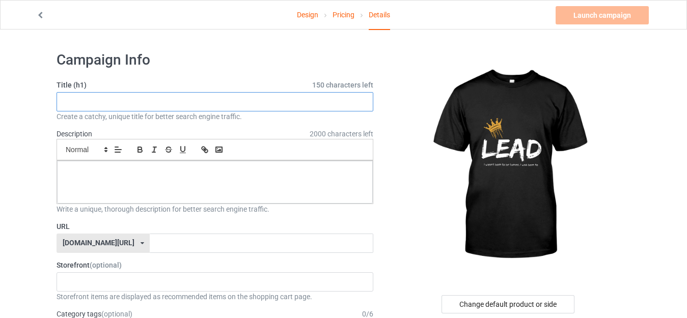
click at [107, 100] on input "text" at bounding box center [215, 101] width 317 height 19
click at [101, 99] on input "text" at bounding box center [215, 101] width 317 height 19
click at [101, 99] on input "cf" at bounding box center [215, 101] width 317 height 19
click at [67, 96] on input "cf" at bounding box center [215, 101] width 317 height 19
click at [123, 108] on input "cf" at bounding box center [215, 101] width 317 height 19
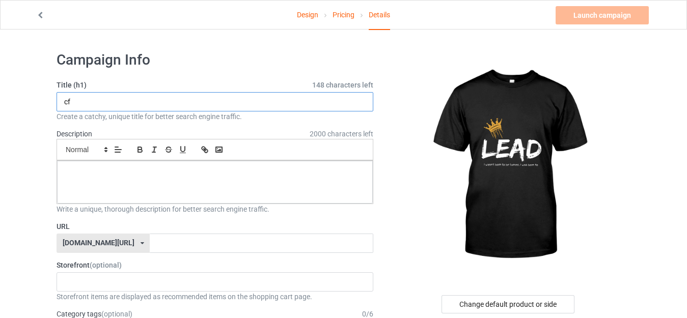
click at [94, 98] on input "cf" at bounding box center [215, 101] width 317 height 19
type input "c"
click at [59, 101] on input "text" at bounding box center [215, 101] width 317 height 19
click at [72, 102] on input "text" at bounding box center [215, 101] width 317 height 19
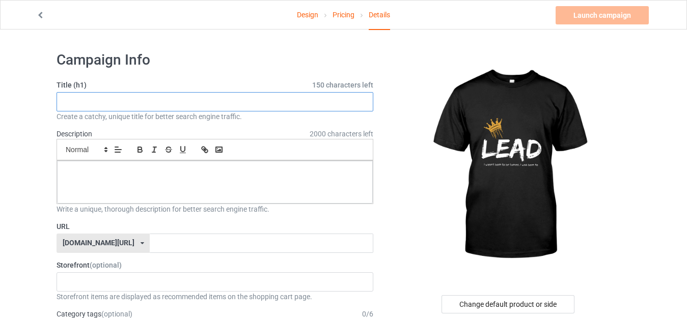
click at [72, 102] on input "text" at bounding box center [215, 101] width 317 height 19
type input "i"
type input "I was born to lead"
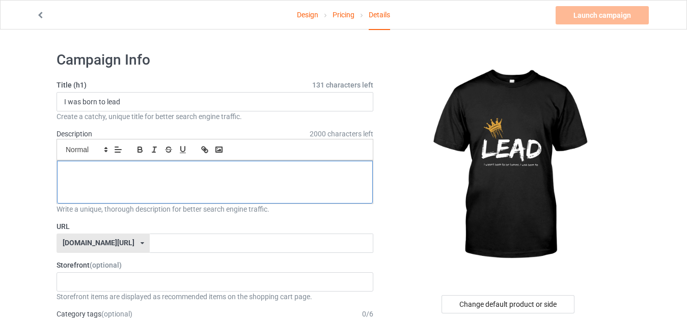
click at [125, 177] on div at bounding box center [215, 182] width 316 height 43
click at [120, 167] on div "I was born to lead" at bounding box center [215, 182] width 316 height 43
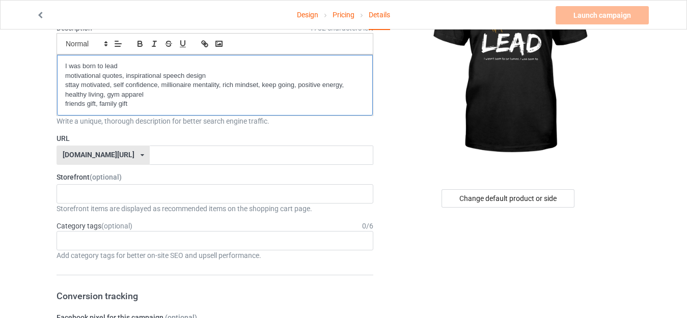
scroll to position [102, 0]
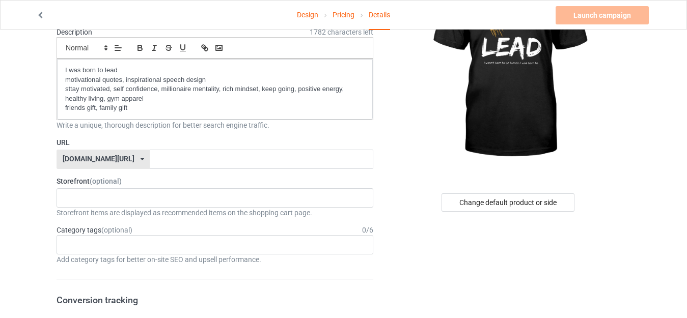
click at [107, 160] on div "[DOMAIN_NAME][URL] [DOMAIN_NAME][URL] 587d0d41cee36fd012c64a69" at bounding box center [103, 159] width 93 height 19
click at [108, 160] on div "[DOMAIN_NAME][URL] [DOMAIN_NAME][URL] 587d0d41cee36fd012c64a69" at bounding box center [103, 159] width 93 height 19
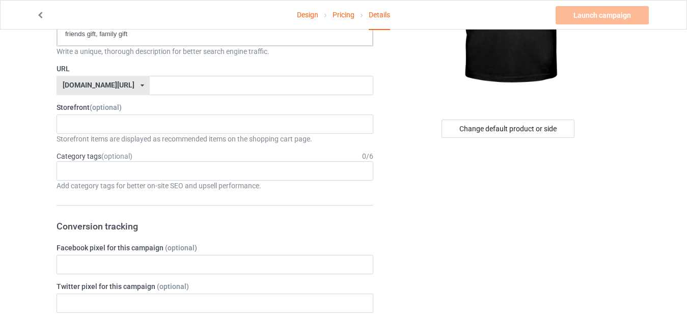
scroll to position [20, 0]
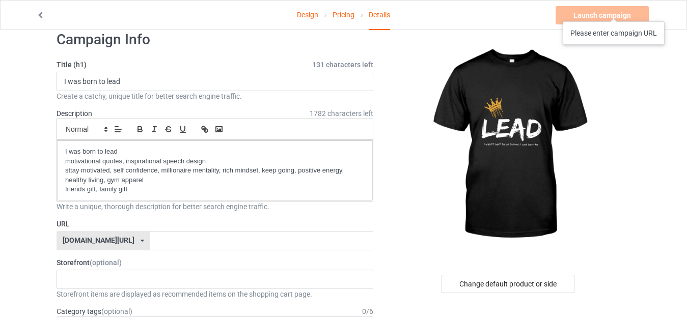
click at [614, 11] on div "Launch campaign Please enter campaign URL" at bounding box center [603, 15] width 95 height 18
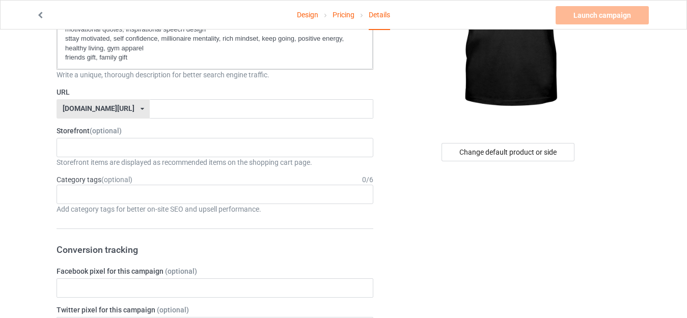
scroll to position [153, 0]
click at [105, 107] on div "[DOMAIN_NAME][URL]" at bounding box center [99, 107] width 72 height 7
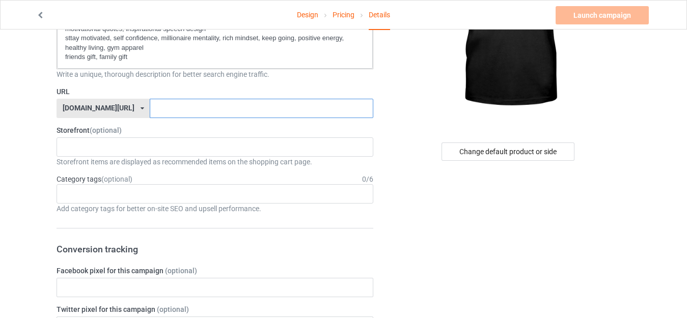
click at [155, 109] on input "text" at bounding box center [261, 108] width 223 height 19
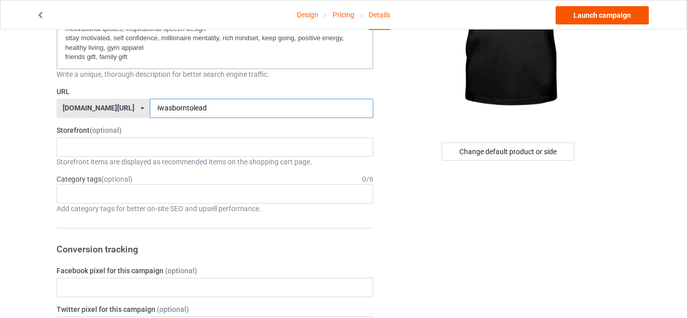
type input "iwasborntolead"
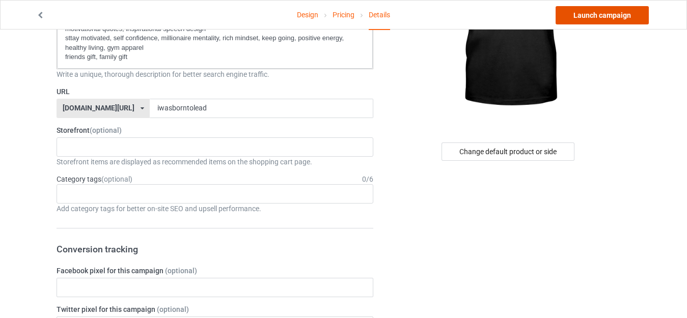
click at [624, 17] on link "Launch campaign" at bounding box center [602, 15] width 93 height 18
